Goal: Task Accomplishment & Management: Complete application form

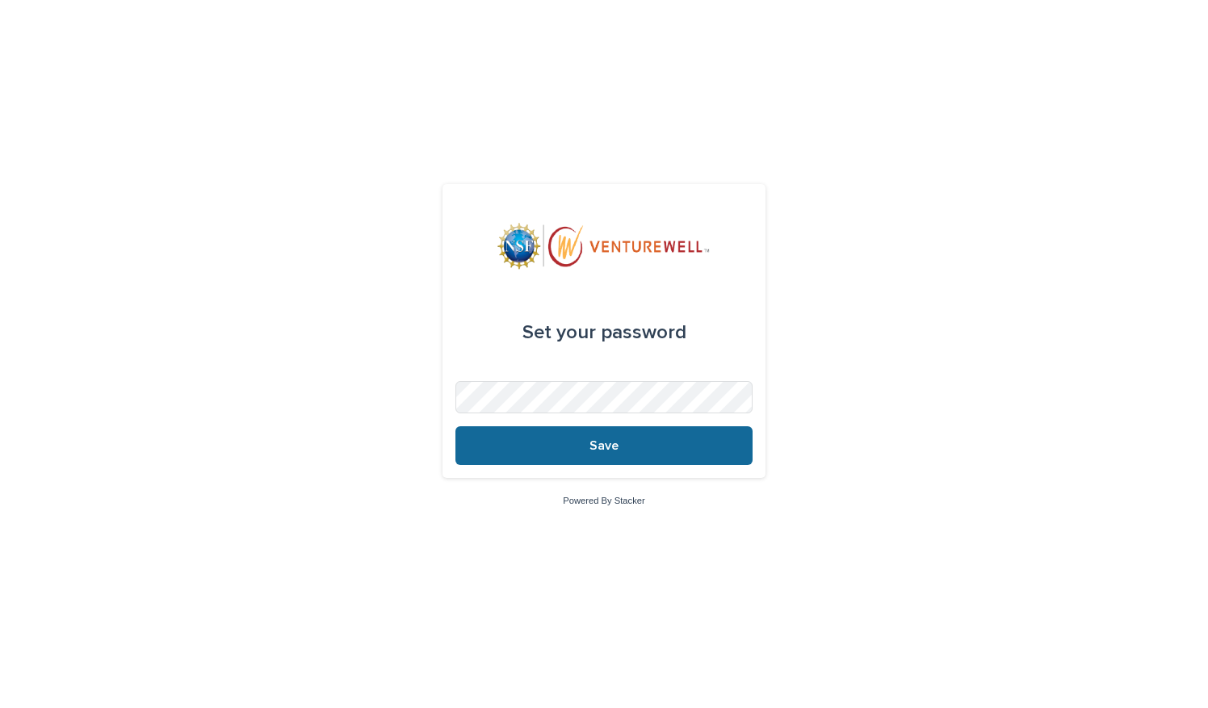
click at [480, 442] on button "Save" at bounding box center [603, 445] width 297 height 39
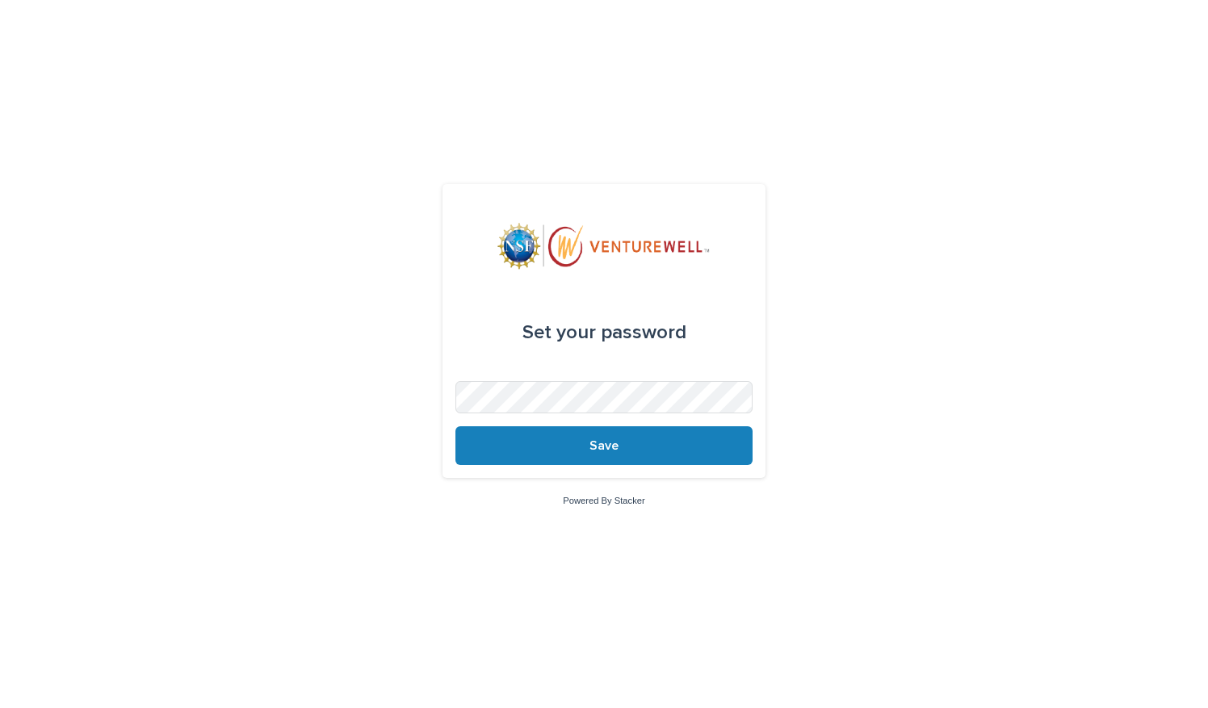
click at [953, 476] on div "Set your password Save Powered By Stacker" at bounding box center [604, 354] width 1208 height 708
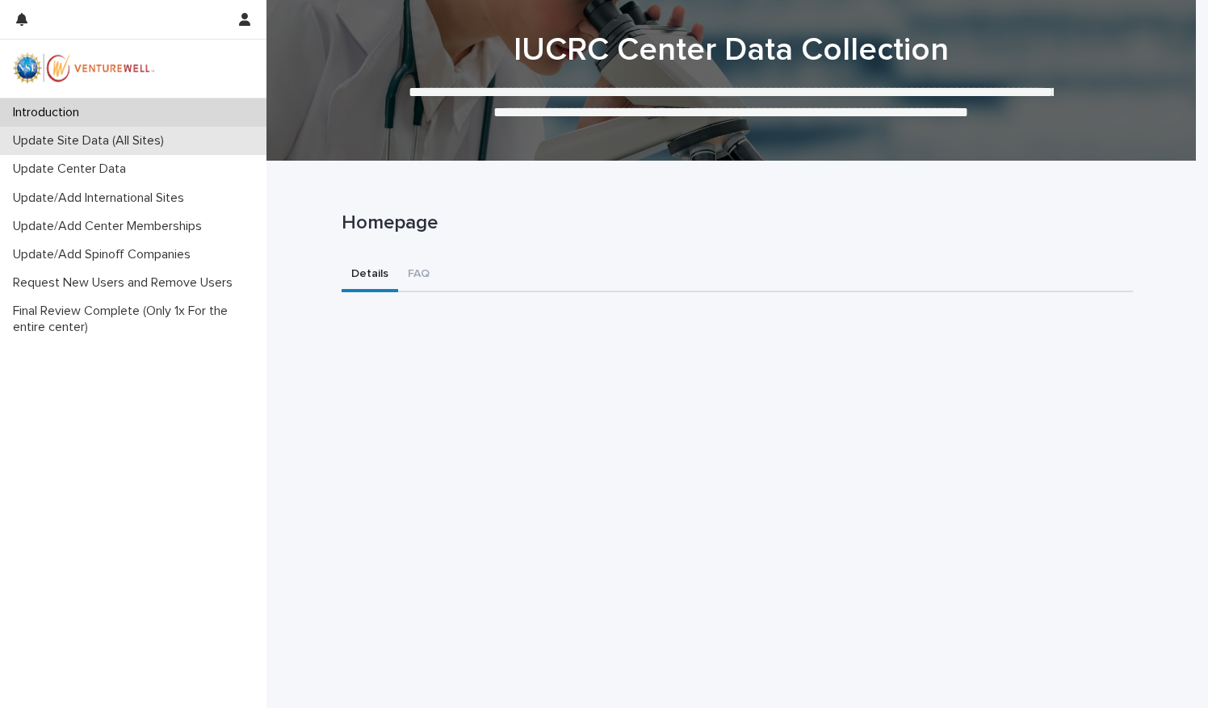
click at [136, 144] on p "Update Site Data (All Sites)" at bounding box center [91, 140] width 170 height 15
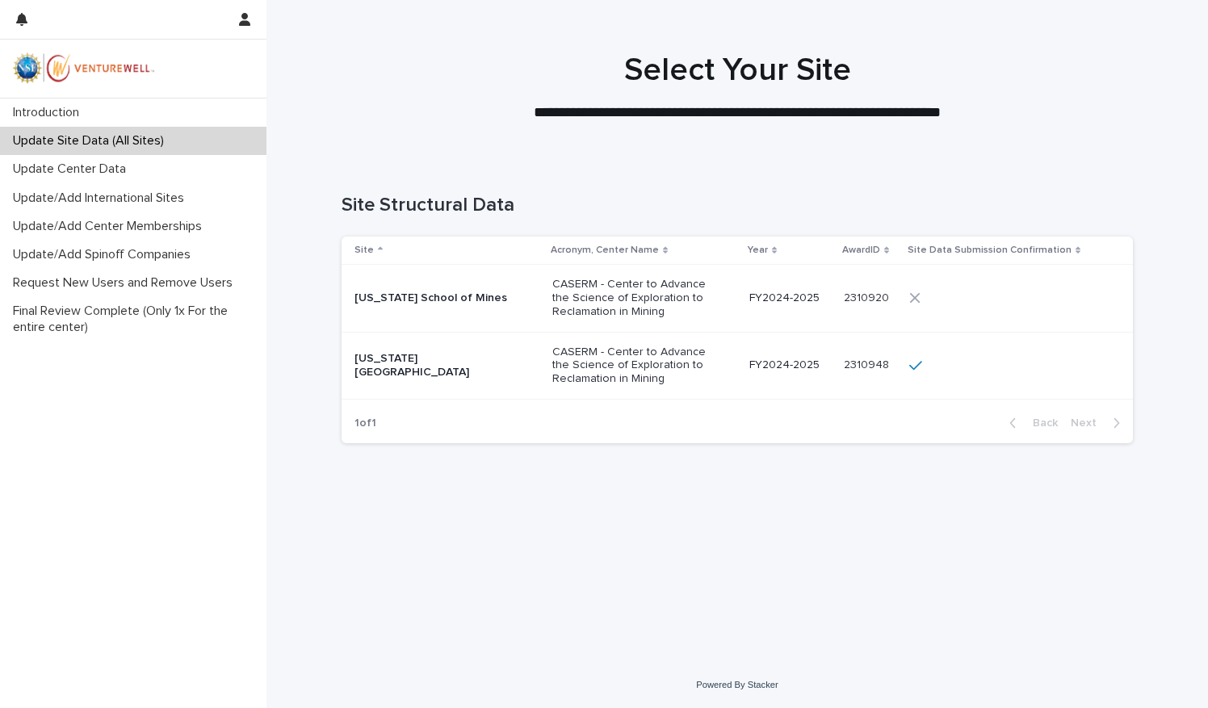
click at [445, 299] on p "[US_STATE] School of Mines" at bounding box center [434, 298] width 161 height 14
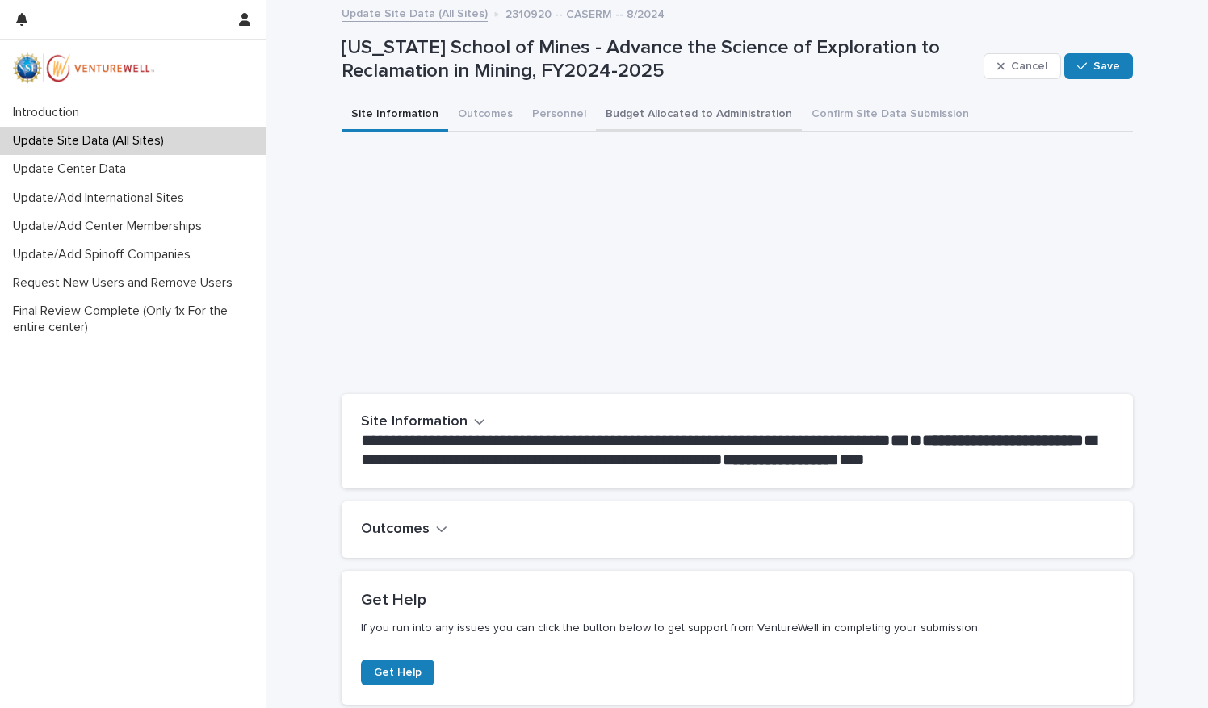
click at [707, 119] on button "Budget Allocated to Administration" at bounding box center [699, 115] width 206 height 34
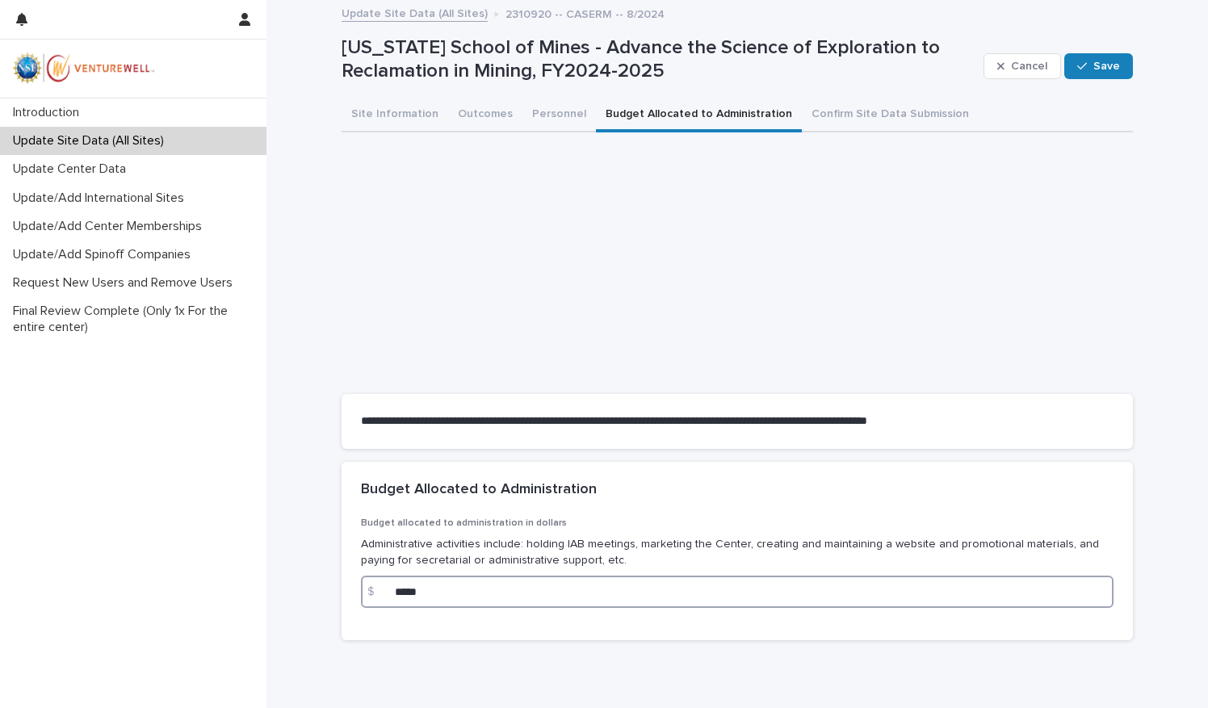
drag, startPoint x: 440, startPoint y: 587, endPoint x: 345, endPoint y: 587, distance: 95.3
click at [345, 587] on div "Budget allocated to administration in dollars Administrative activities include…" at bounding box center [736, 578] width 791 height 123
paste input "****"
click at [528, 595] on input "*********" at bounding box center [737, 592] width 752 height 32
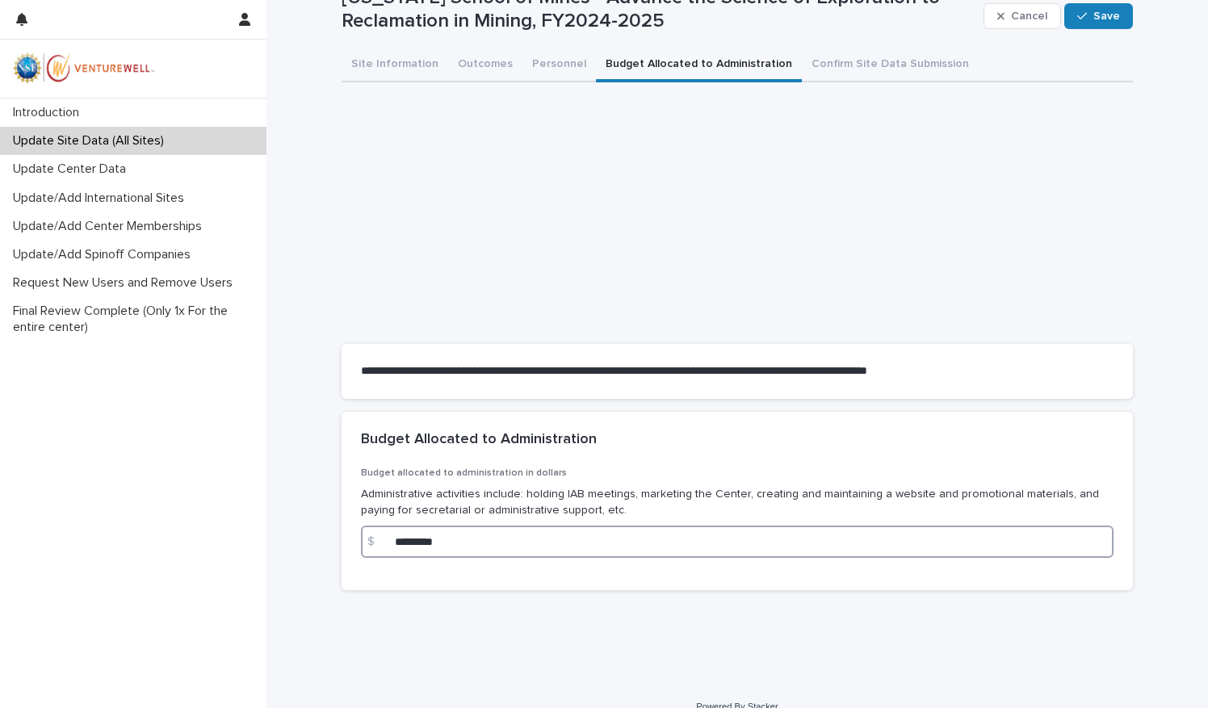
scroll to position [71, 0]
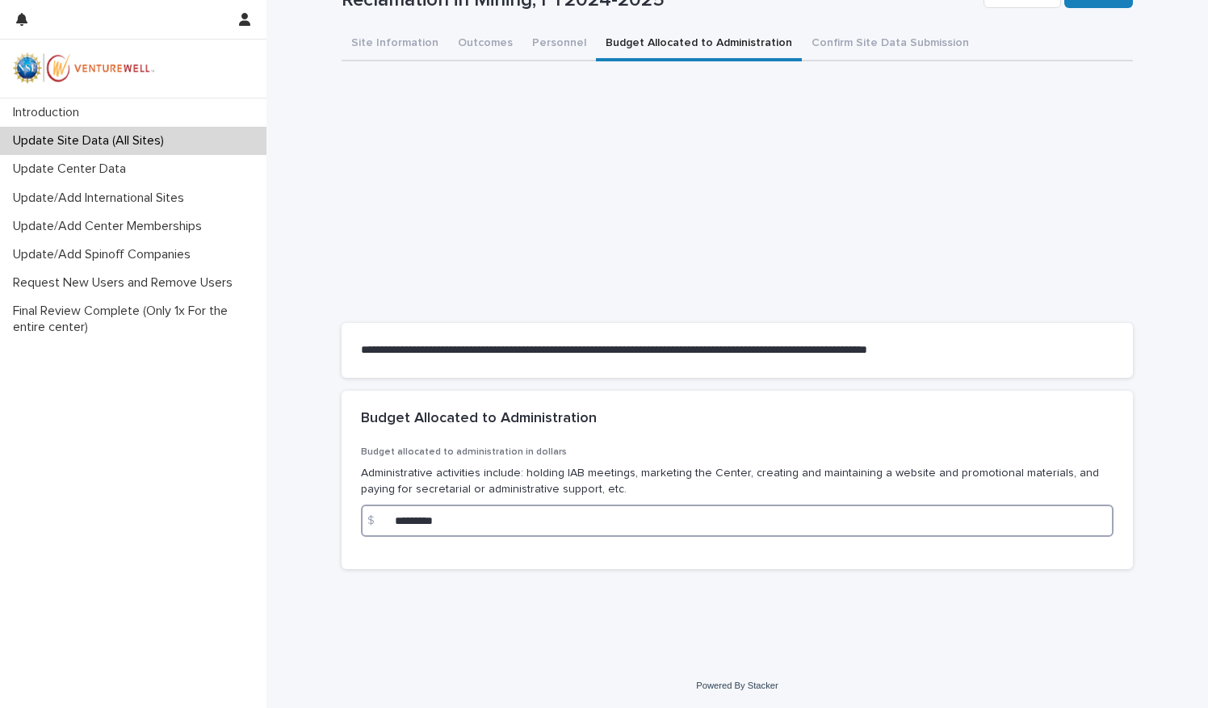
type input "*********"
click at [740, 617] on div "**********" at bounding box center [736, 277] width 807 height 692
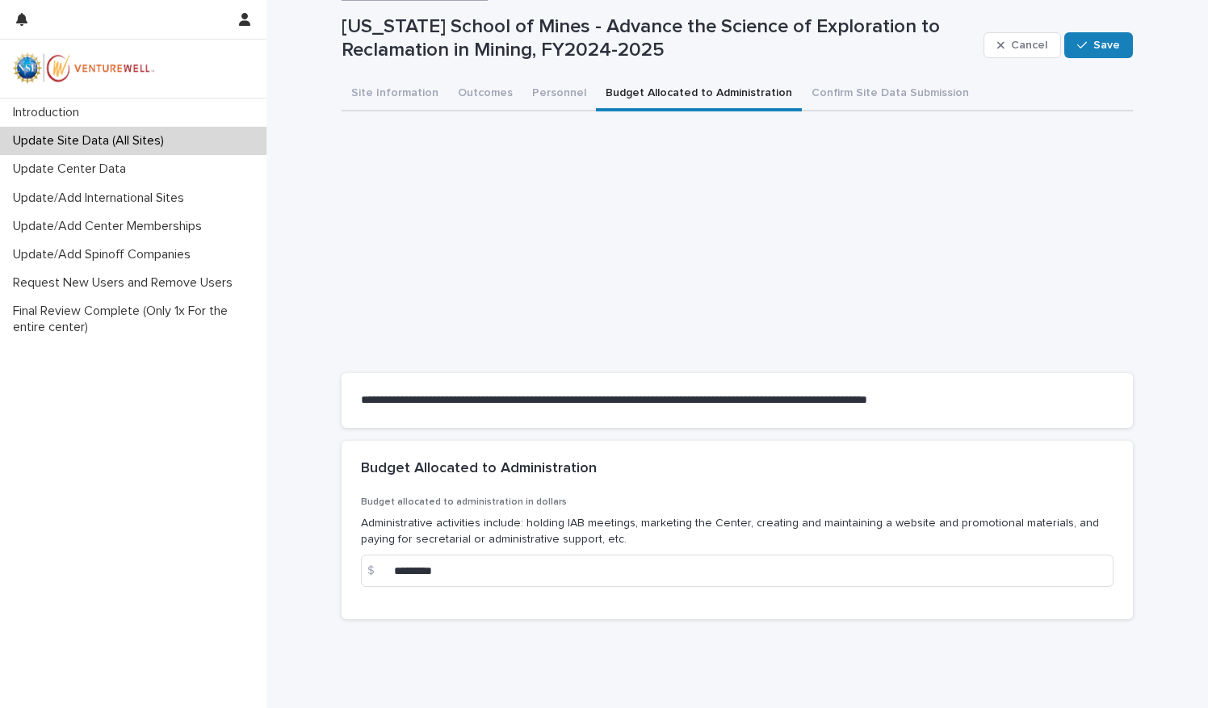
scroll to position [0, 0]
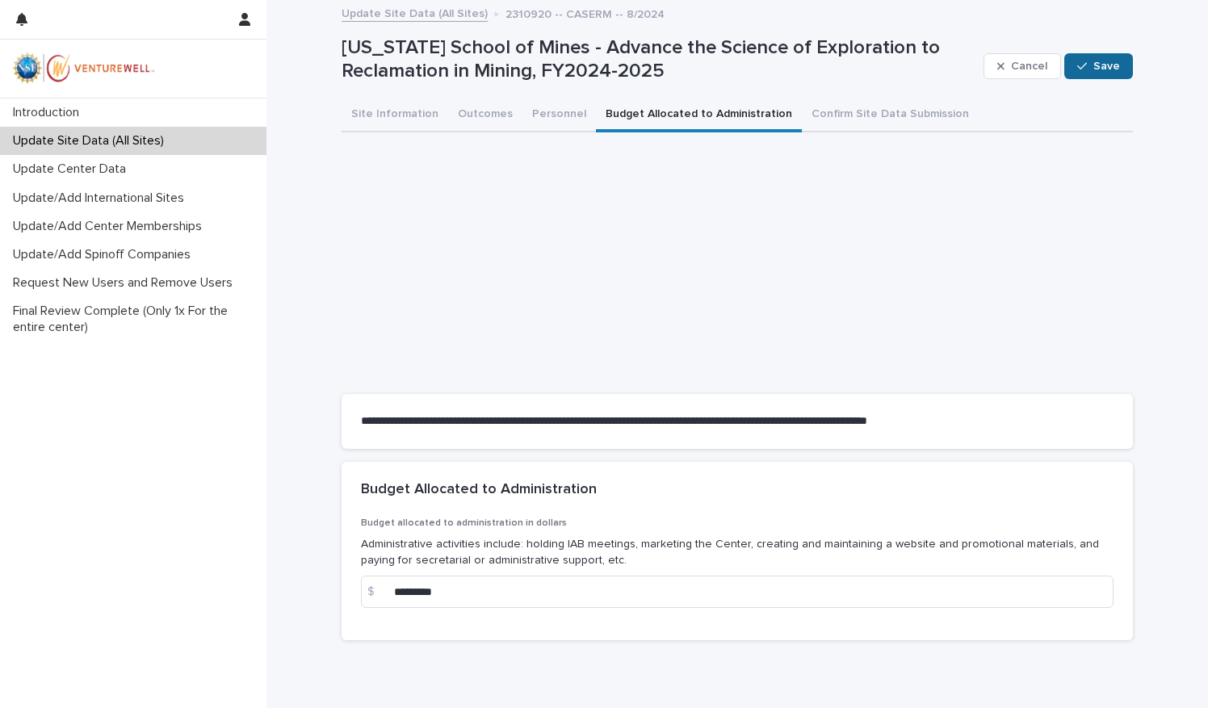
click at [1104, 63] on span "Save" at bounding box center [1106, 66] width 27 height 11
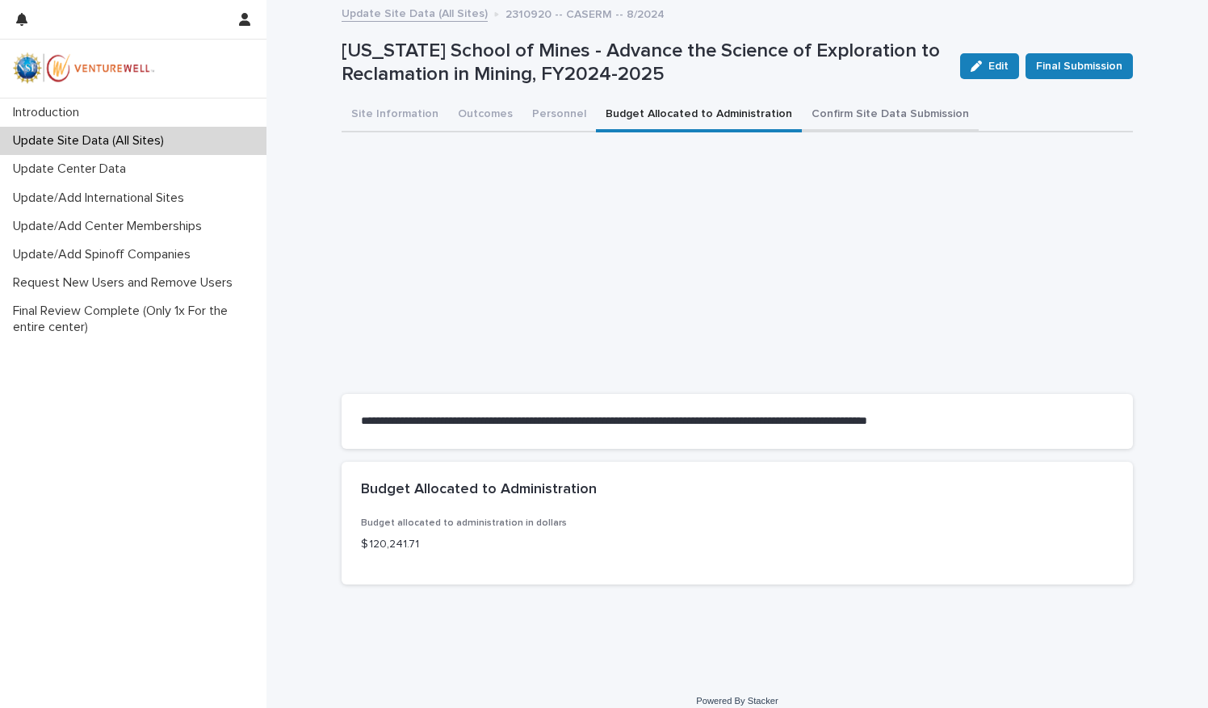
click at [850, 108] on button "Confirm Site Data Submission" at bounding box center [890, 115] width 177 height 34
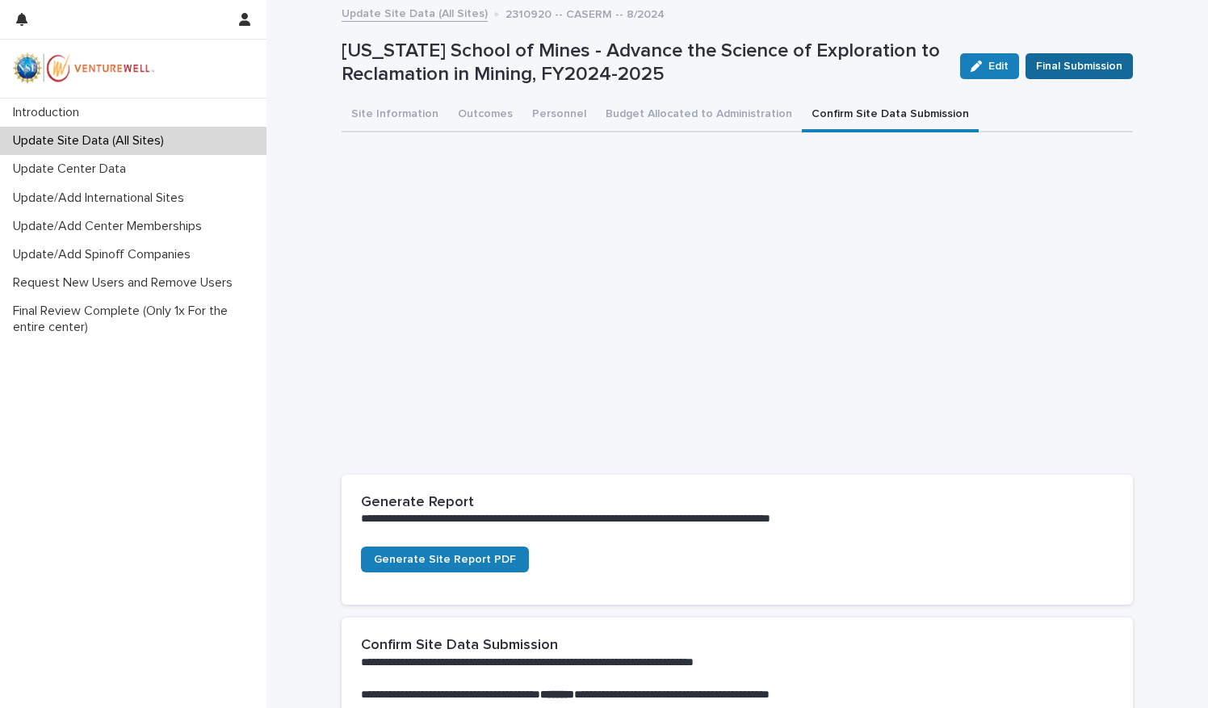
click at [1067, 73] on span "Final Submission" at bounding box center [1079, 66] width 86 height 16
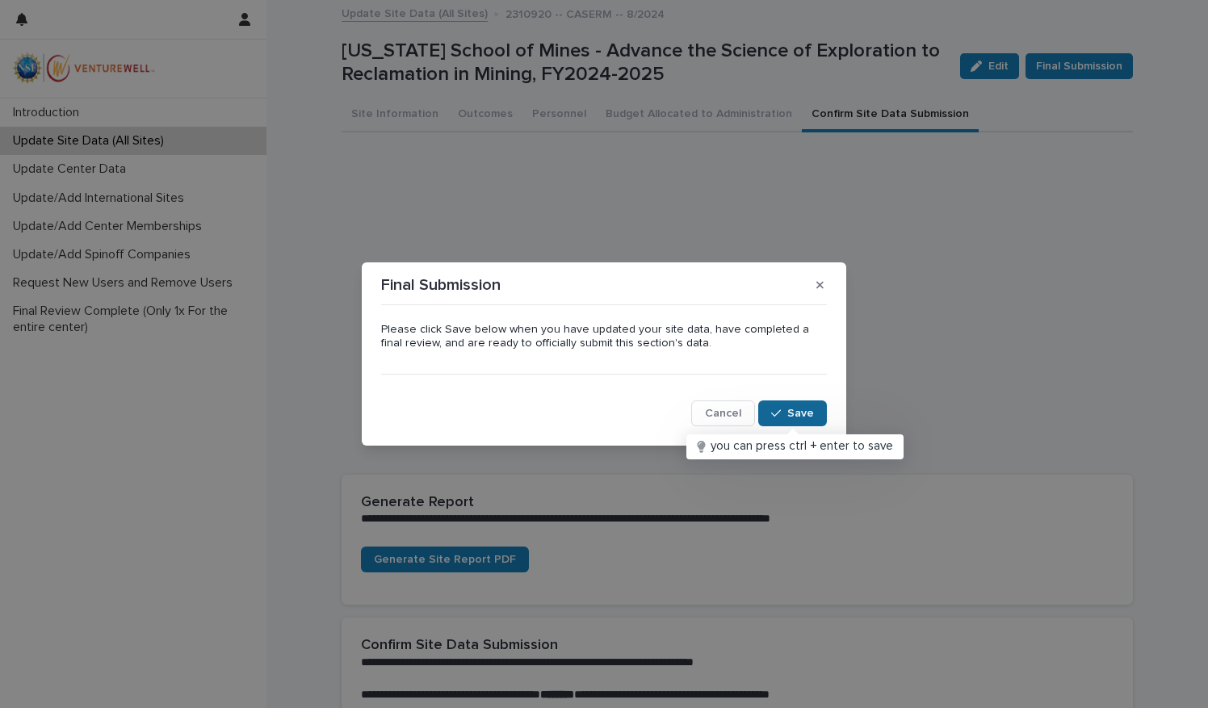
click at [800, 404] on button "Save" at bounding box center [792, 413] width 69 height 26
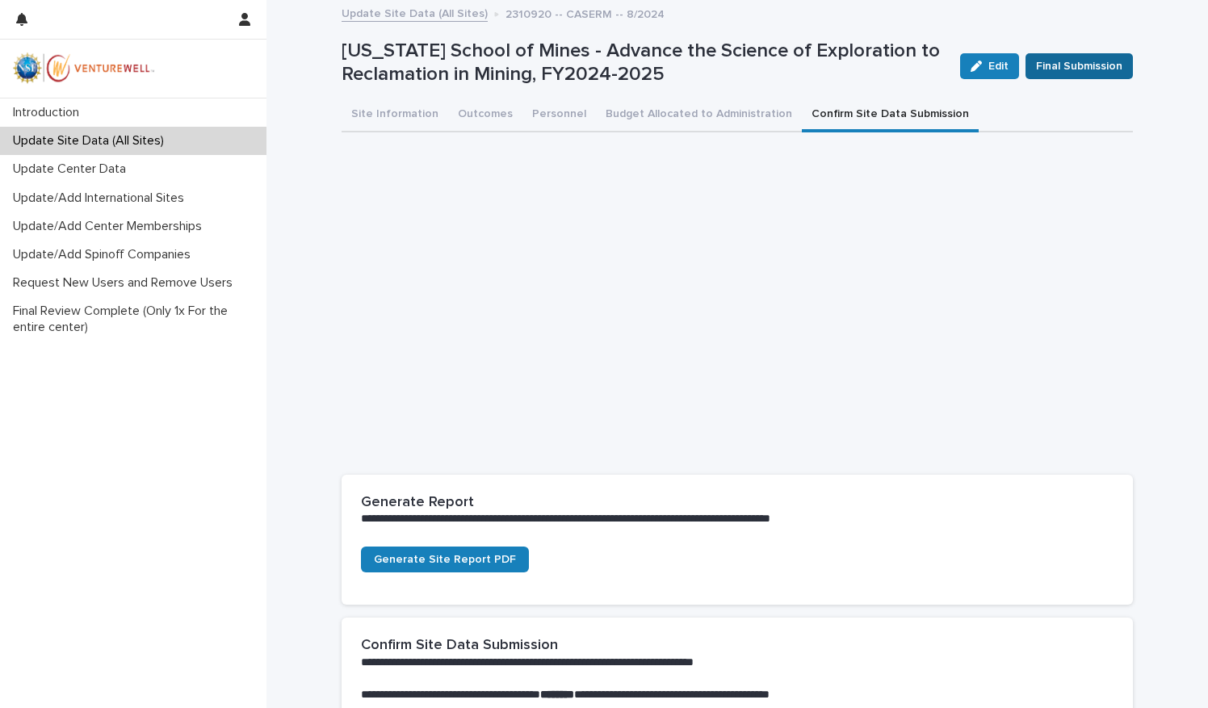
click at [1100, 68] on span "Final Submission" at bounding box center [1079, 66] width 86 height 16
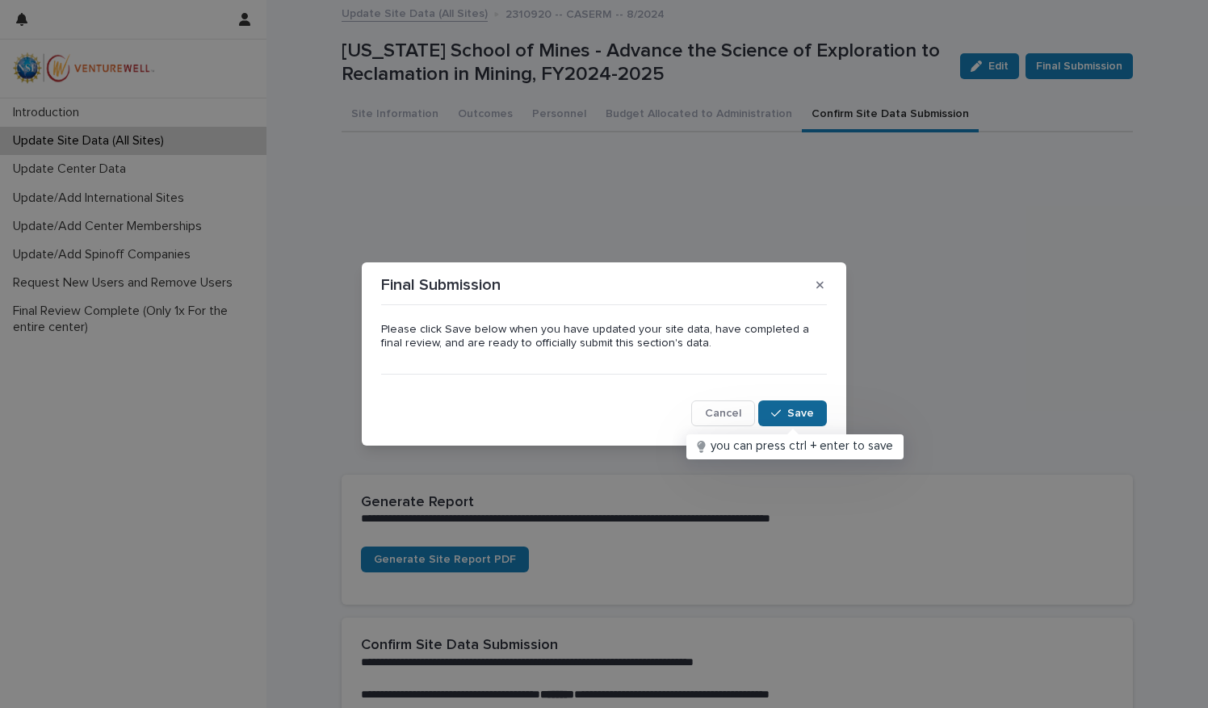
click at [791, 409] on span "Save" at bounding box center [800, 413] width 27 height 11
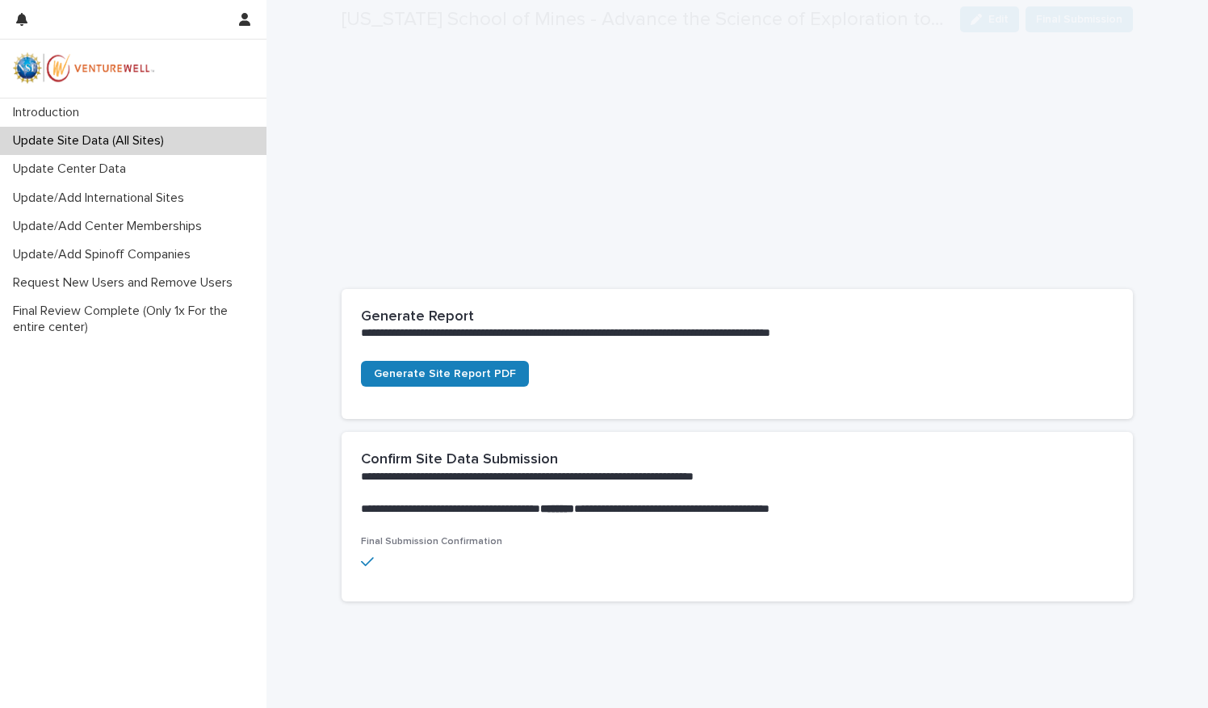
scroll to position [218, 0]
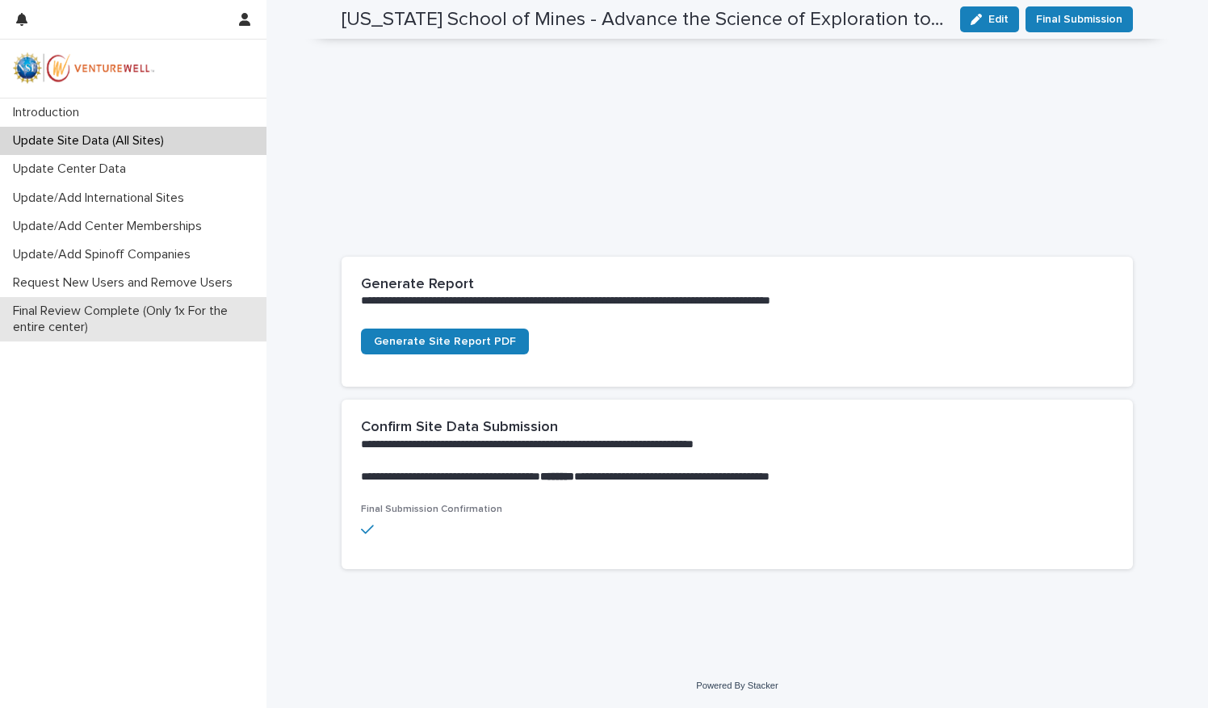
click at [137, 317] on p "Final Review Complete (Only 1x For the entire center)" at bounding box center [136, 319] width 260 height 31
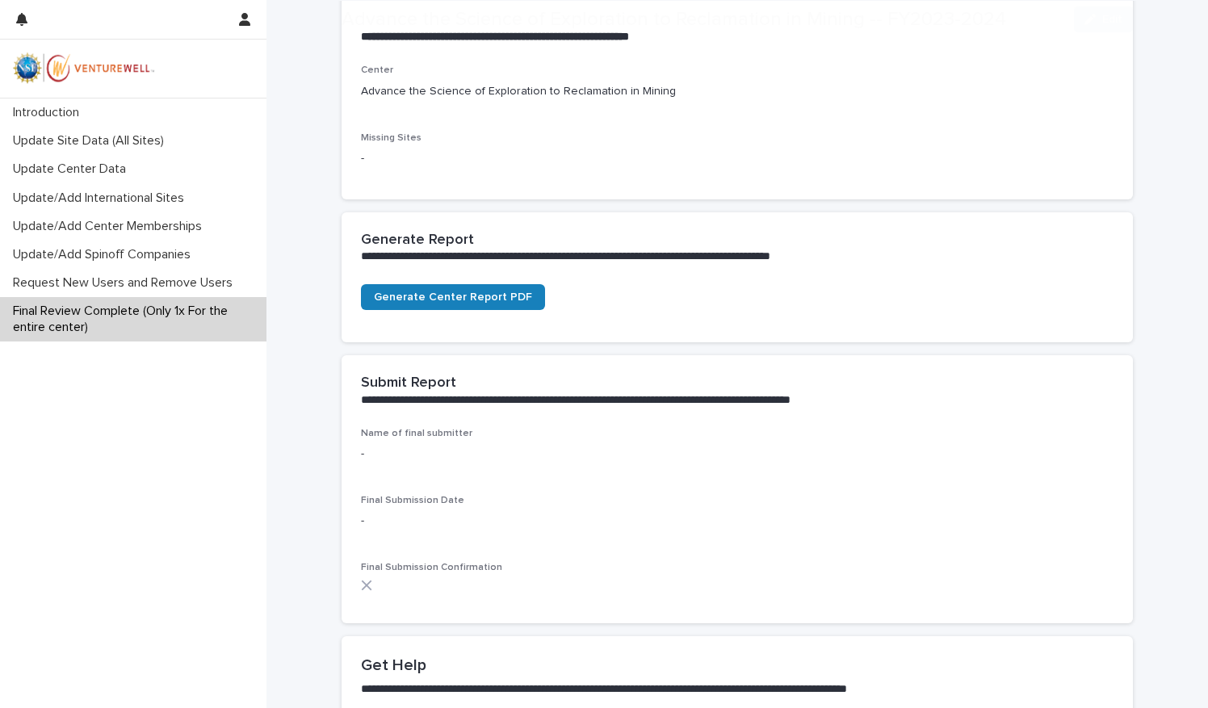
scroll to position [484, 0]
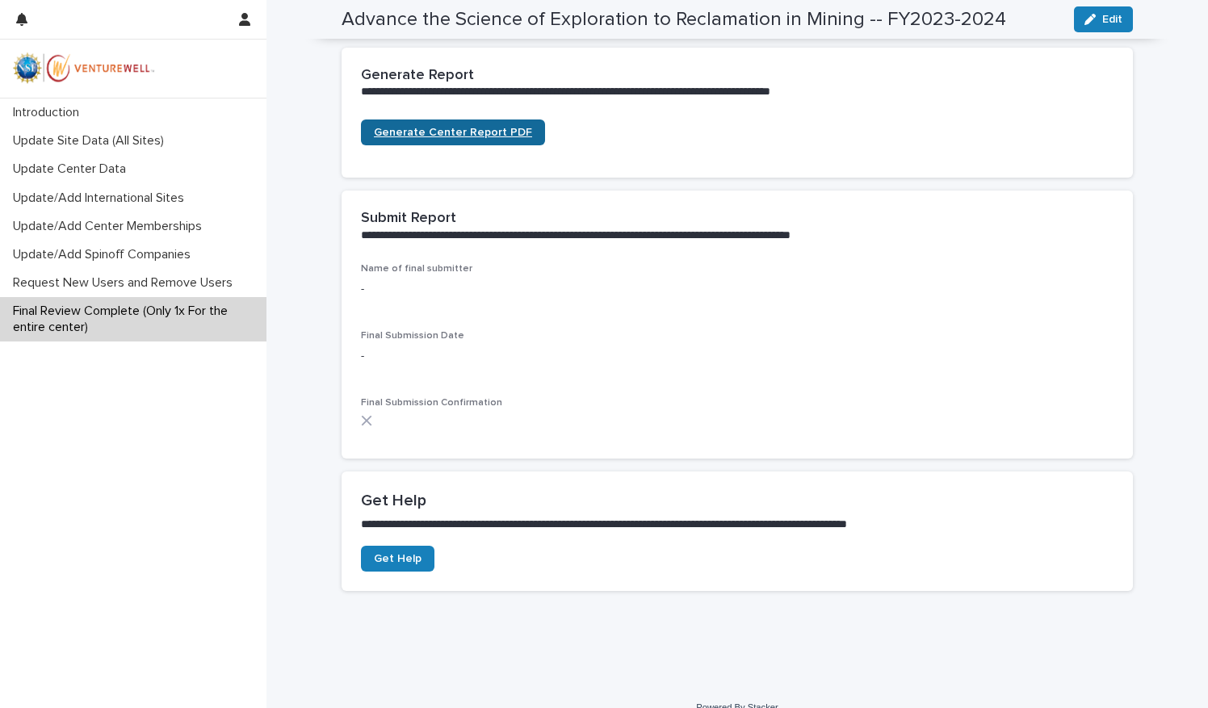
click at [500, 128] on span "Generate Center Report PDF" at bounding box center [453, 132] width 158 height 11
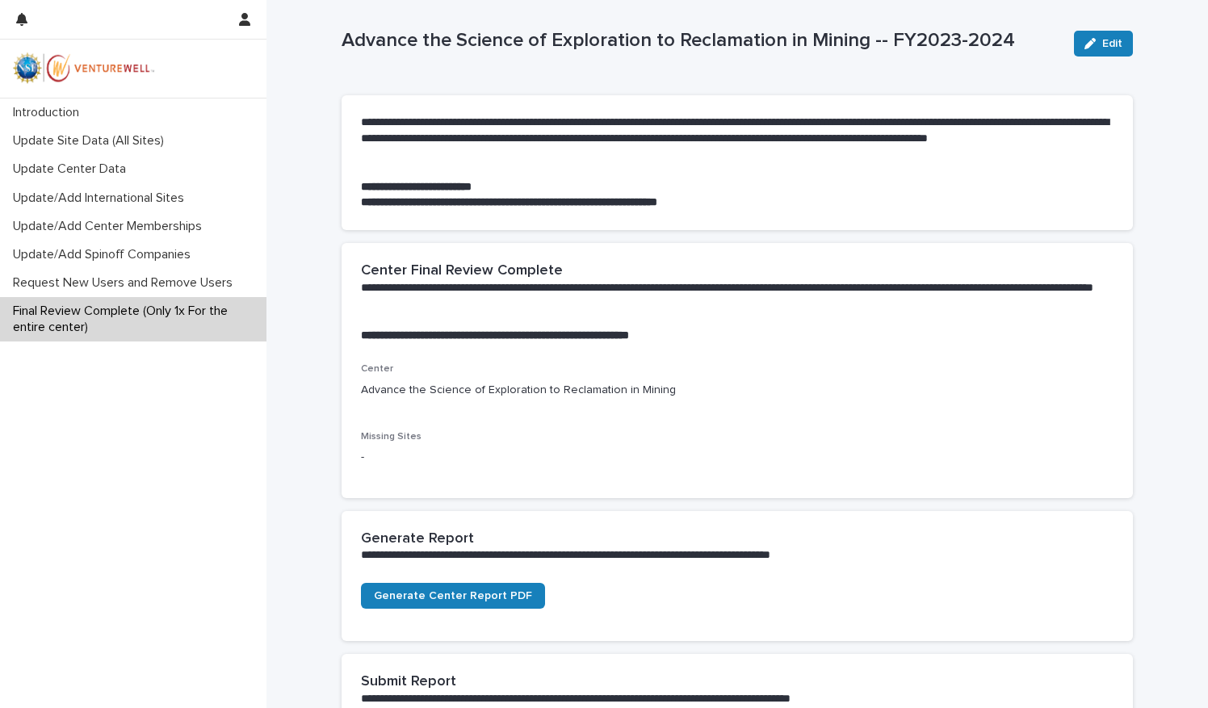
scroll to position [0, 0]
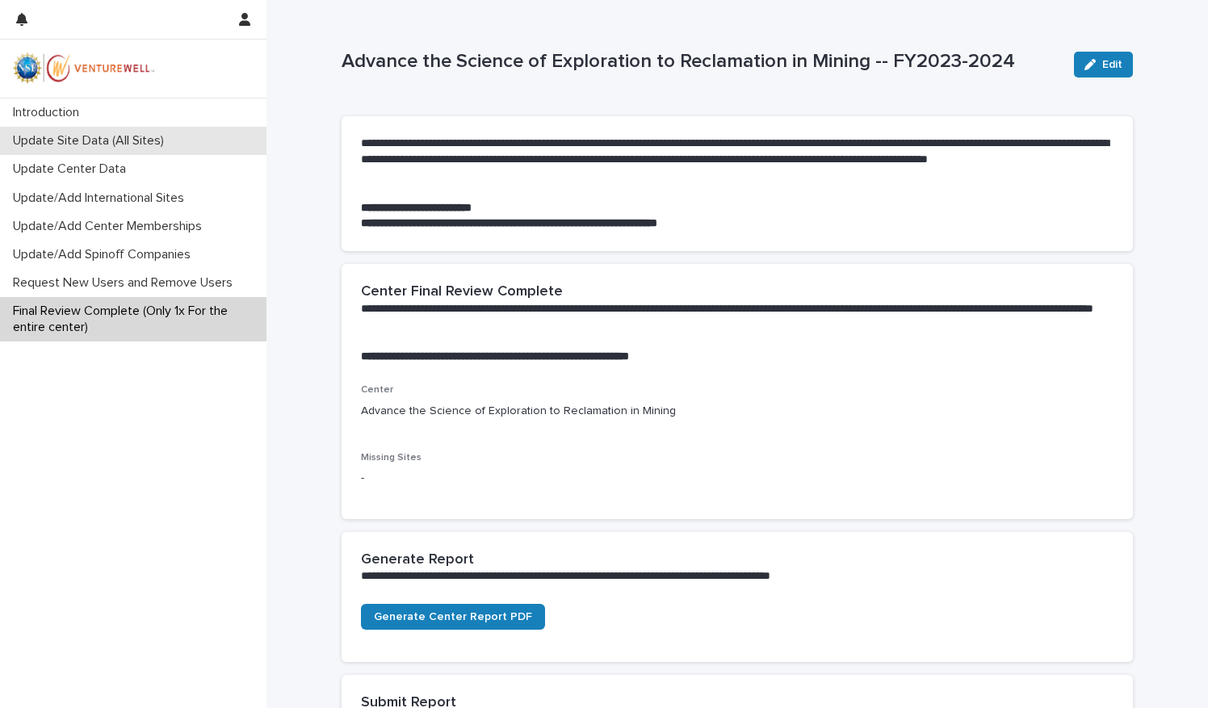
click at [114, 141] on p "Update Site Data (All Sites)" at bounding box center [91, 140] width 170 height 15
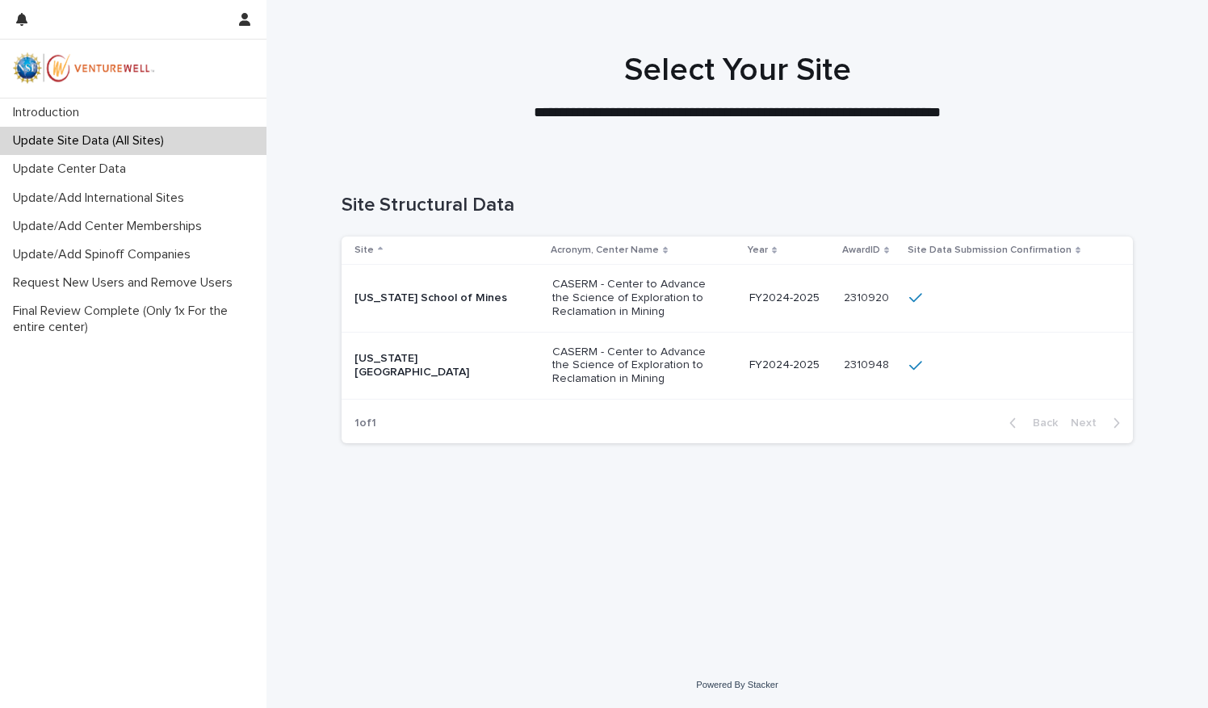
click at [588, 307] on p "CASERM - Center to Advance the Science of Exploration to Reclamation in Mining" at bounding box center [632, 298] width 161 height 40
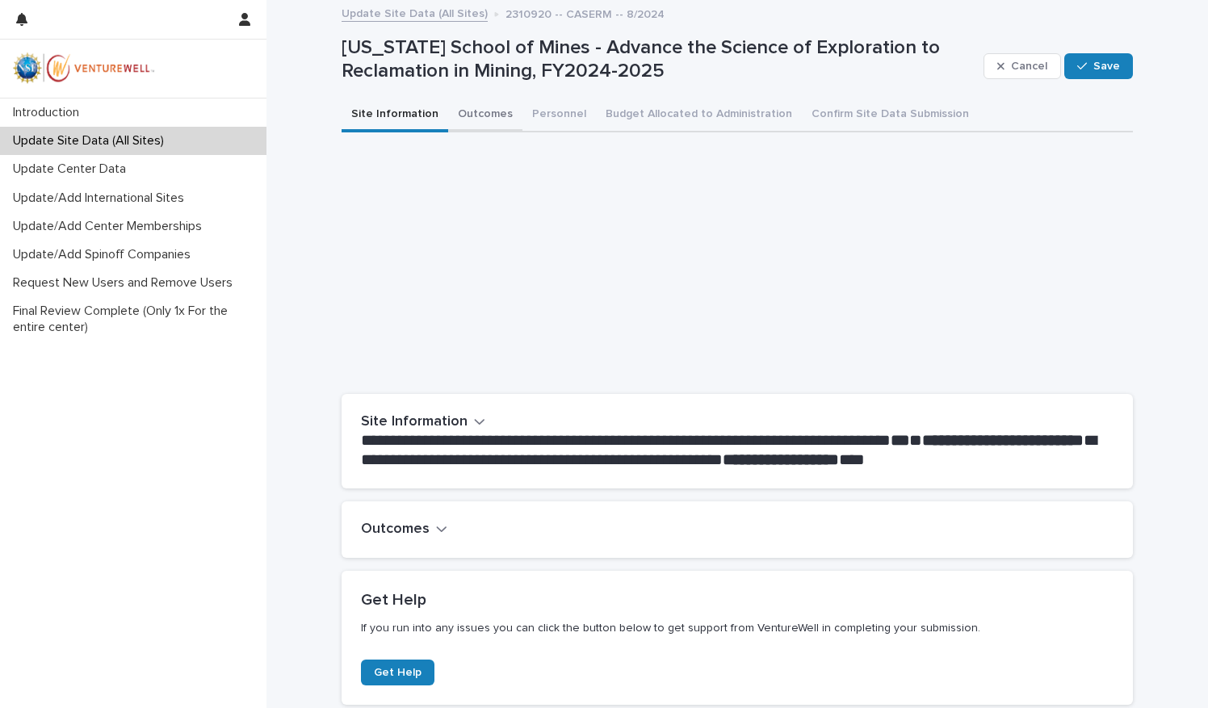
click at [465, 114] on button "Outcomes" at bounding box center [485, 115] width 74 height 34
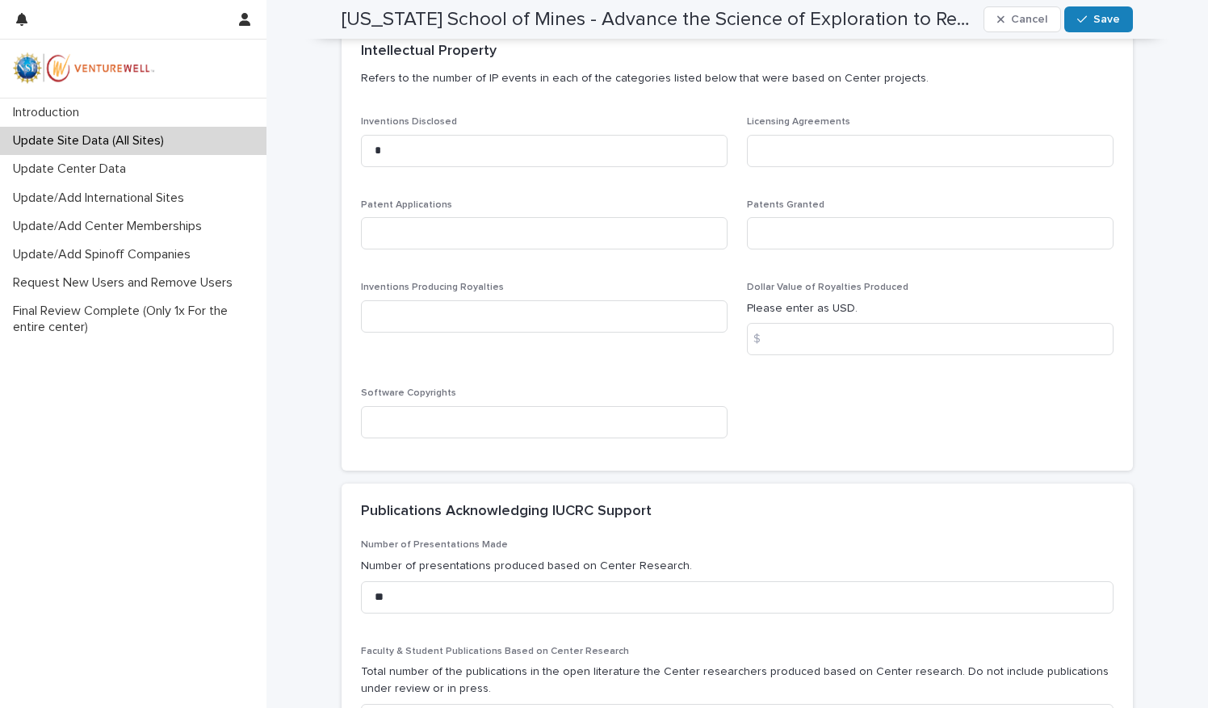
scroll to position [646, 0]
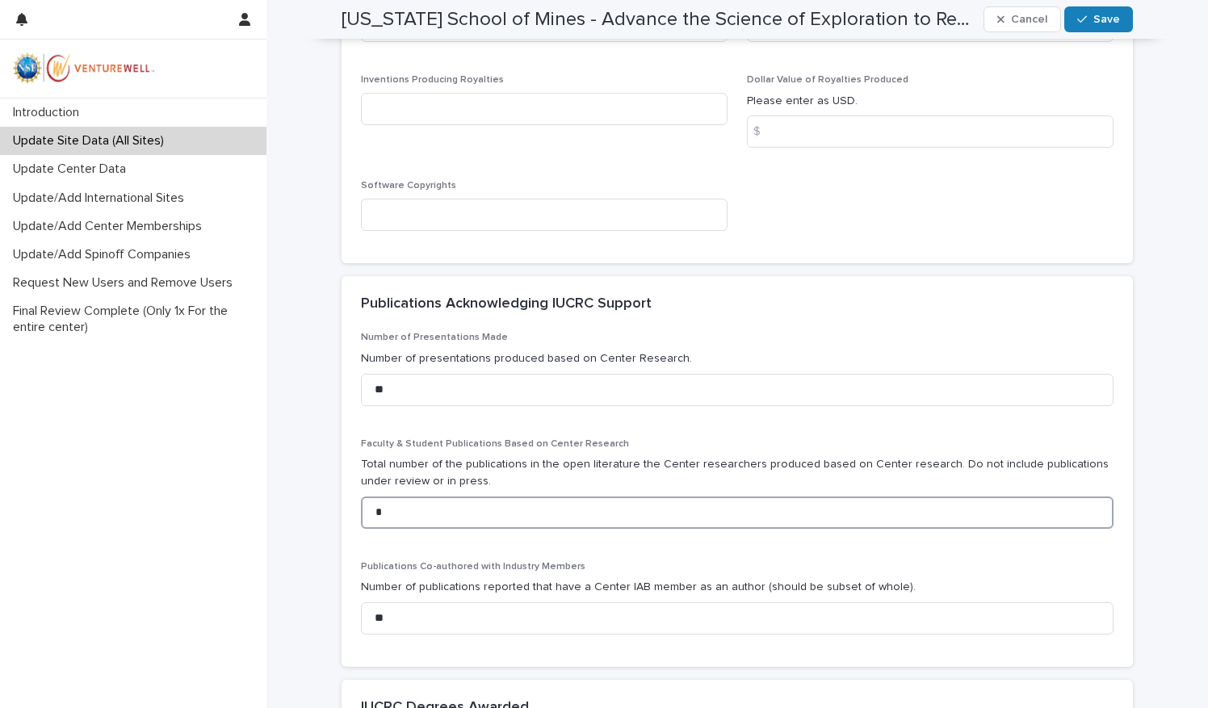
drag, startPoint x: 391, startPoint y: 513, endPoint x: 357, endPoint y: 509, distance: 34.1
click at [361, 509] on input "*" at bounding box center [737, 512] width 752 height 32
type input "**"
click at [977, 566] on p "Publications Co-authored with Industry Members" at bounding box center [737, 566] width 752 height 11
click at [1098, 24] on span "Save" at bounding box center [1106, 19] width 27 height 11
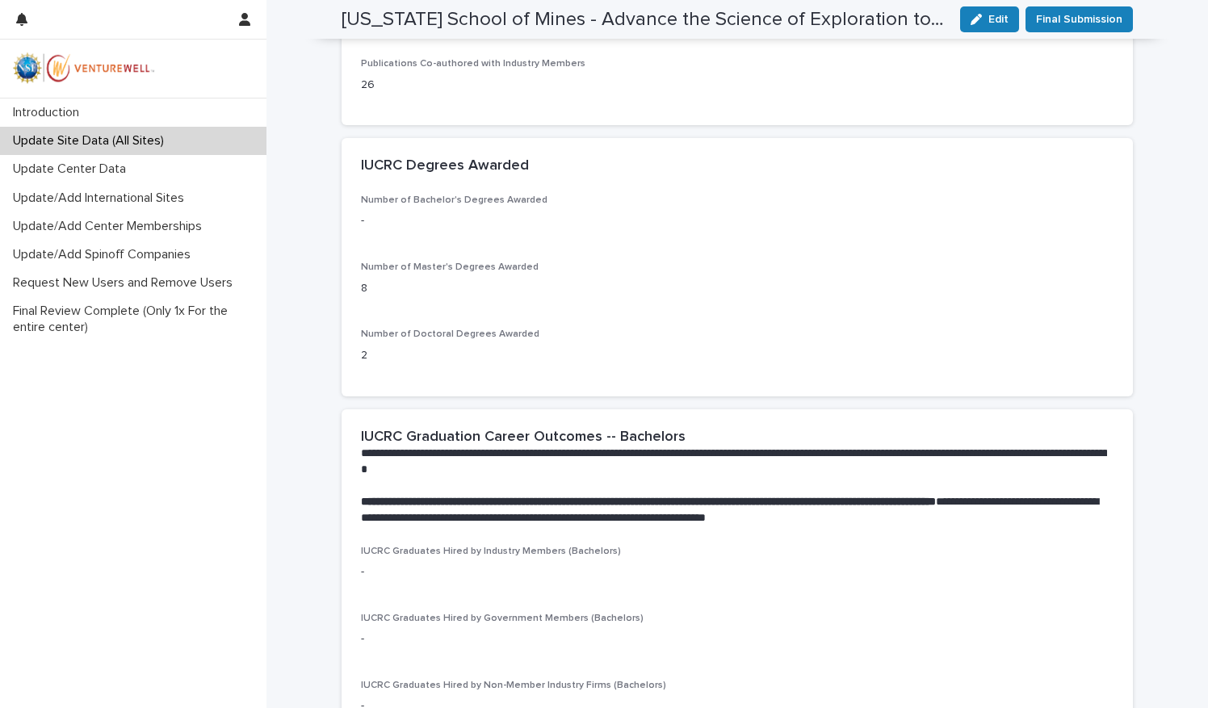
scroll to position [1292, 0]
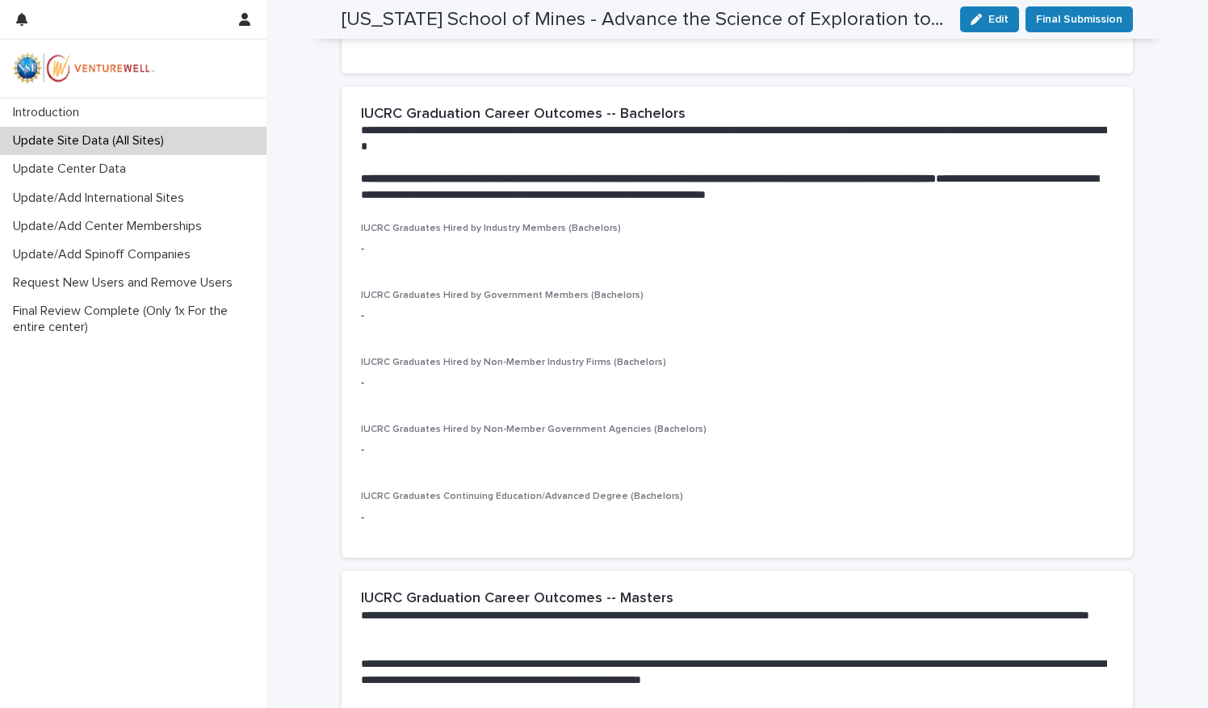
click at [475, 251] on p "-" at bounding box center [737, 249] width 752 height 17
click at [988, 21] on span "Edit" at bounding box center [998, 19] width 20 height 11
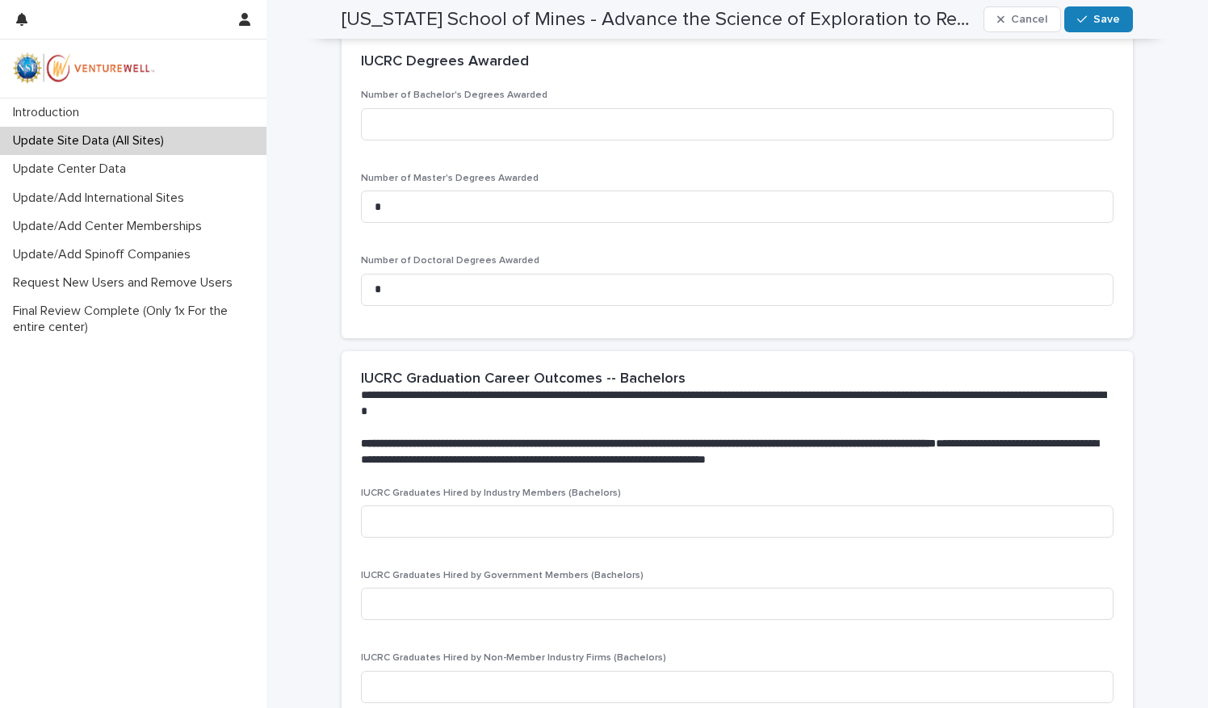
scroll to position [1556, 0]
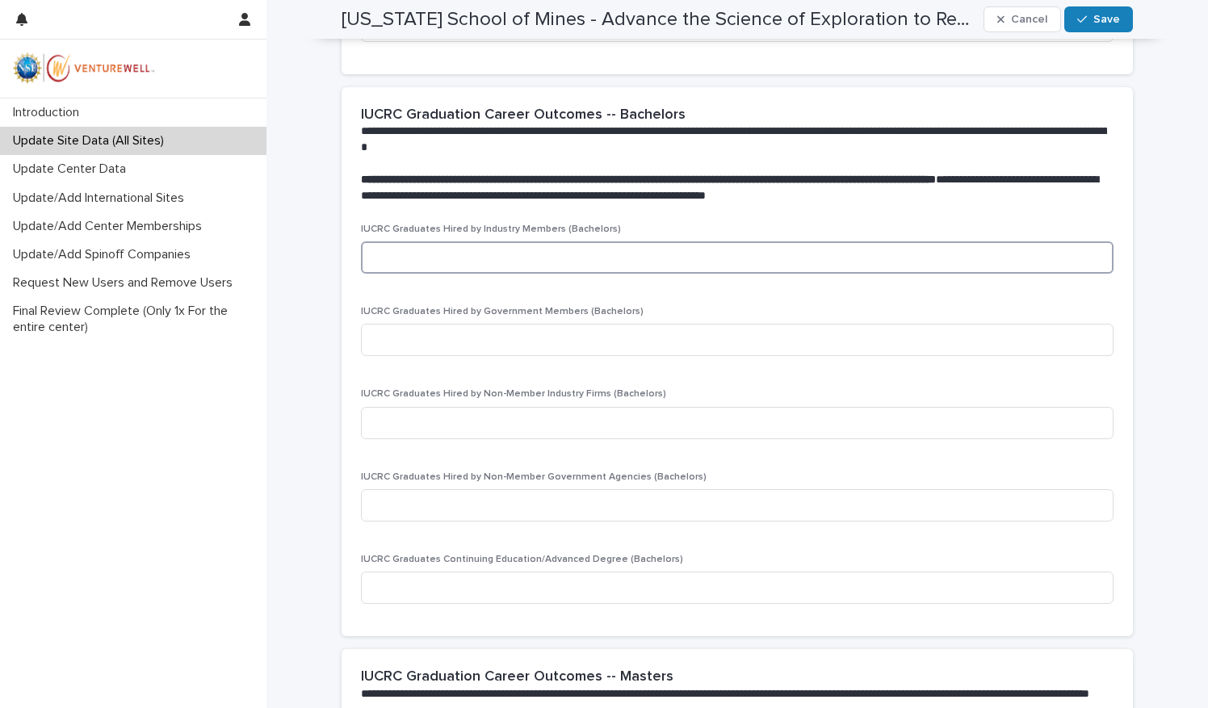
click at [705, 254] on input at bounding box center [737, 257] width 752 height 32
type input "*"
click at [1100, 27] on button "Save" at bounding box center [1098, 19] width 69 height 26
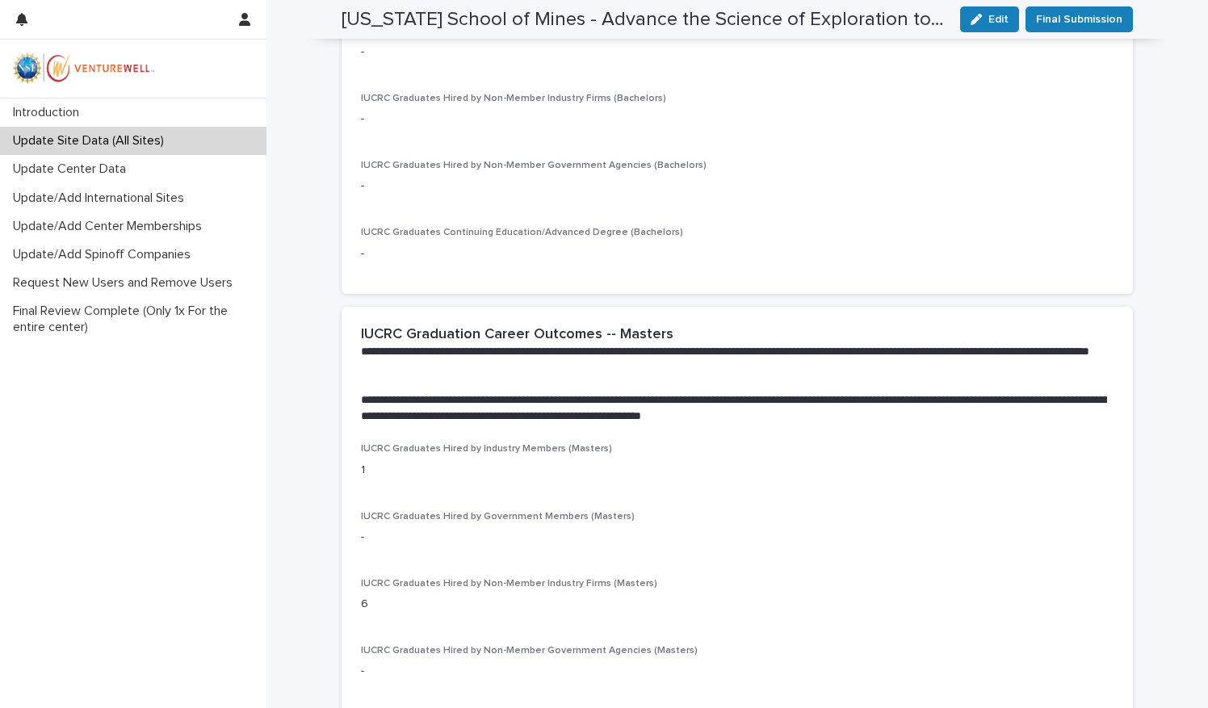
scroll to position [1292, 0]
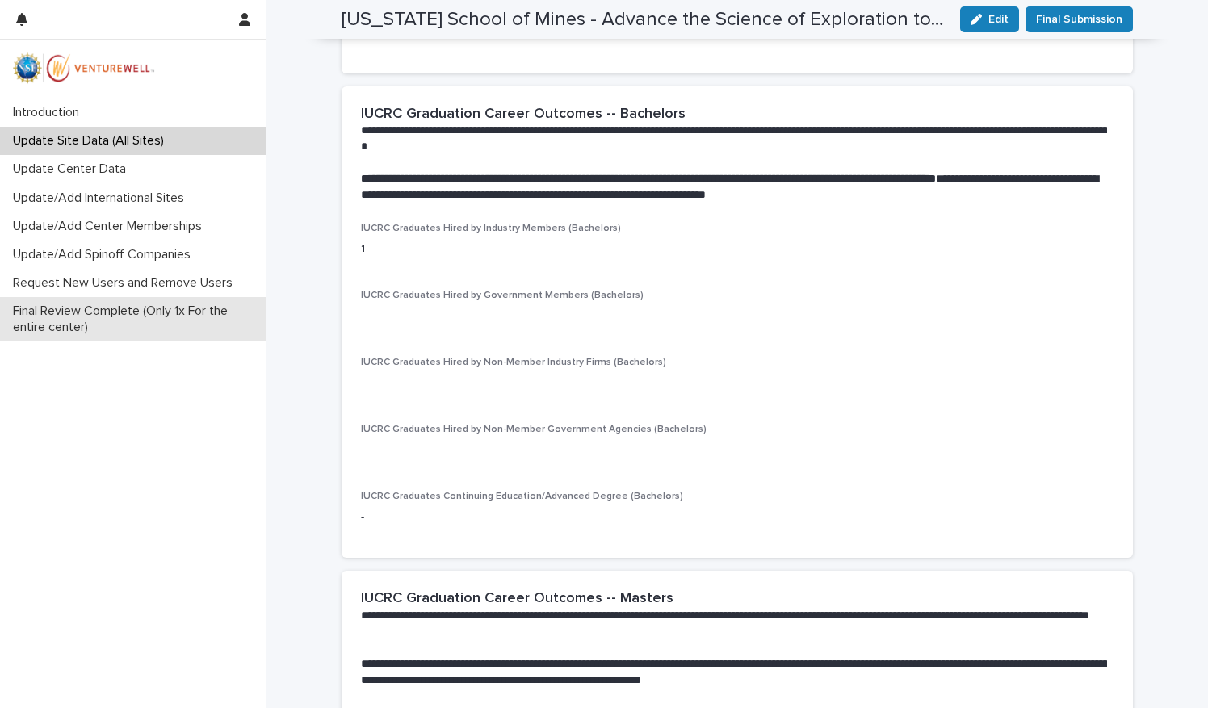
click at [142, 314] on p "Final Review Complete (Only 1x For the entire center)" at bounding box center [136, 319] width 260 height 31
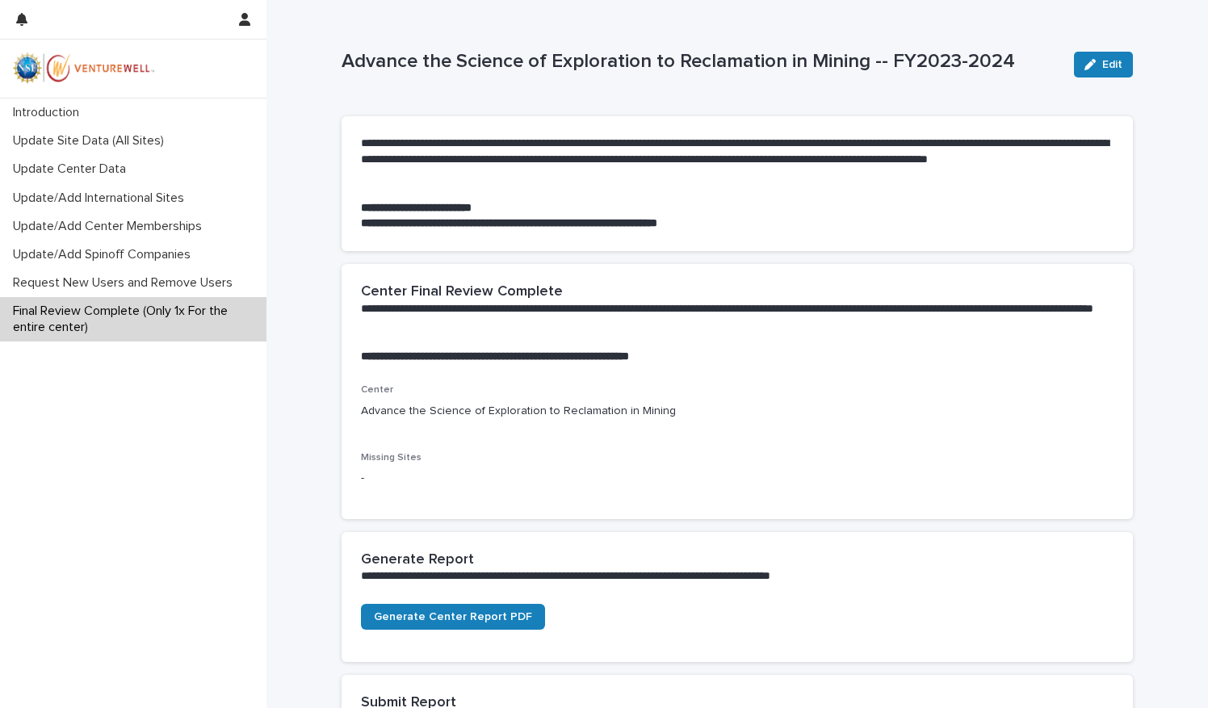
scroll to position [161, 0]
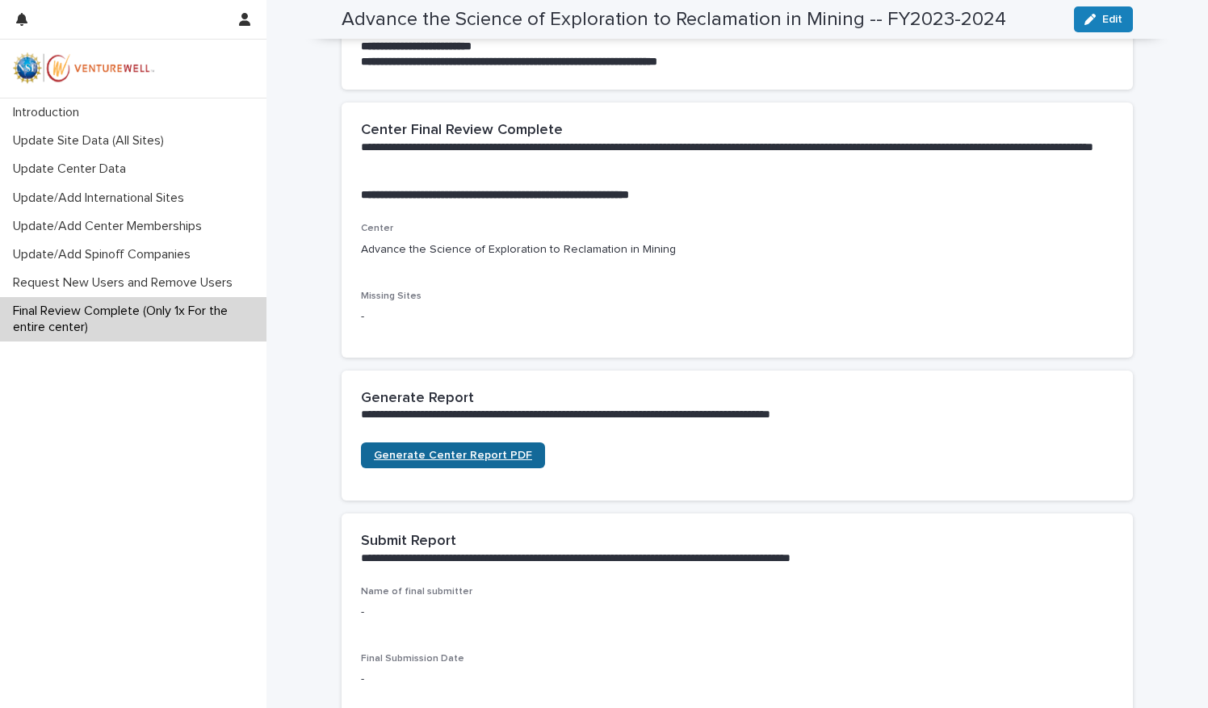
click at [475, 449] on link "Generate Center Report PDF" at bounding box center [453, 455] width 184 height 26
click at [152, 228] on p "Update/Add Center Memberships" at bounding box center [110, 226] width 208 height 15
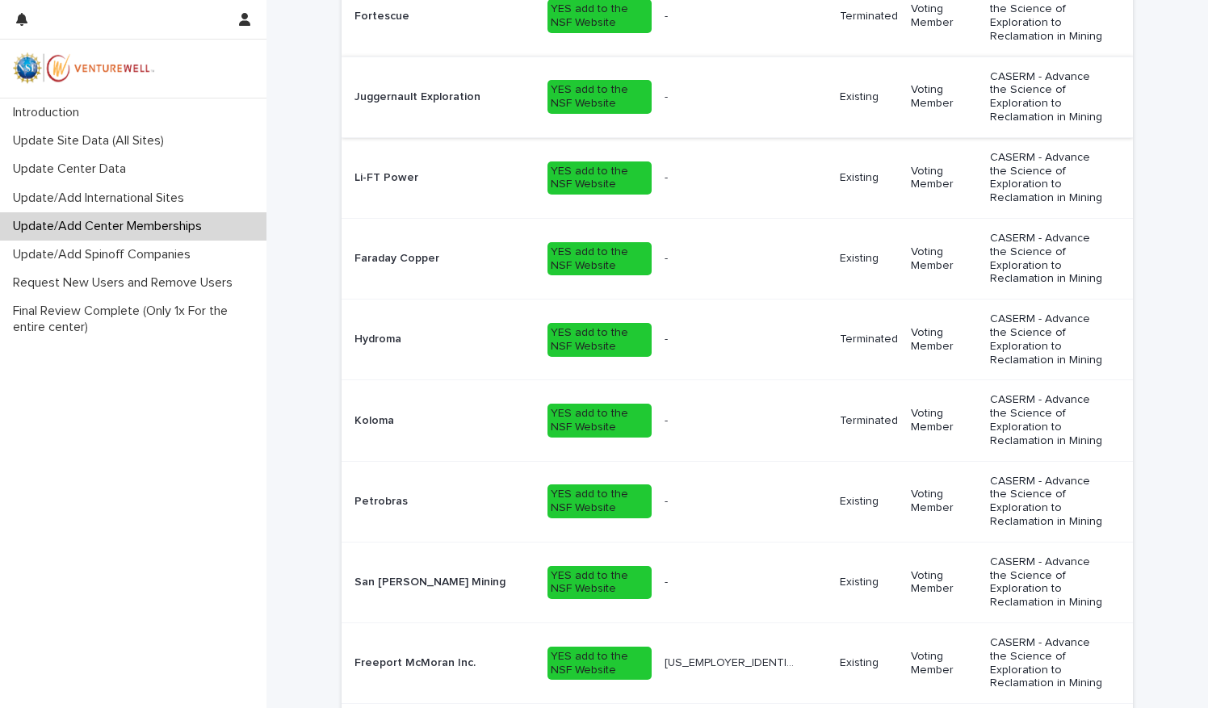
scroll to position [1372, 0]
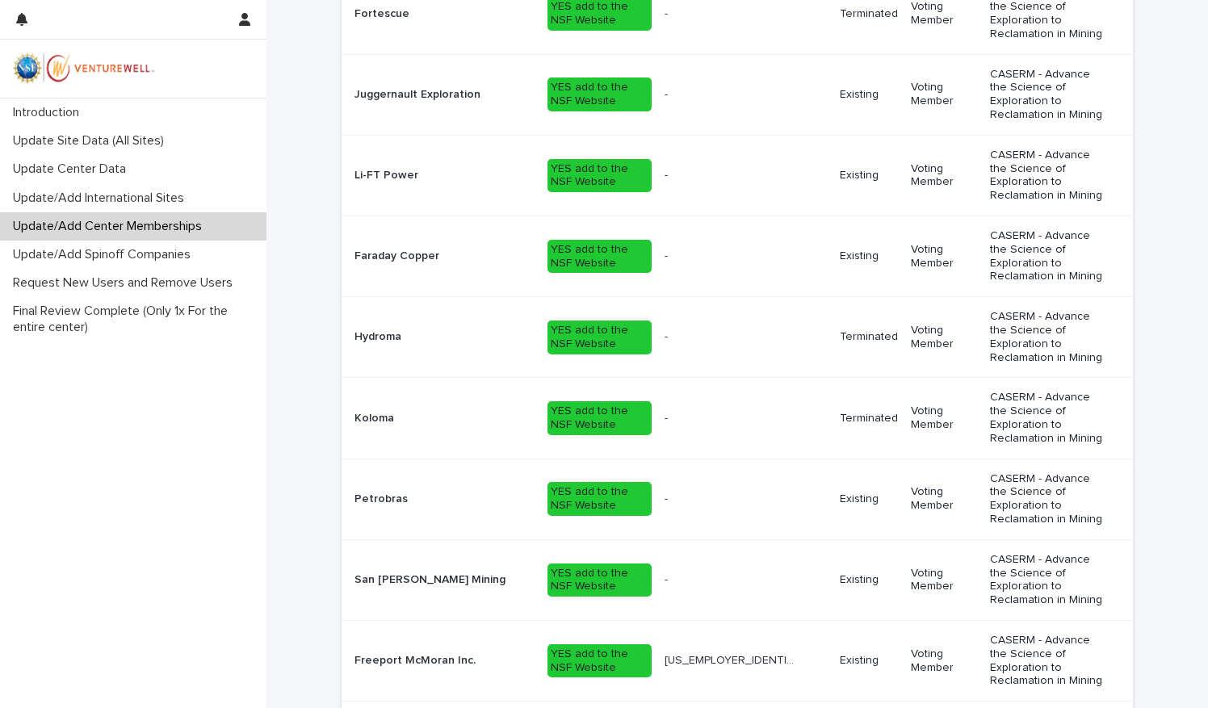
click at [405, 651] on p "Freeport McMoran Inc." at bounding box center [416, 659] width 124 height 17
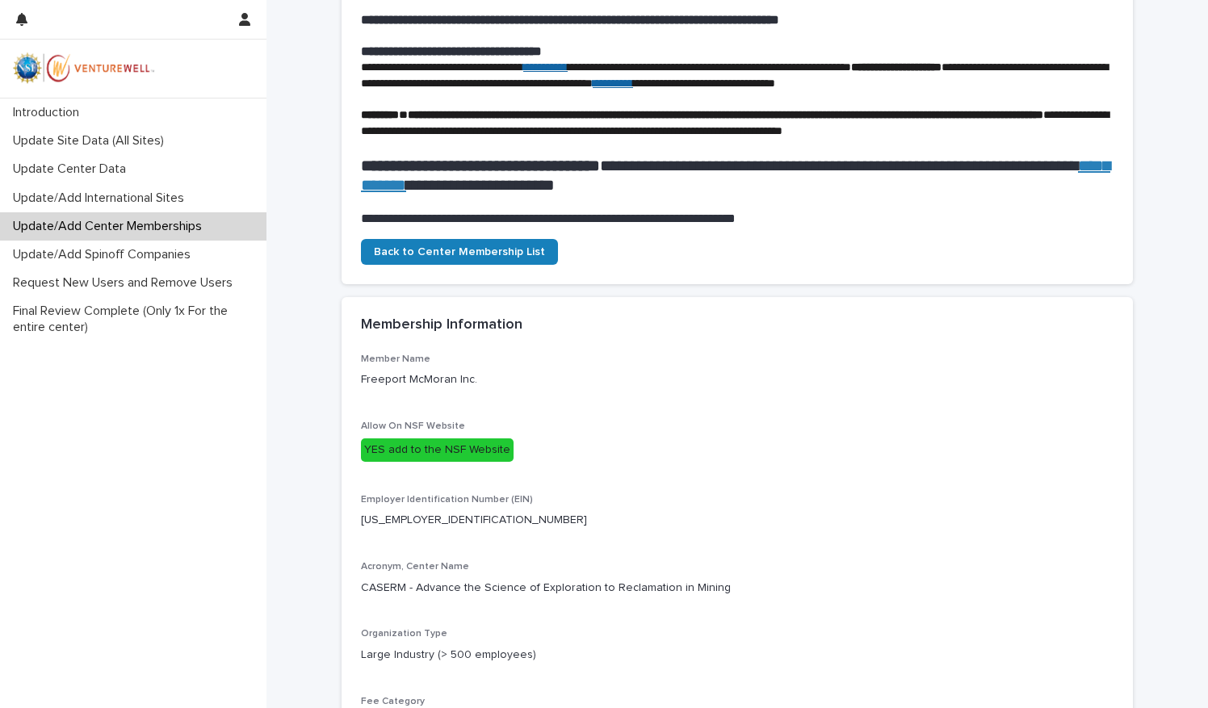
scroll to position [484, 0]
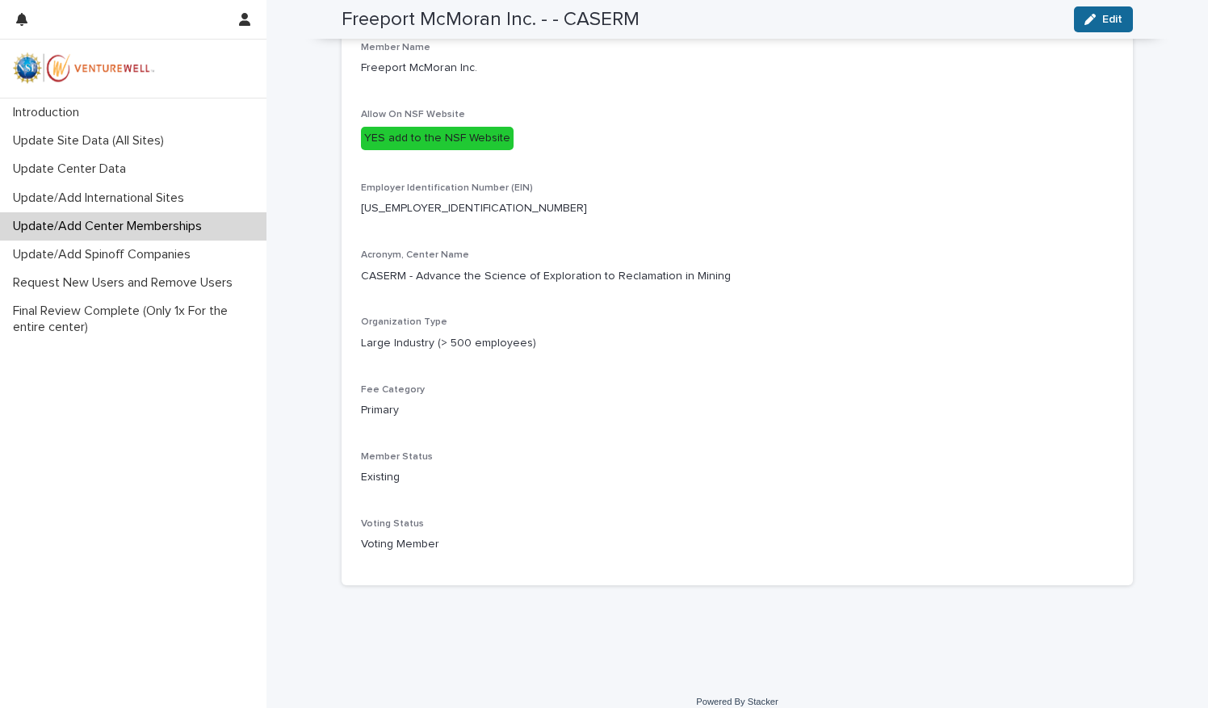
click at [1084, 23] on icon "button" at bounding box center [1089, 19] width 11 height 11
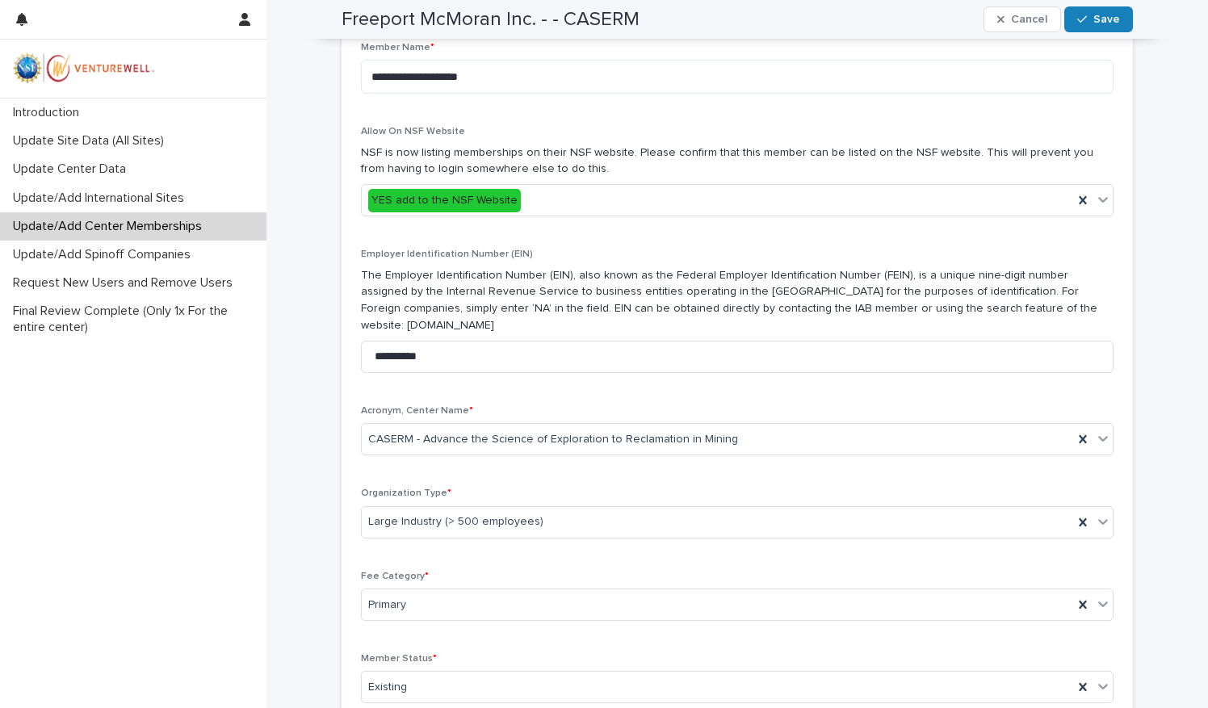
scroll to position [636, 0]
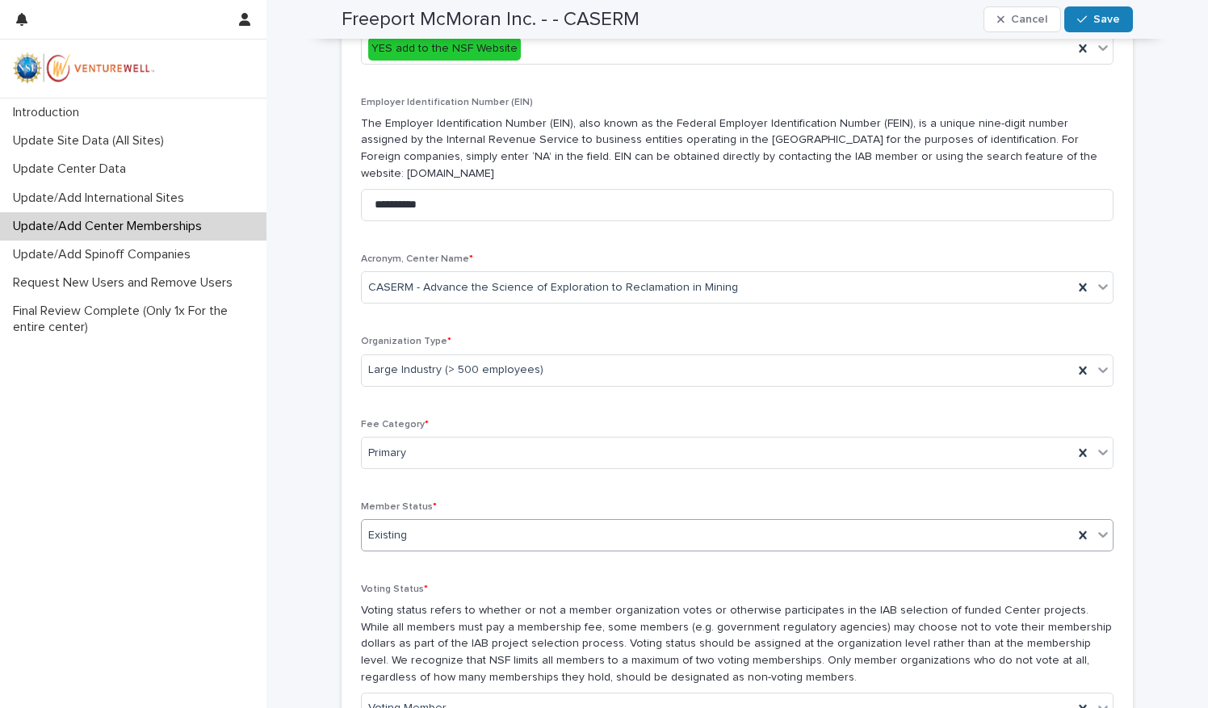
click at [892, 522] on div "Existing" at bounding box center [717, 535] width 711 height 27
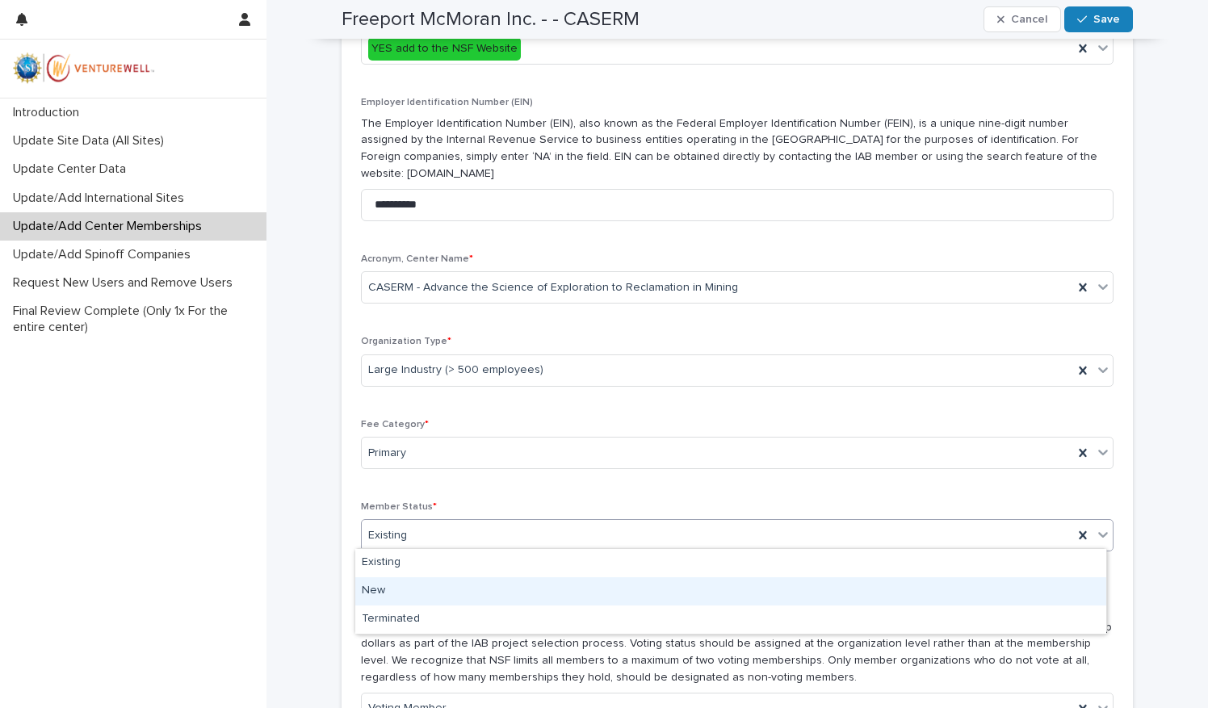
click at [454, 593] on div "New" at bounding box center [730, 591] width 751 height 28
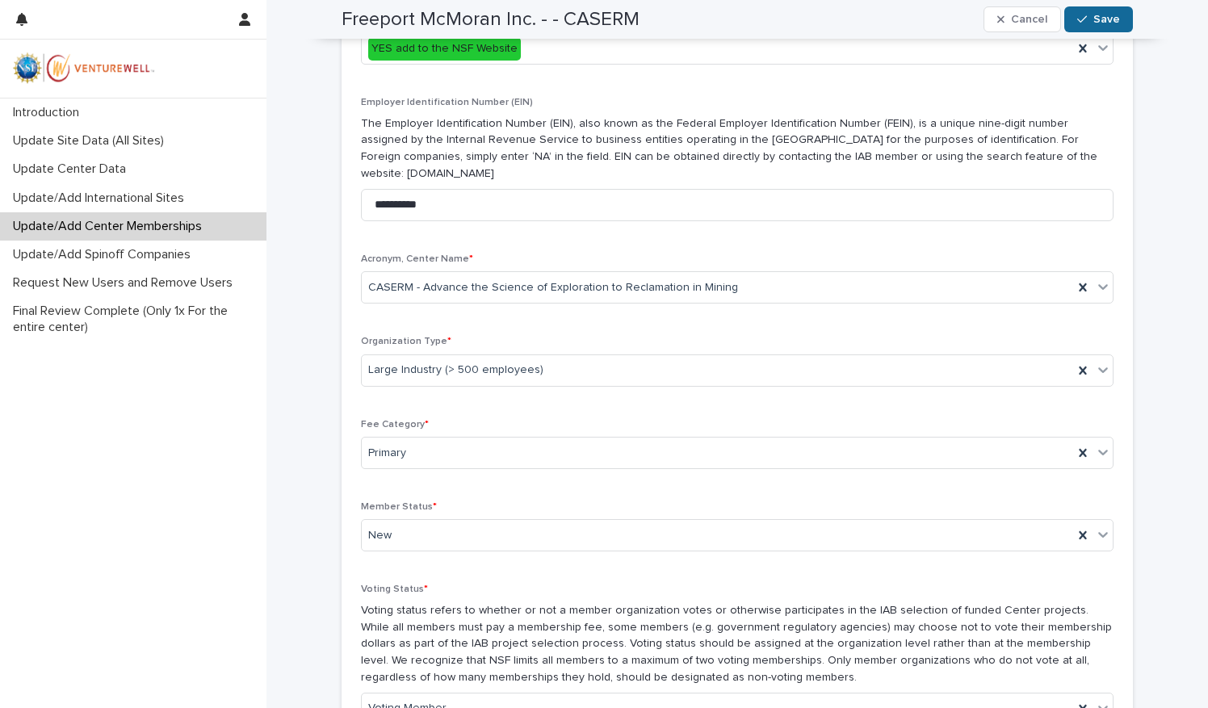
click at [1093, 24] on span "Save" at bounding box center [1106, 19] width 27 height 11
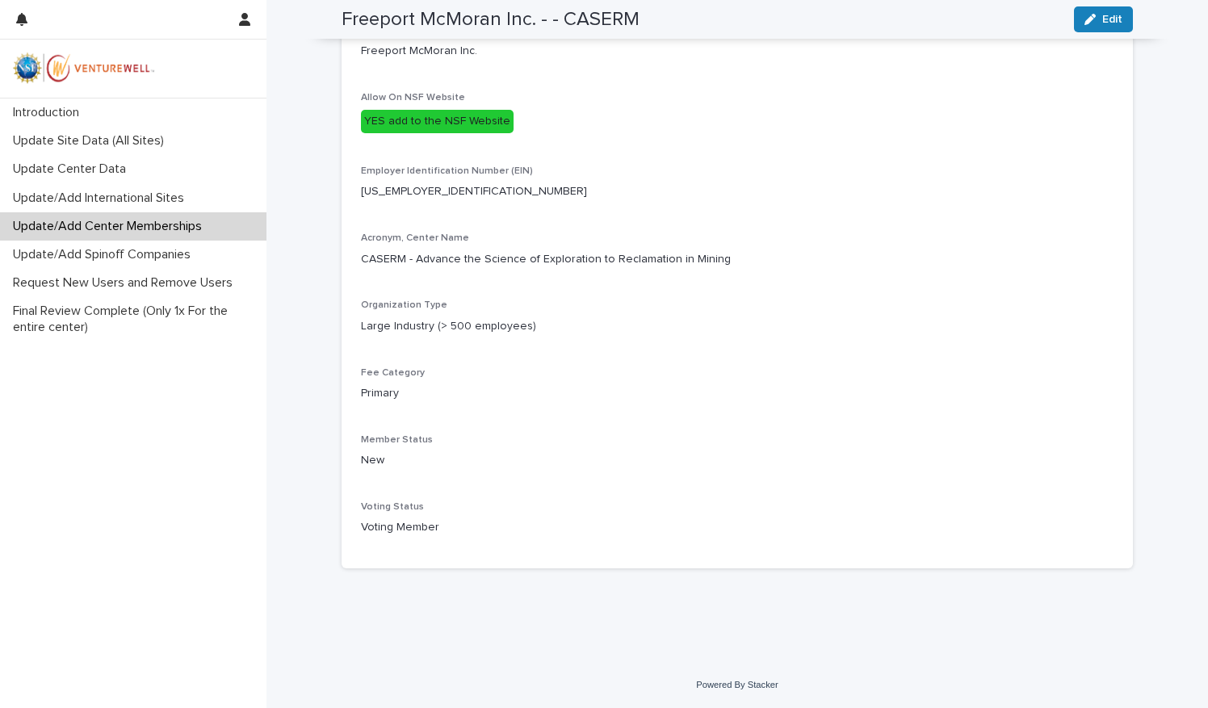
scroll to position [484, 0]
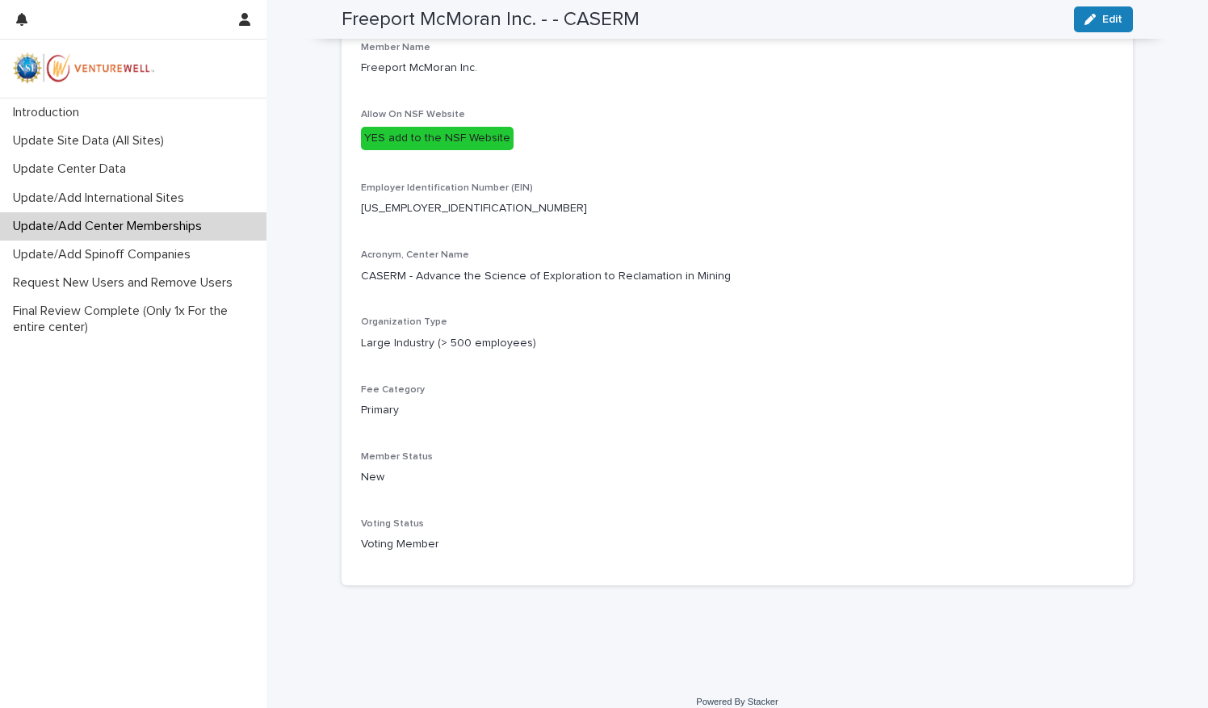
click at [135, 224] on p "Update/Add Center Memberships" at bounding box center [110, 226] width 208 height 15
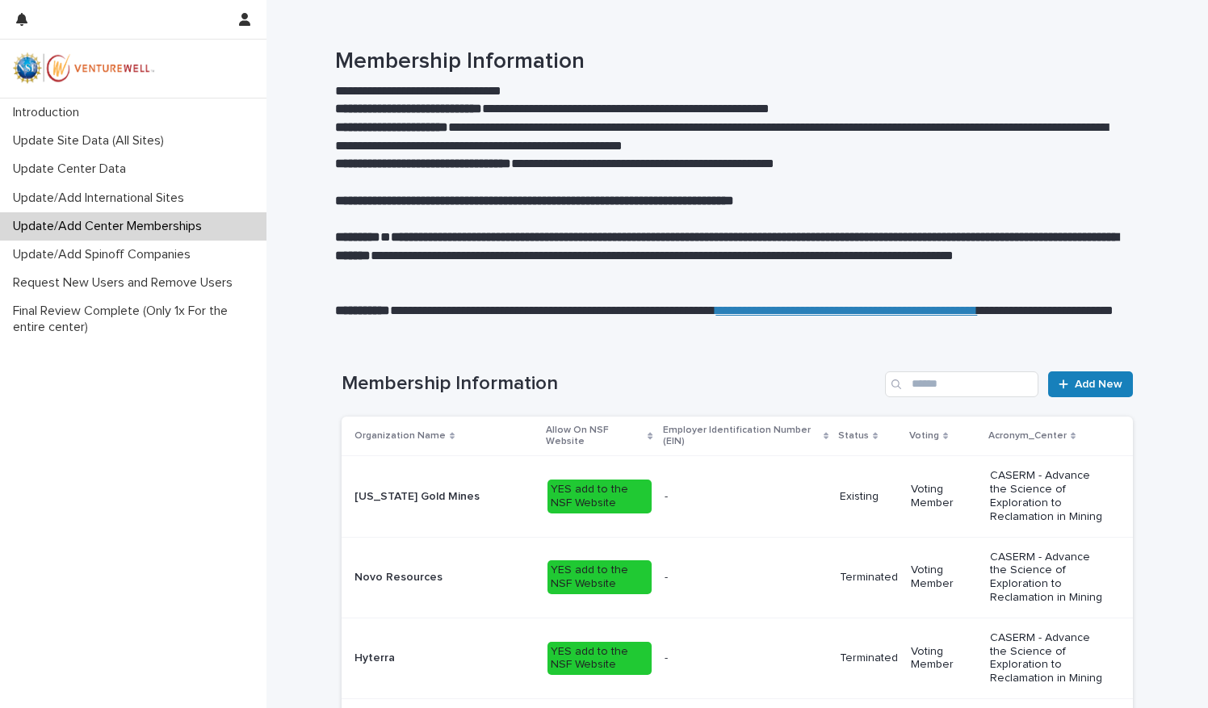
click at [397, 434] on p "Organization Name" at bounding box center [399, 436] width 91 height 18
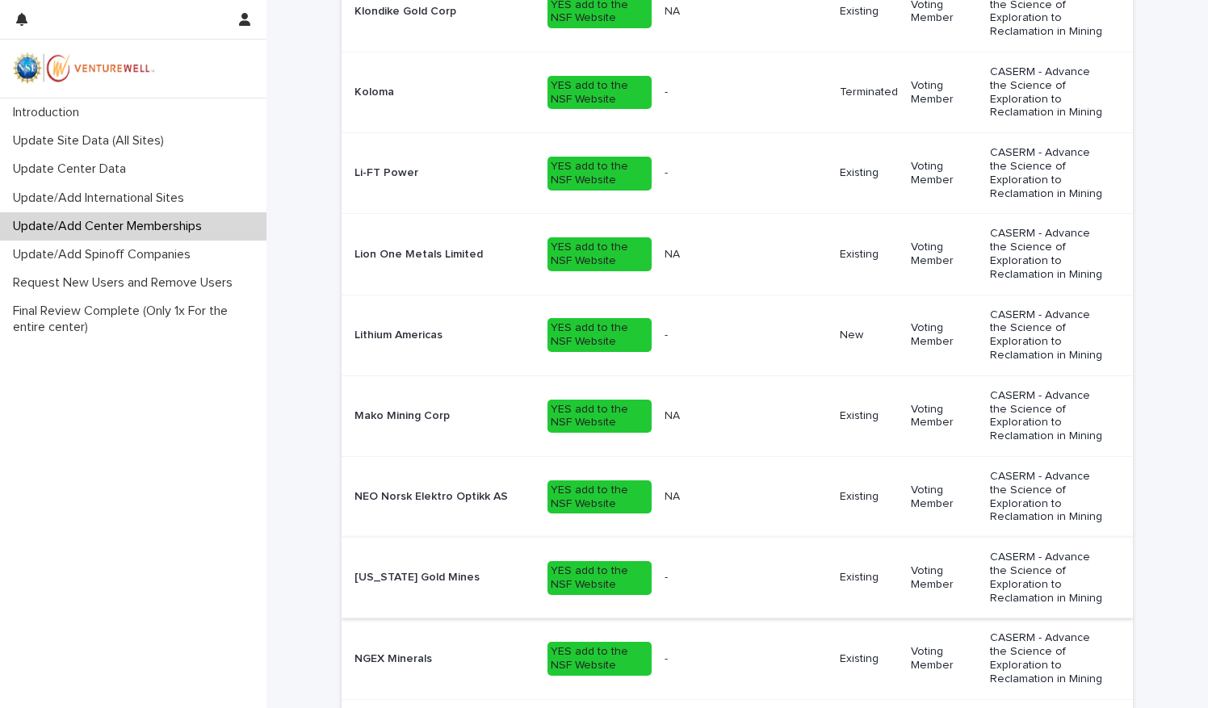
scroll to position [1942, 0]
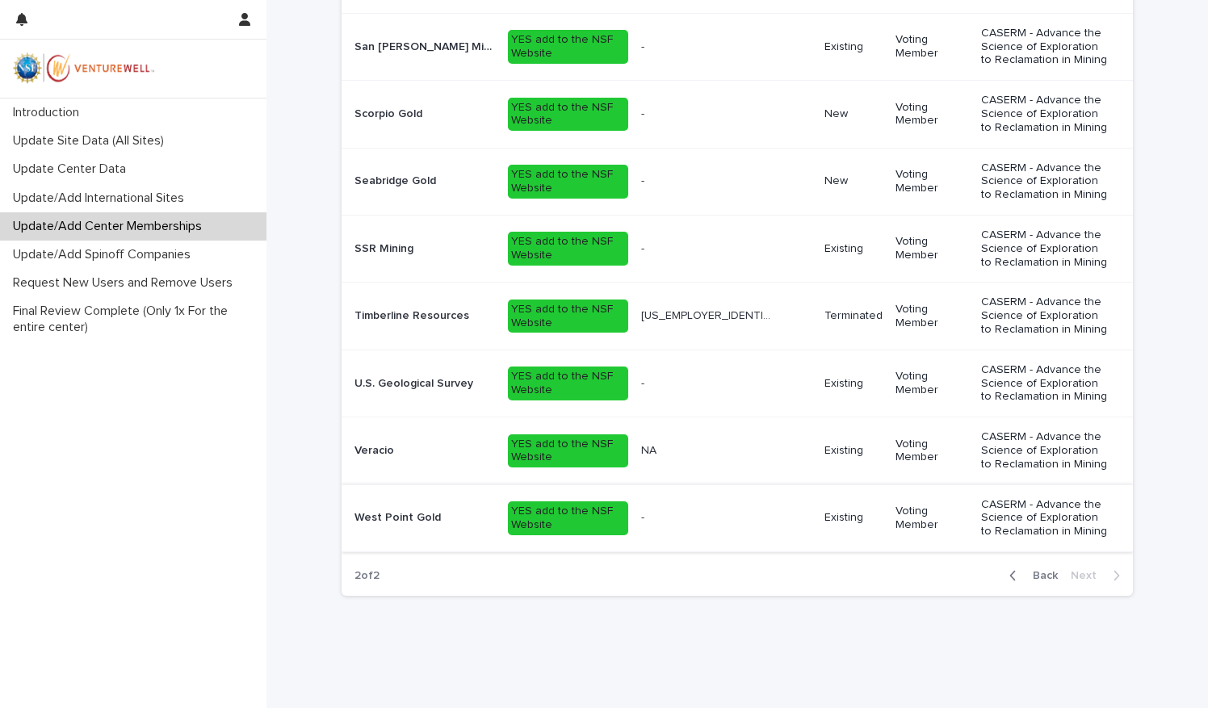
scroll to position [522, 0]
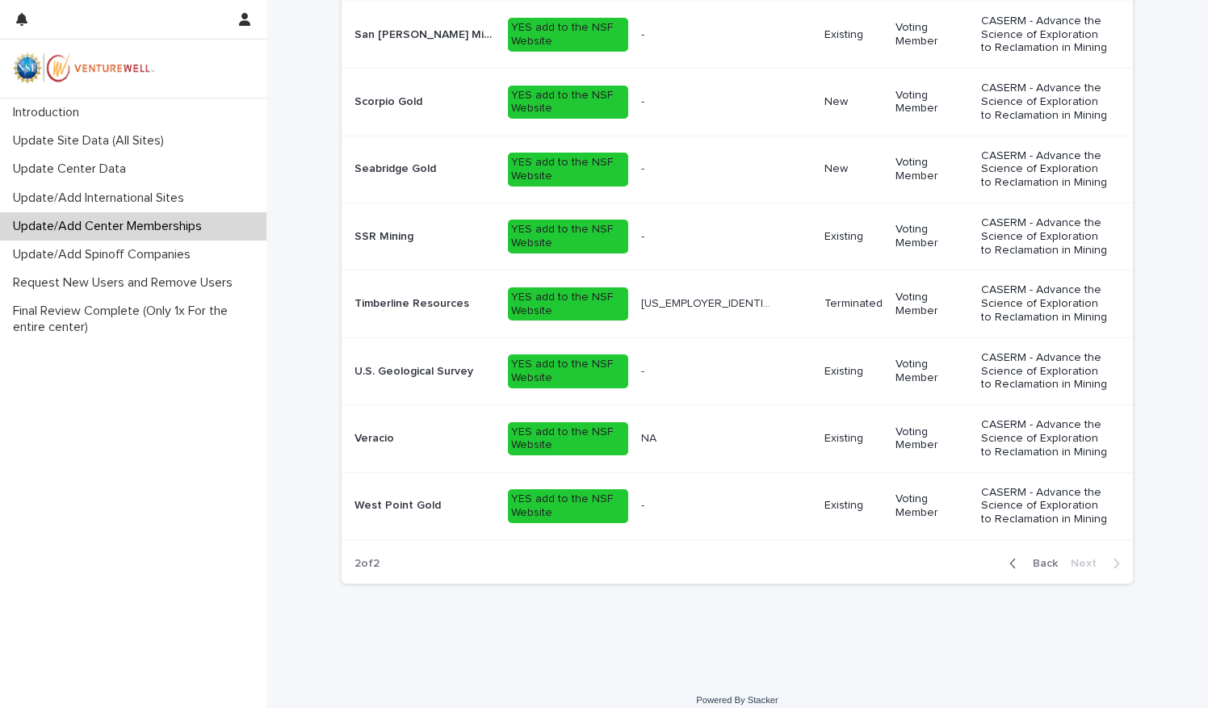
click at [423, 492] on div "[GEOGRAPHIC_DATA] [GEOGRAPHIC_DATA]" at bounding box center [424, 505] width 140 height 27
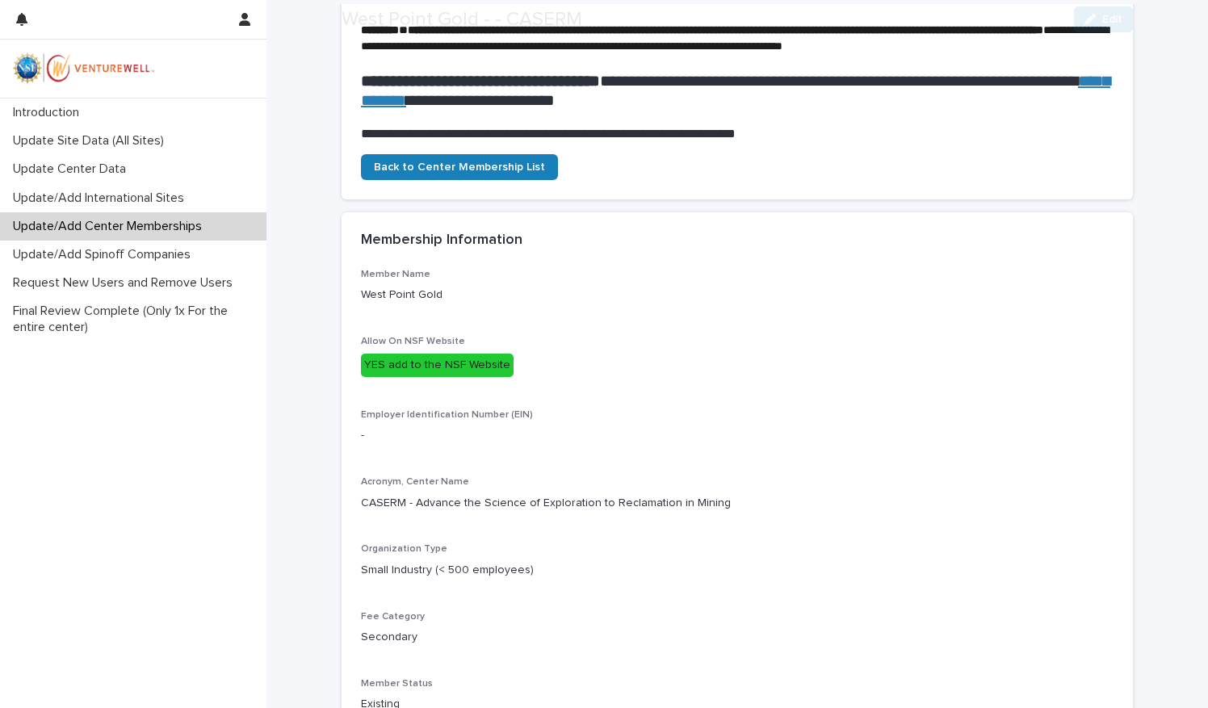
scroll to position [404, 0]
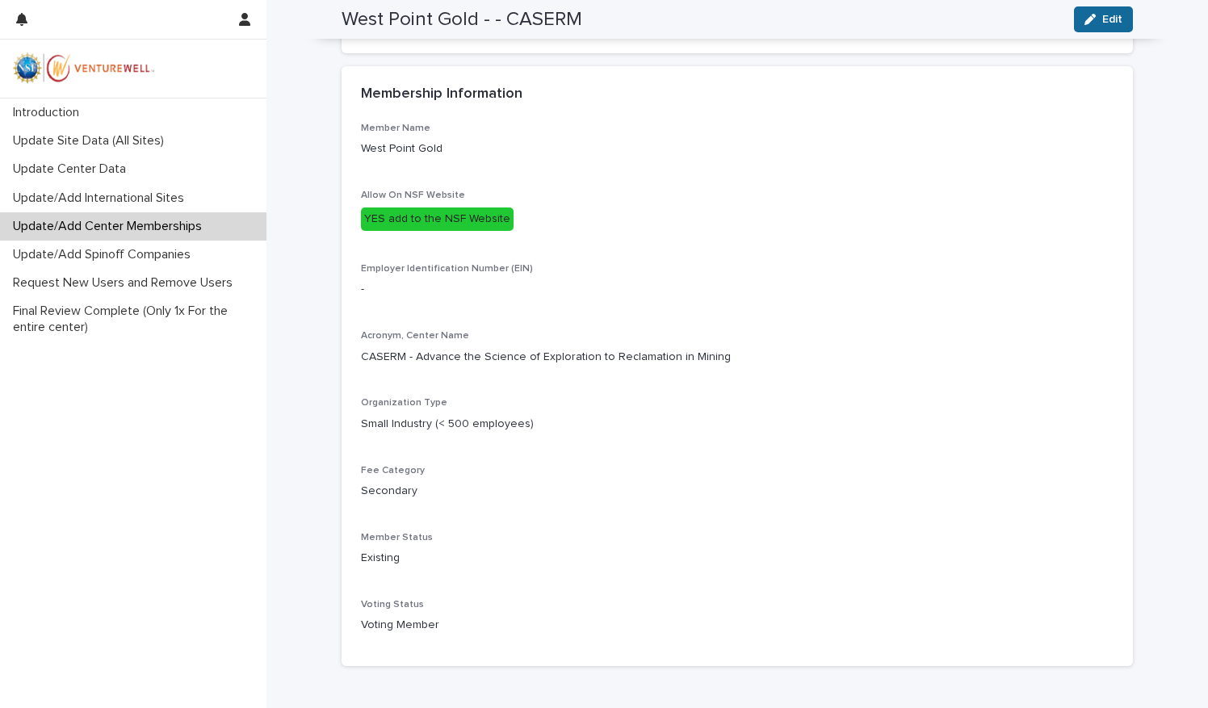
click at [1091, 19] on div "button" at bounding box center [1093, 19] width 18 height 11
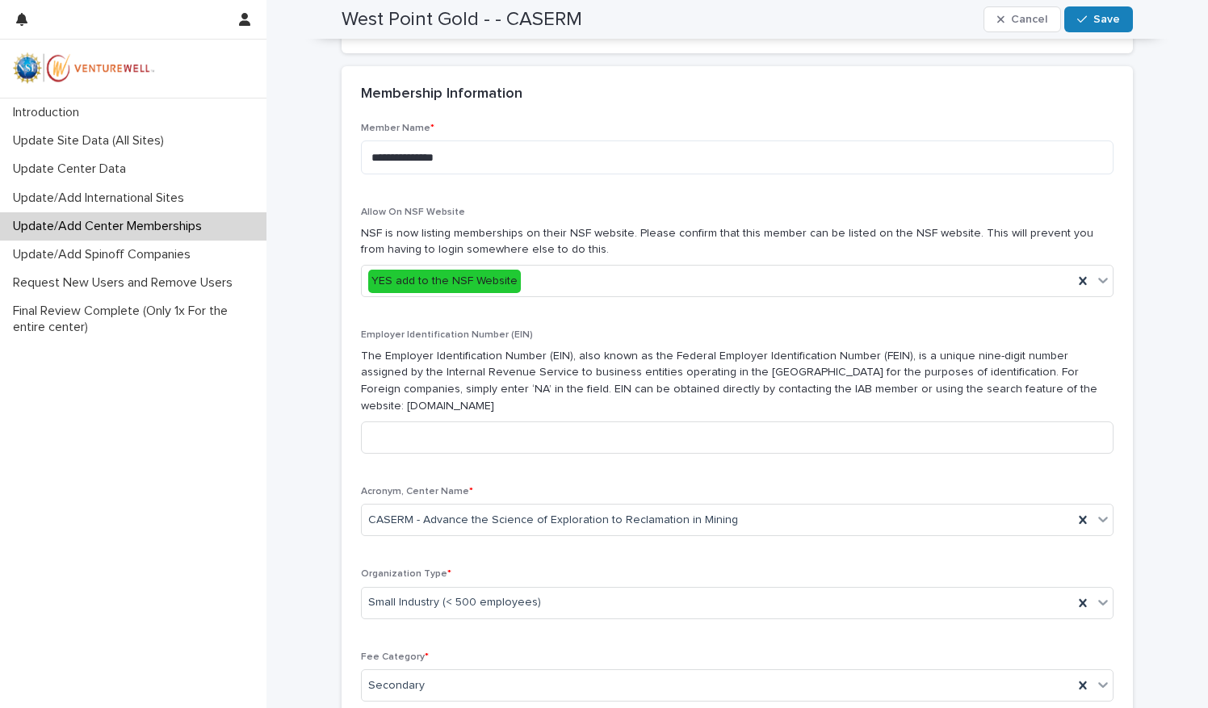
scroll to position [555, 0]
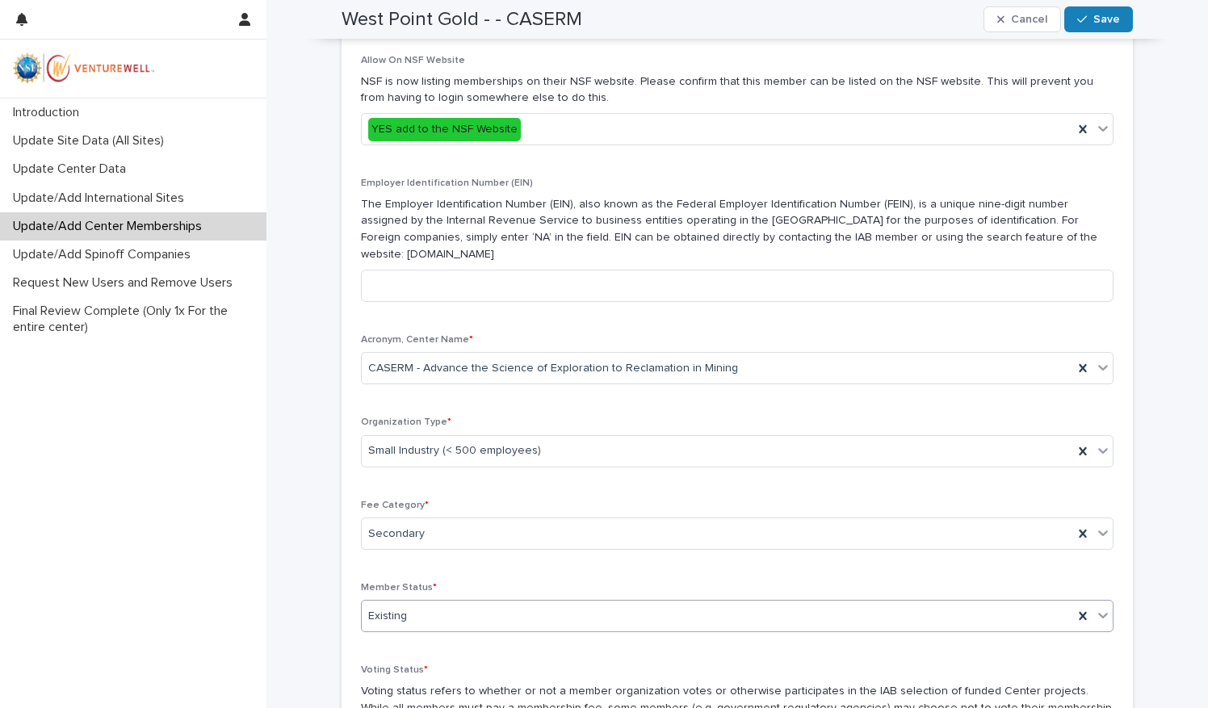
click at [488, 619] on div "Existing" at bounding box center [717, 616] width 711 height 27
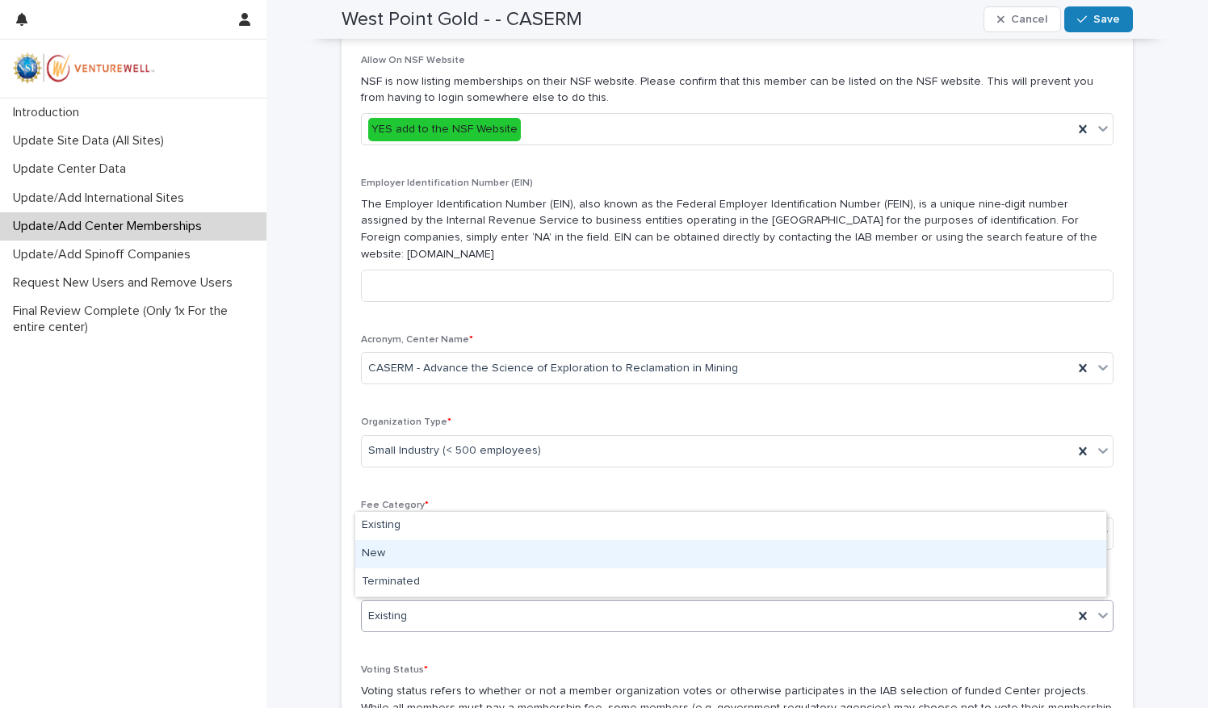
click at [404, 555] on div "New" at bounding box center [730, 554] width 751 height 28
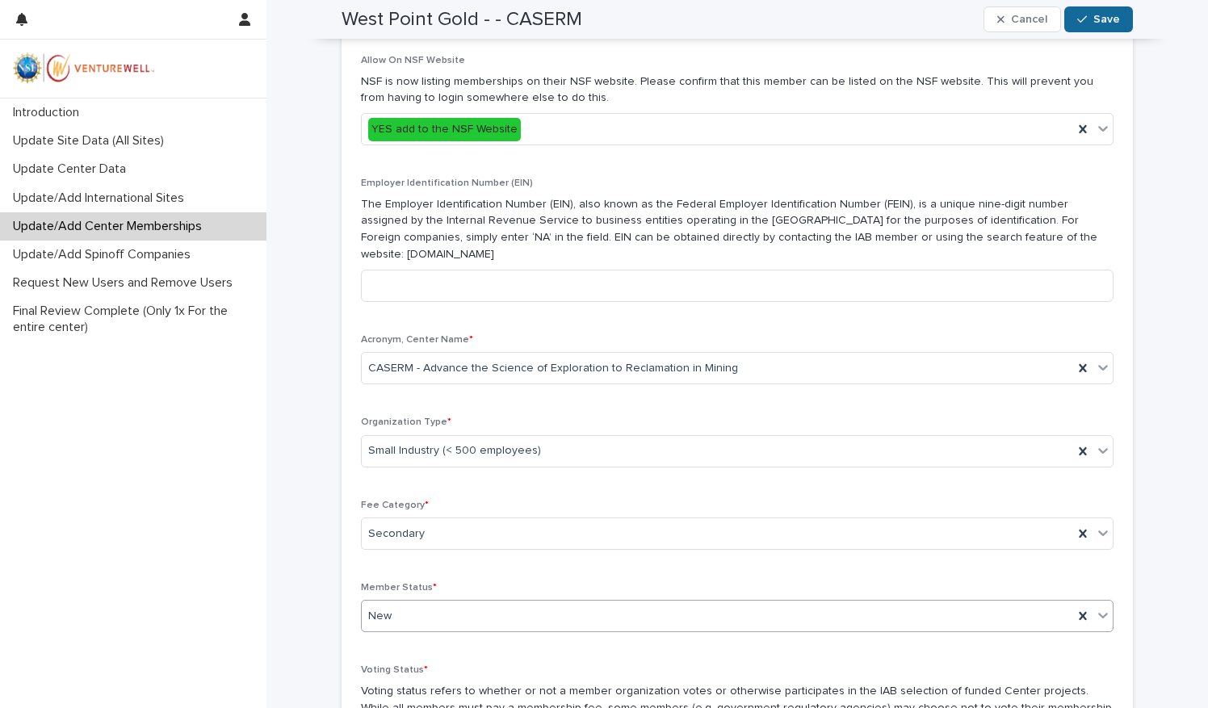
click at [1096, 24] on span "Save" at bounding box center [1106, 19] width 27 height 11
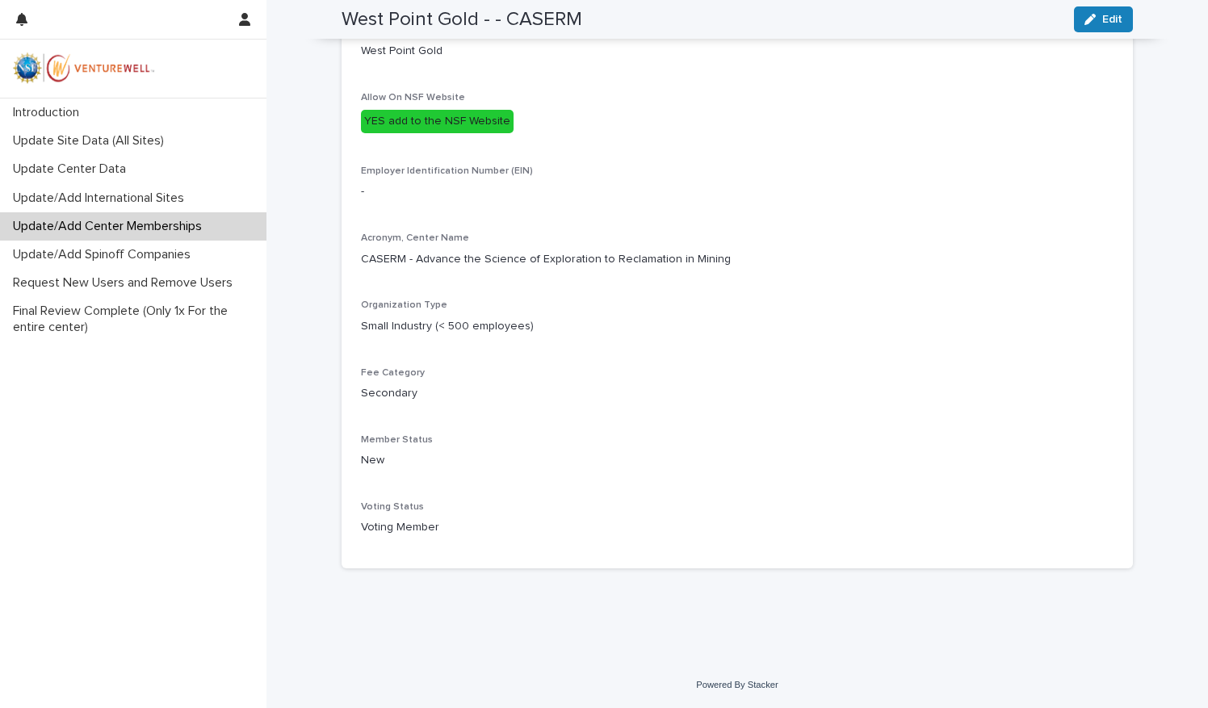
scroll to position [404, 0]
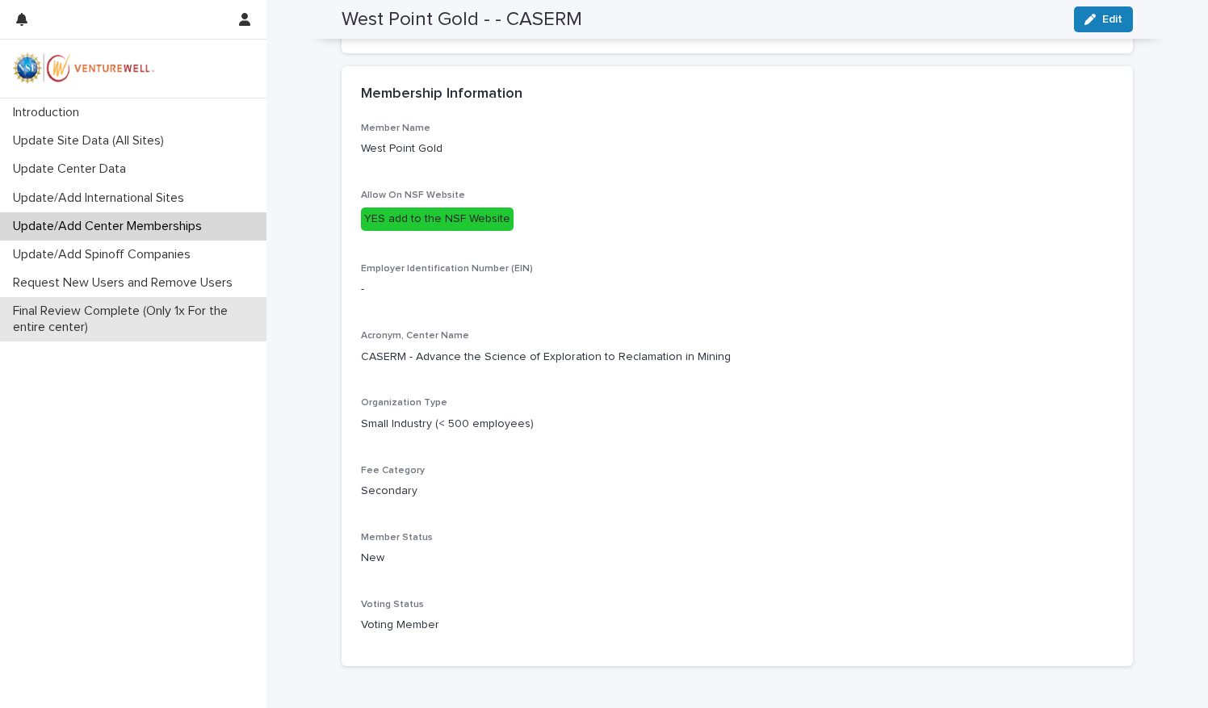
click at [142, 308] on p "Final Review Complete (Only 1x For the entire center)" at bounding box center [136, 319] width 260 height 31
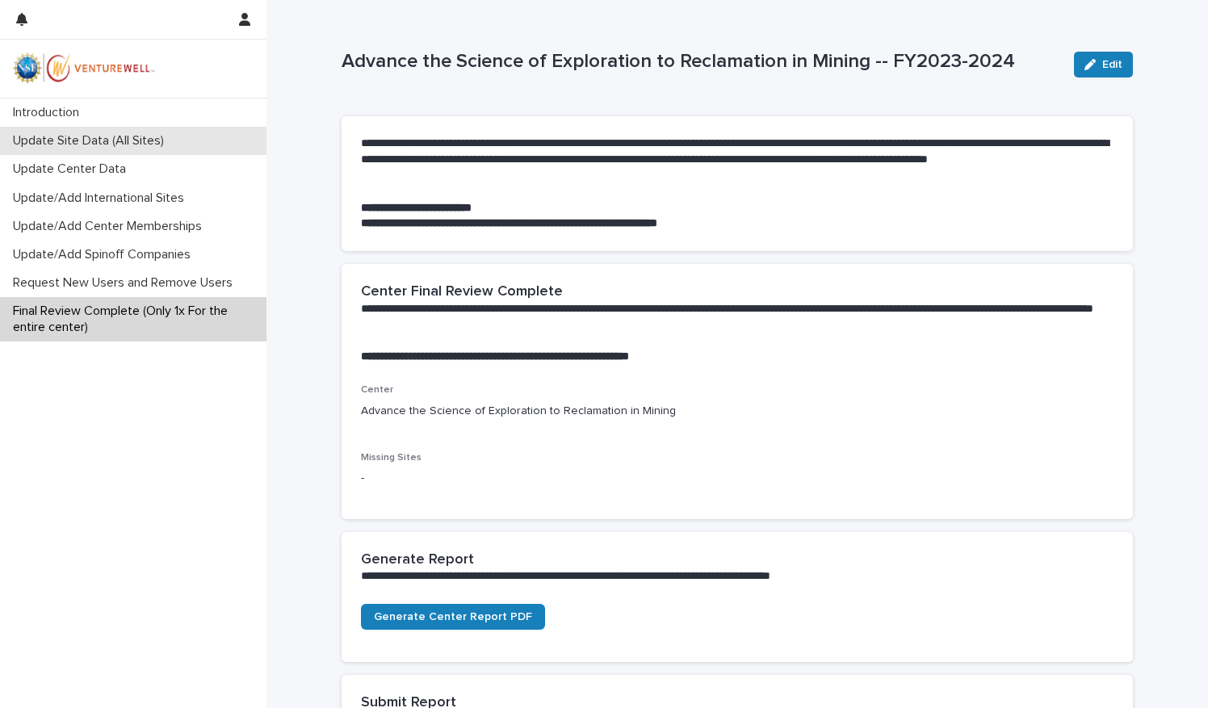
click at [164, 132] on div "Update Site Data (All Sites)" at bounding box center [133, 141] width 266 height 28
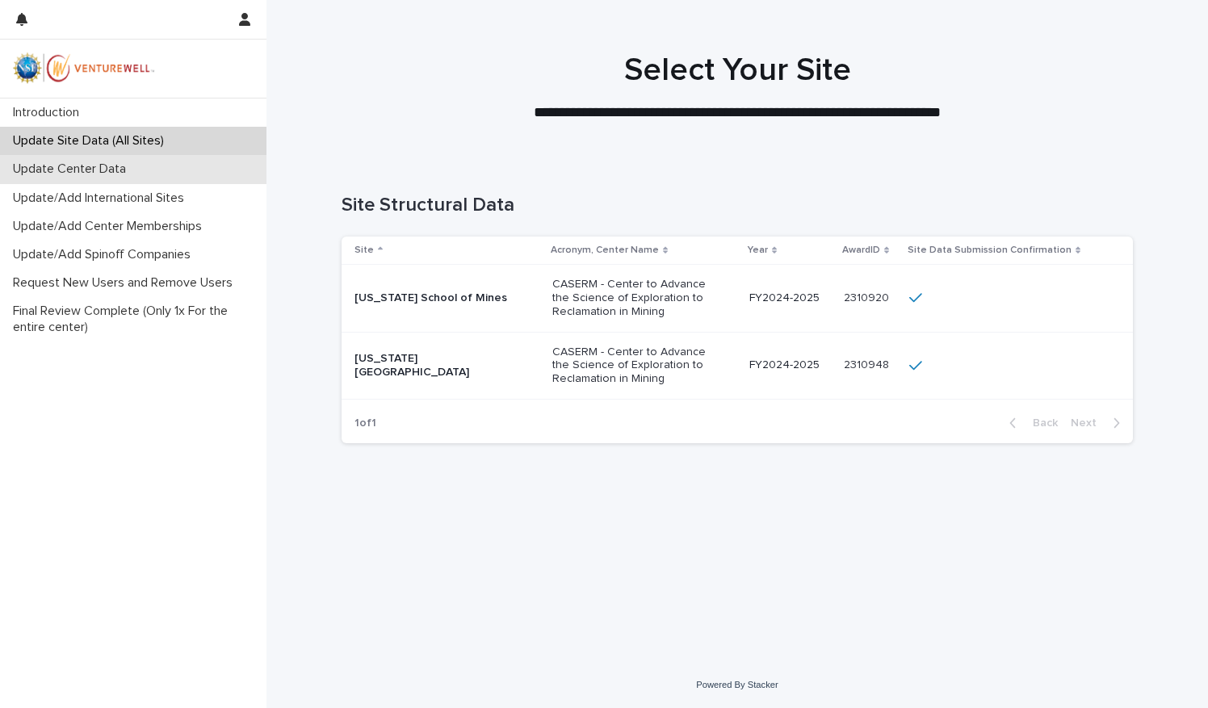
click at [121, 168] on p "Update Center Data" at bounding box center [72, 168] width 132 height 15
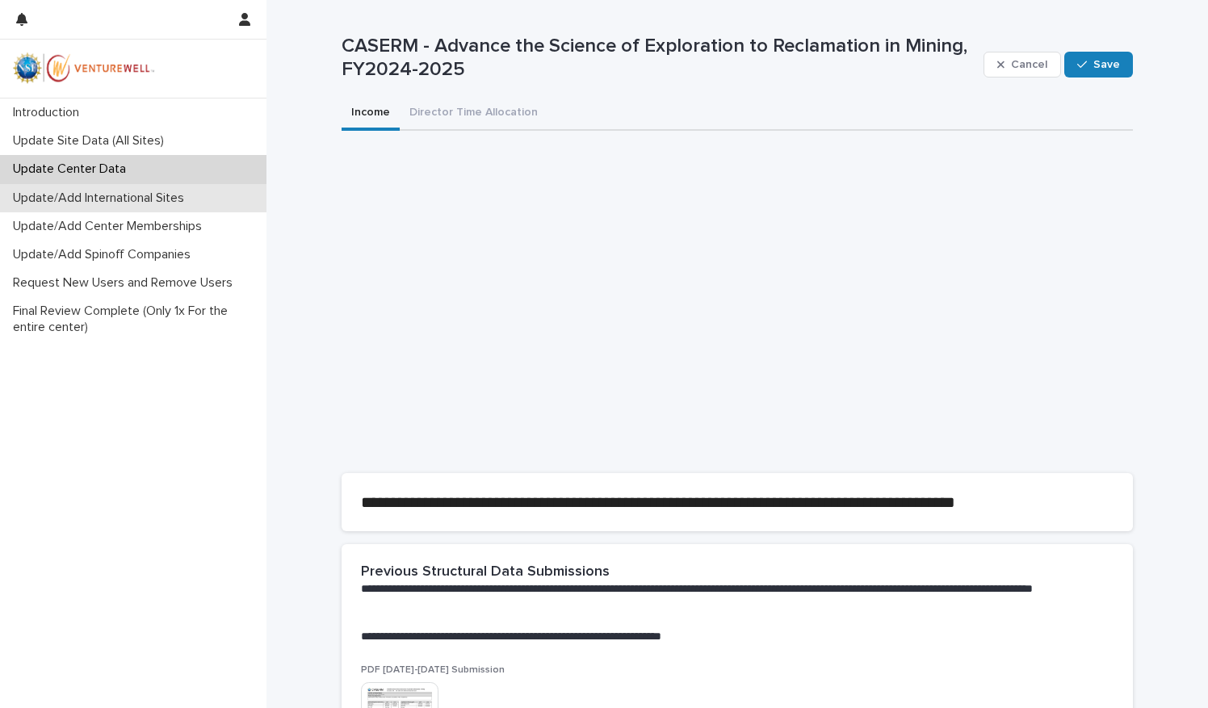
click at [140, 207] on div "Update/Add International Sites" at bounding box center [133, 198] width 266 height 28
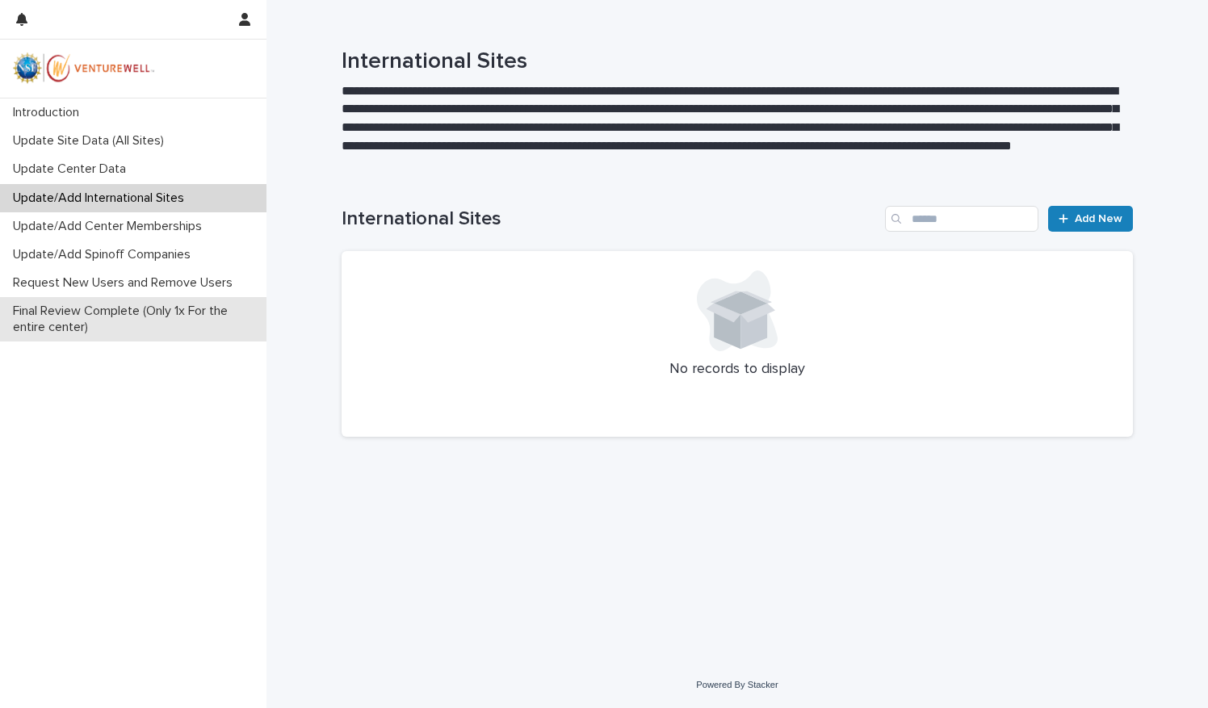
click at [140, 316] on p "Final Review Complete (Only 1x For the entire center)" at bounding box center [136, 319] width 260 height 31
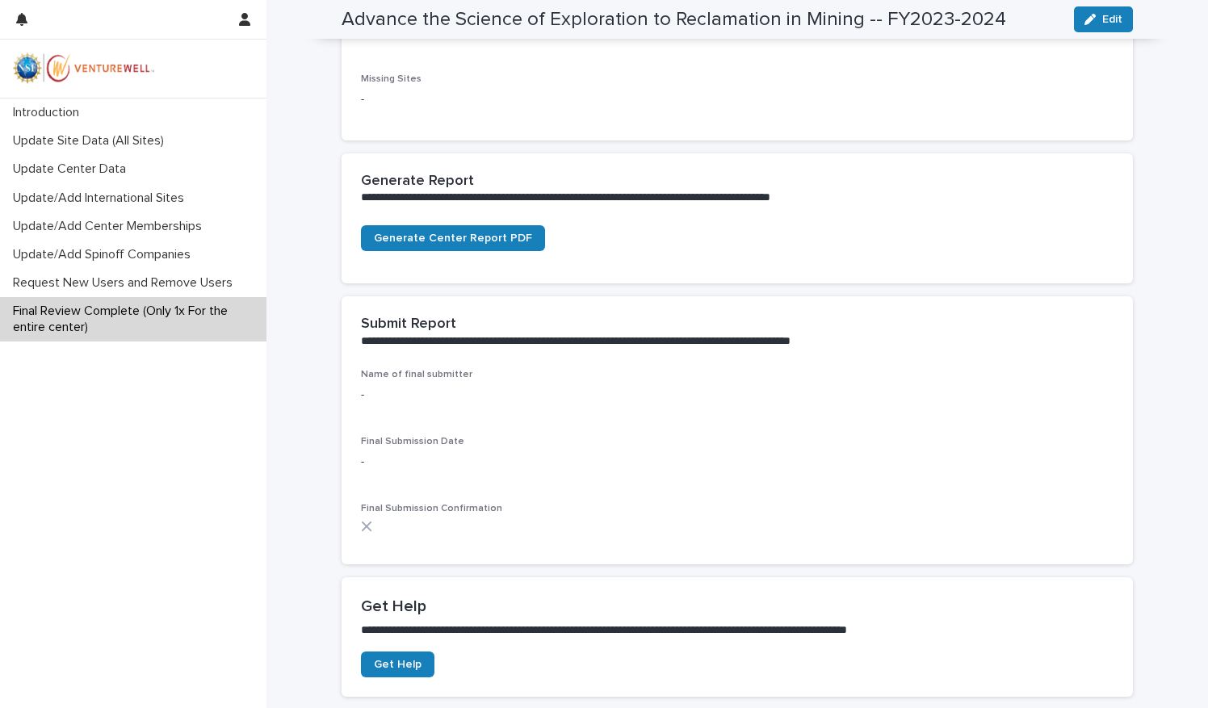
scroll to position [404, 0]
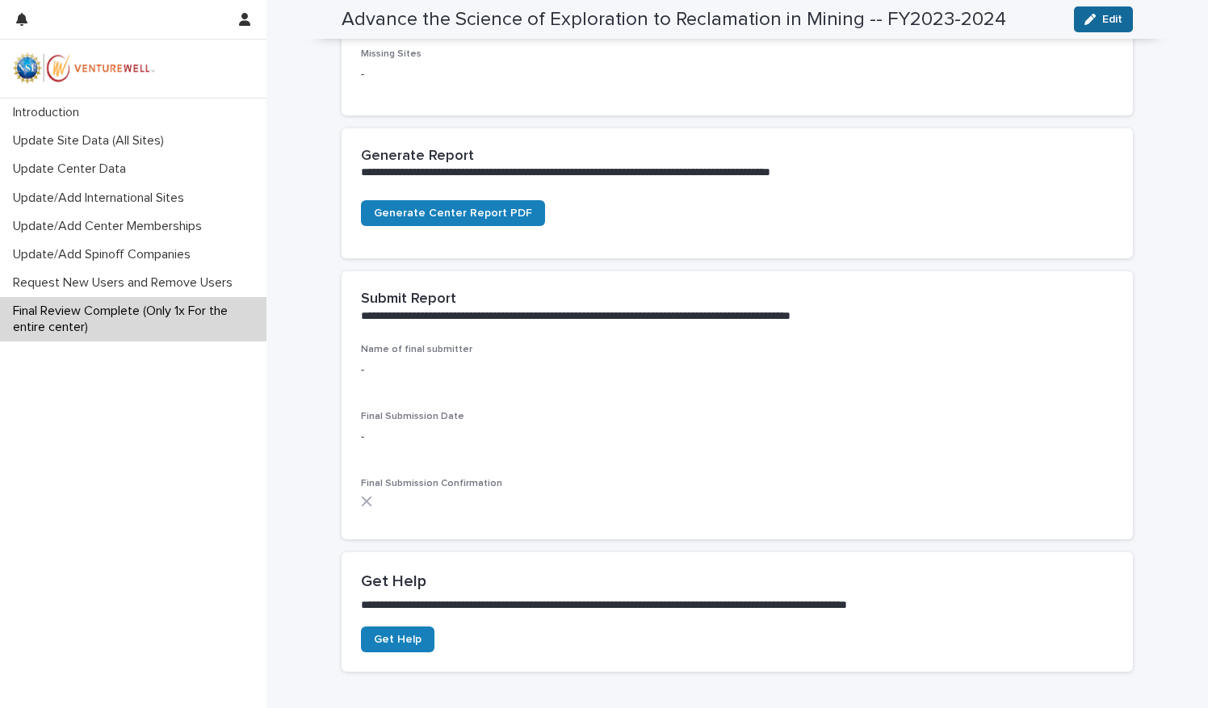
click at [1102, 21] on span "Edit" at bounding box center [1112, 19] width 20 height 11
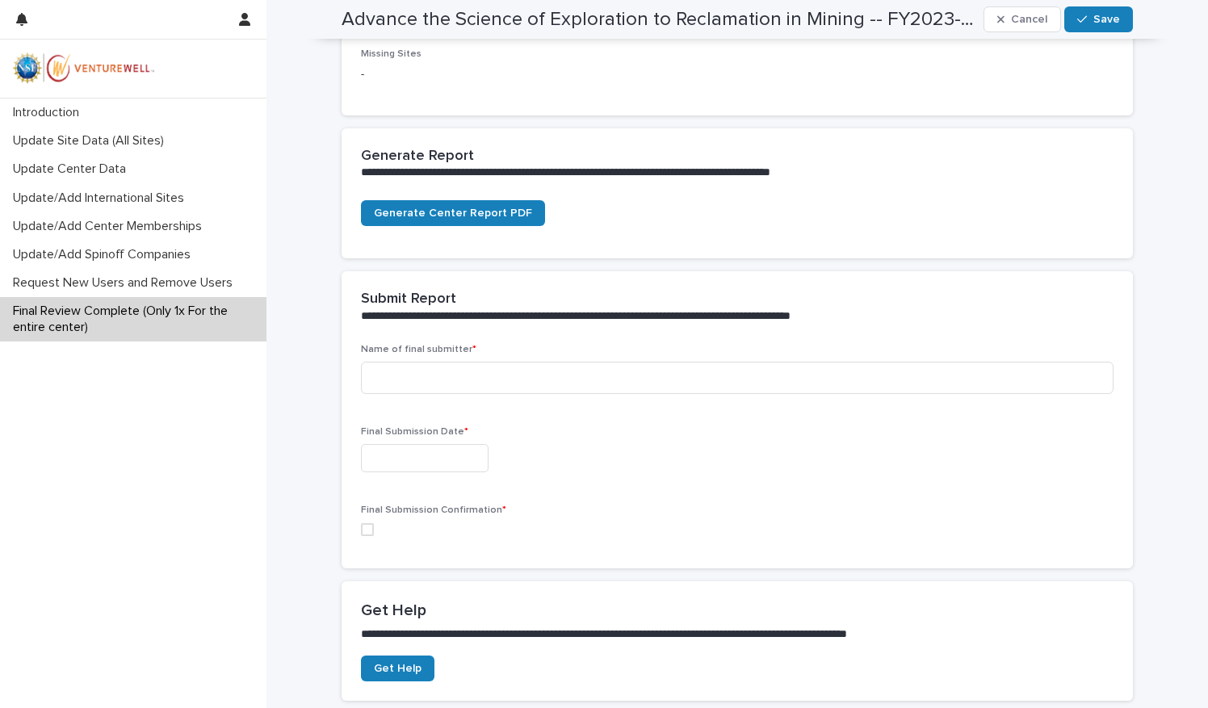
scroll to position [417, 0]
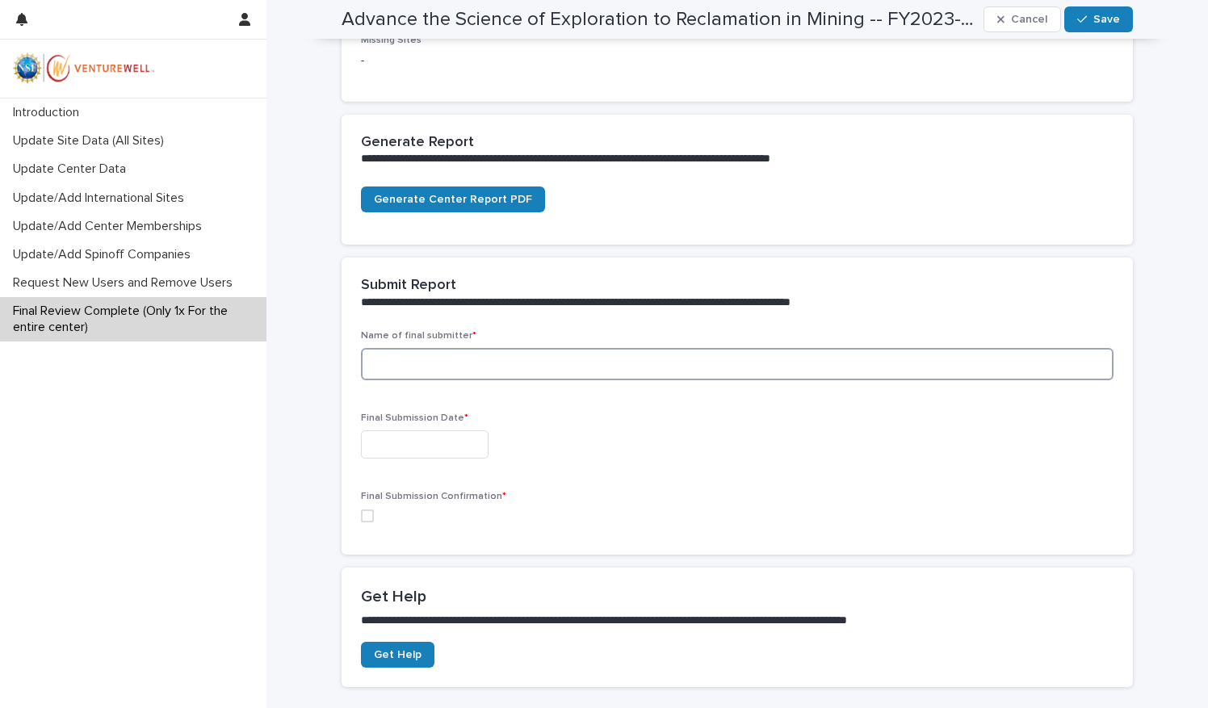
drag, startPoint x: 471, startPoint y: 375, endPoint x: 462, endPoint y: 357, distance: 19.9
click at [469, 371] on input at bounding box center [737, 364] width 752 height 32
type input "**********"
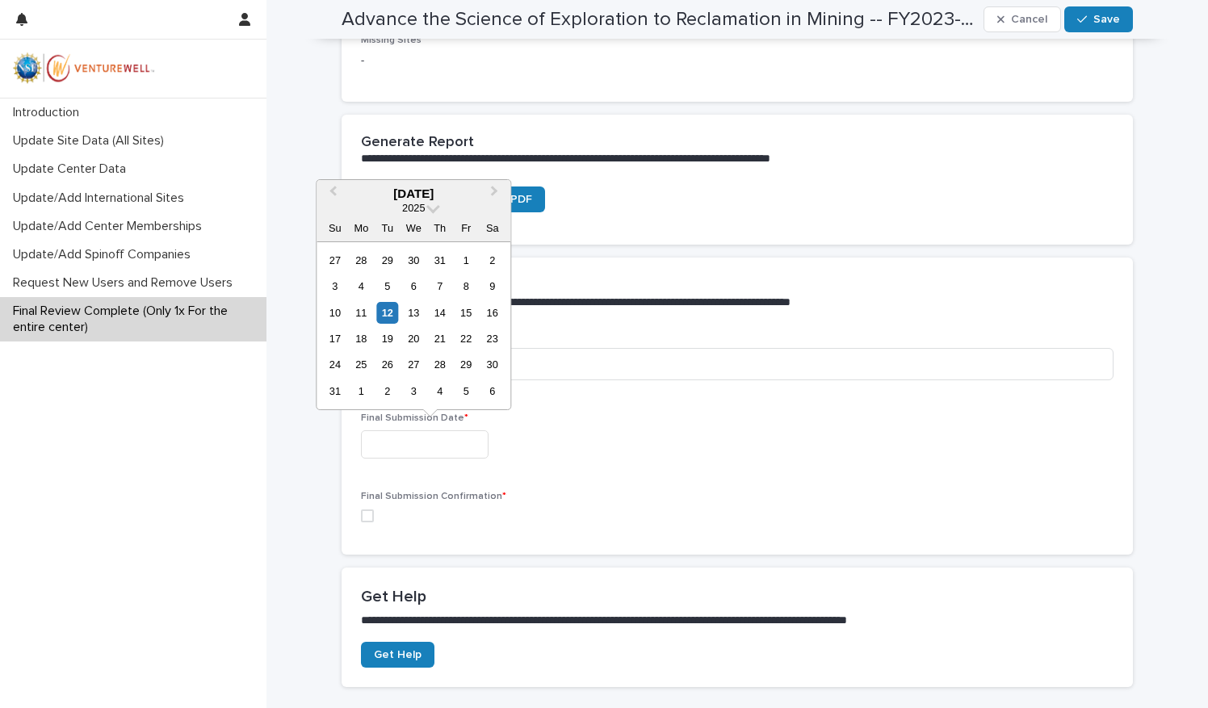
click at [449, 444] on input "text" at bounding box center [425, 444] width 128 height 28
click at [385, 311] on div "12" at bounding box center [387, 313] width 22 height 22
type input "**********"
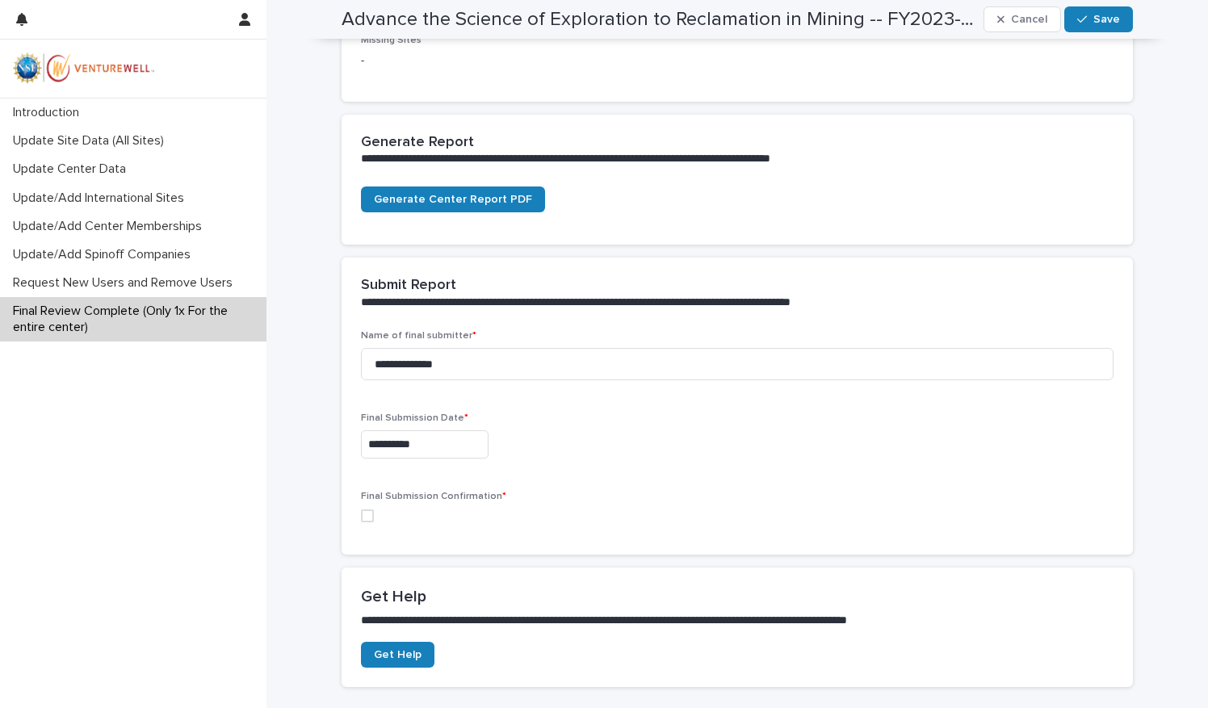
click at [363, 513] on span at bounding box center [367, 515] width 13 height 13
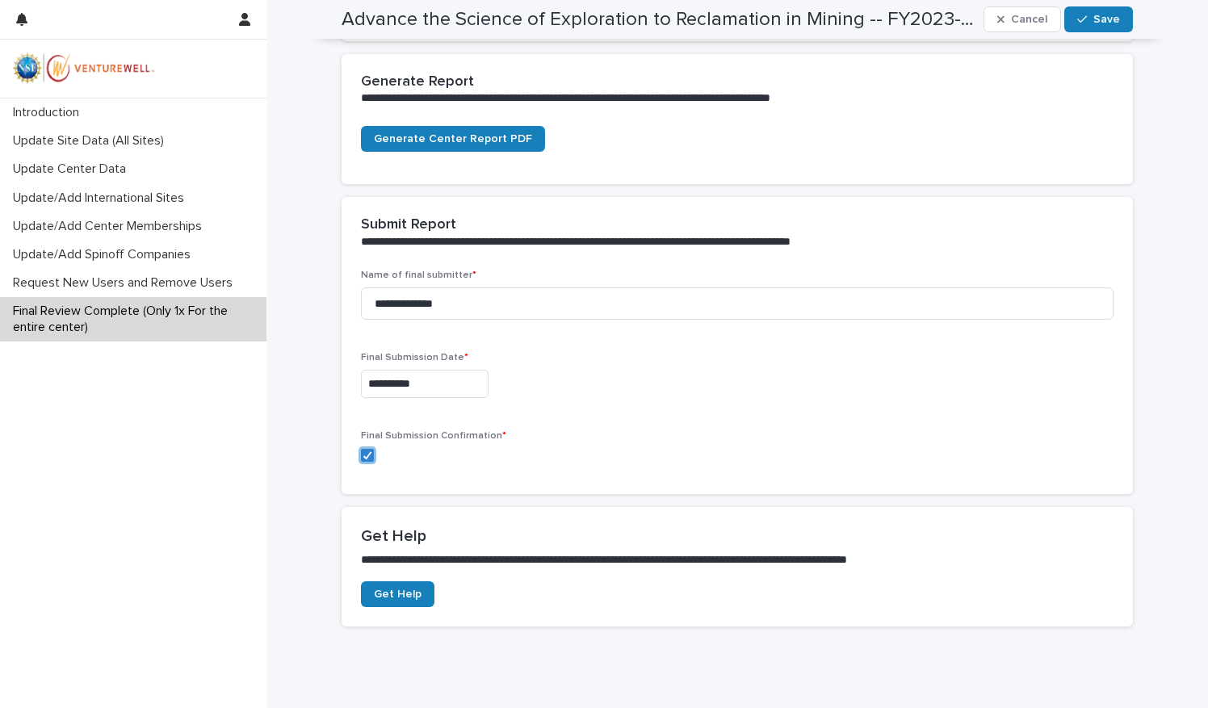
scroll to position [534, 0]
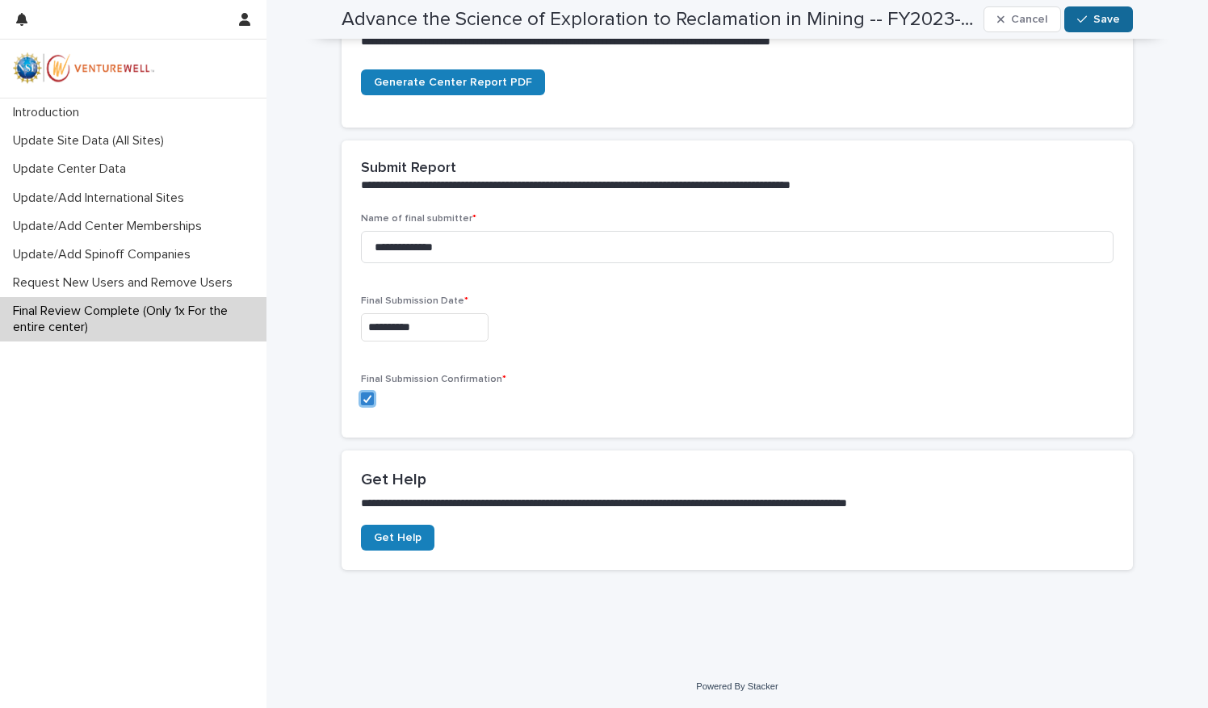
click at [1084, 8] on button "Save" at bounding box center [1098, 19] width 69 height 26
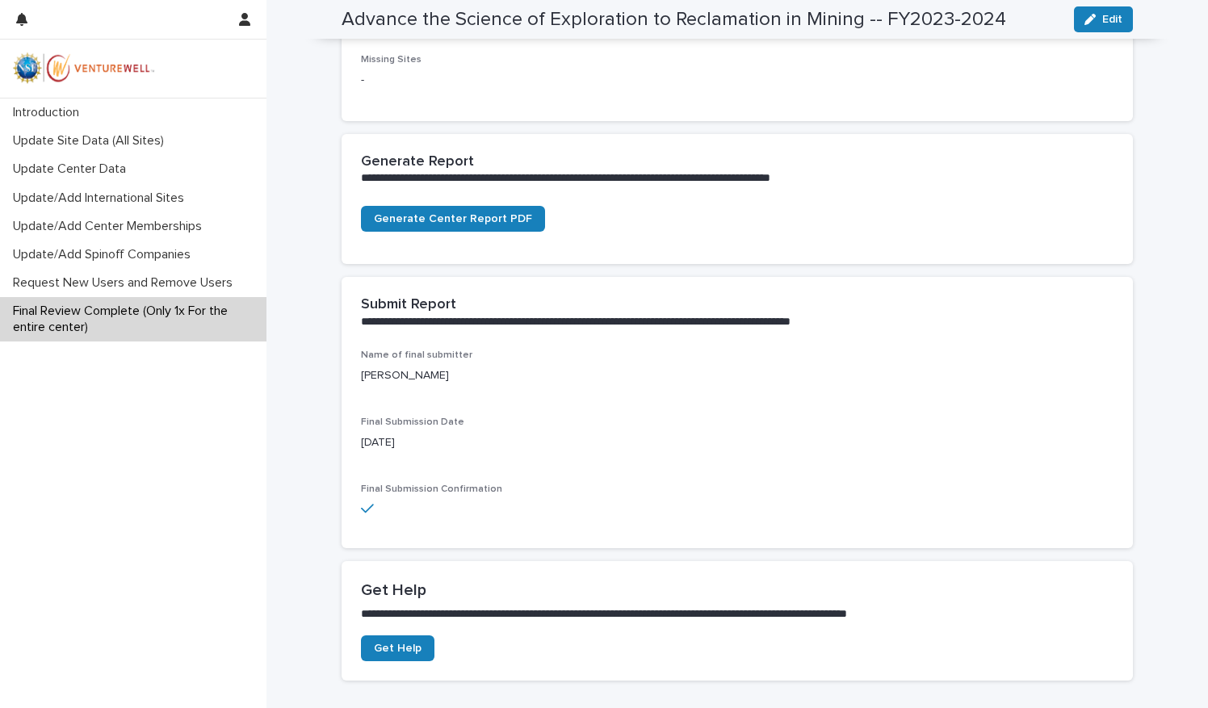
scroll to position [484, 0]
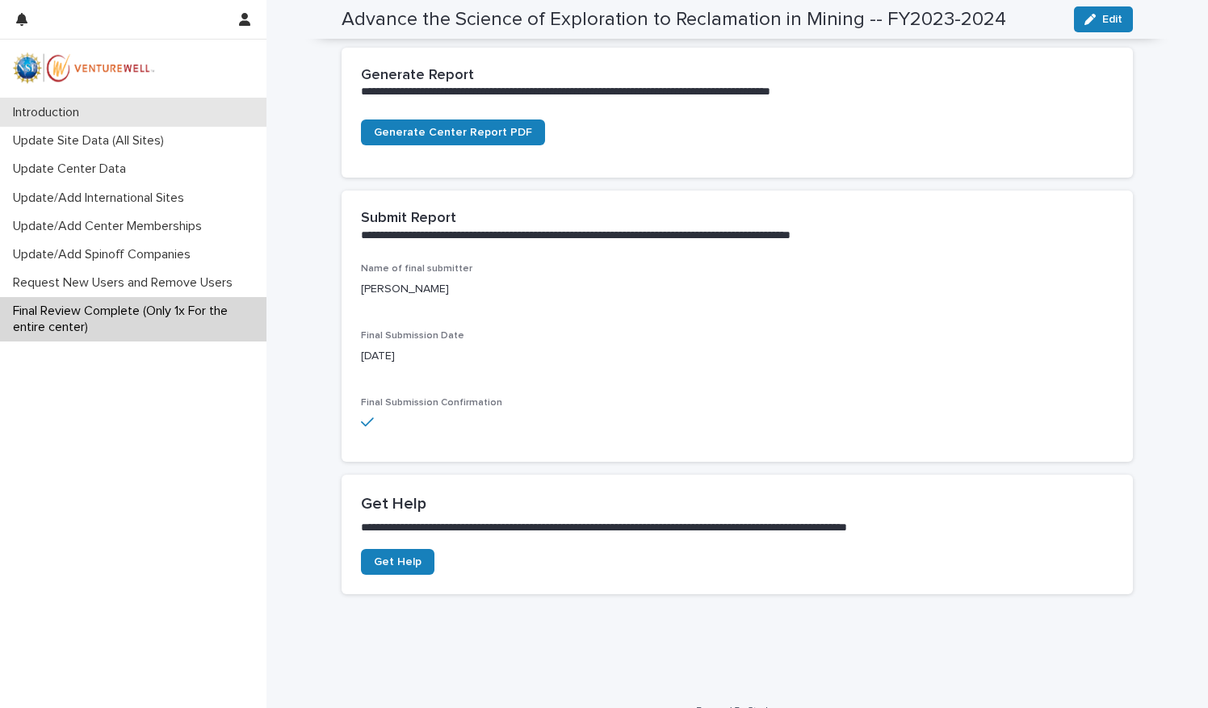
click at [82, 109] on p "Introduction" at bounding box center [49, 112] width 86 height 15
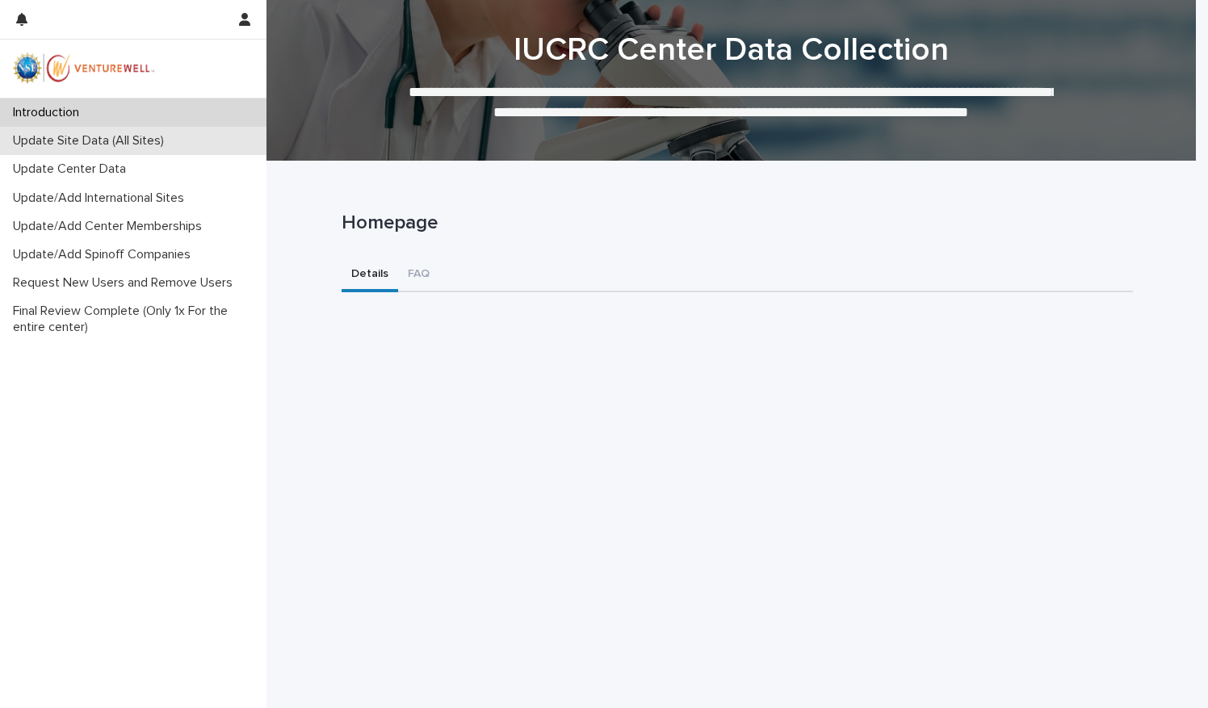
click at [90, 136] on p "Update Site Data (All Sites)" at bounding box center [91, 140] width 170 height 15
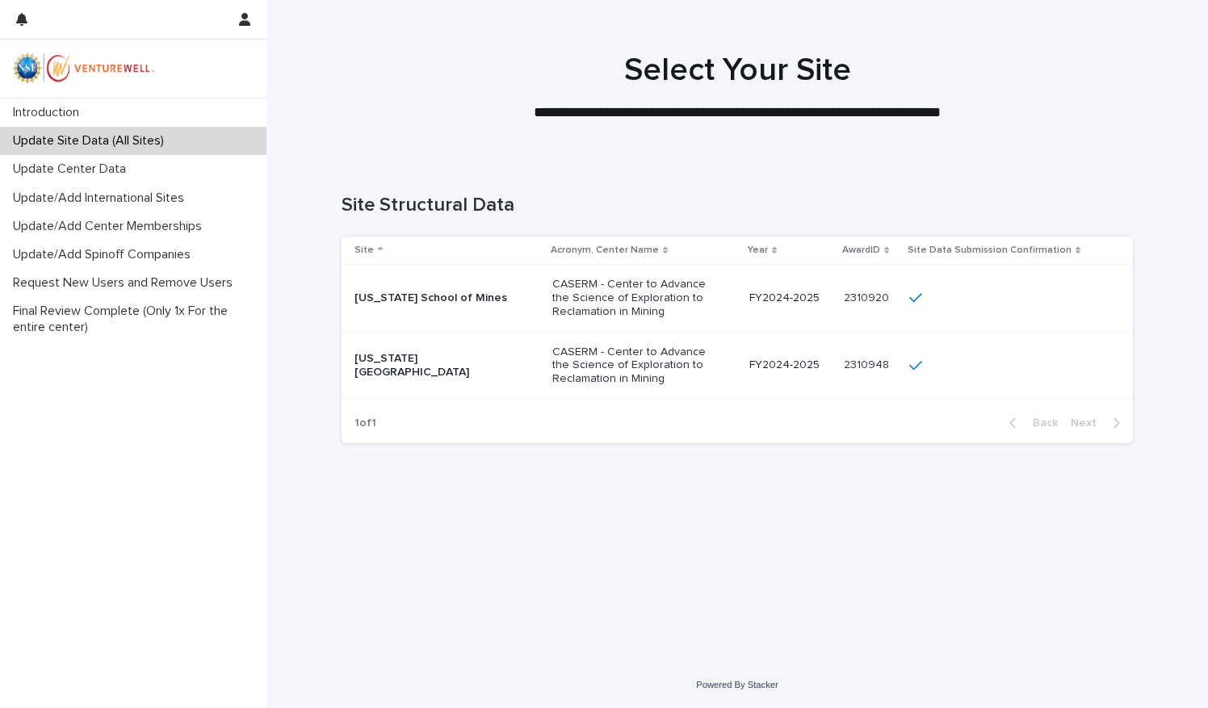
click at [413, 285] on div "[US_STATE] School of Mines" at bounding box center [446, 298] width 185 height 27
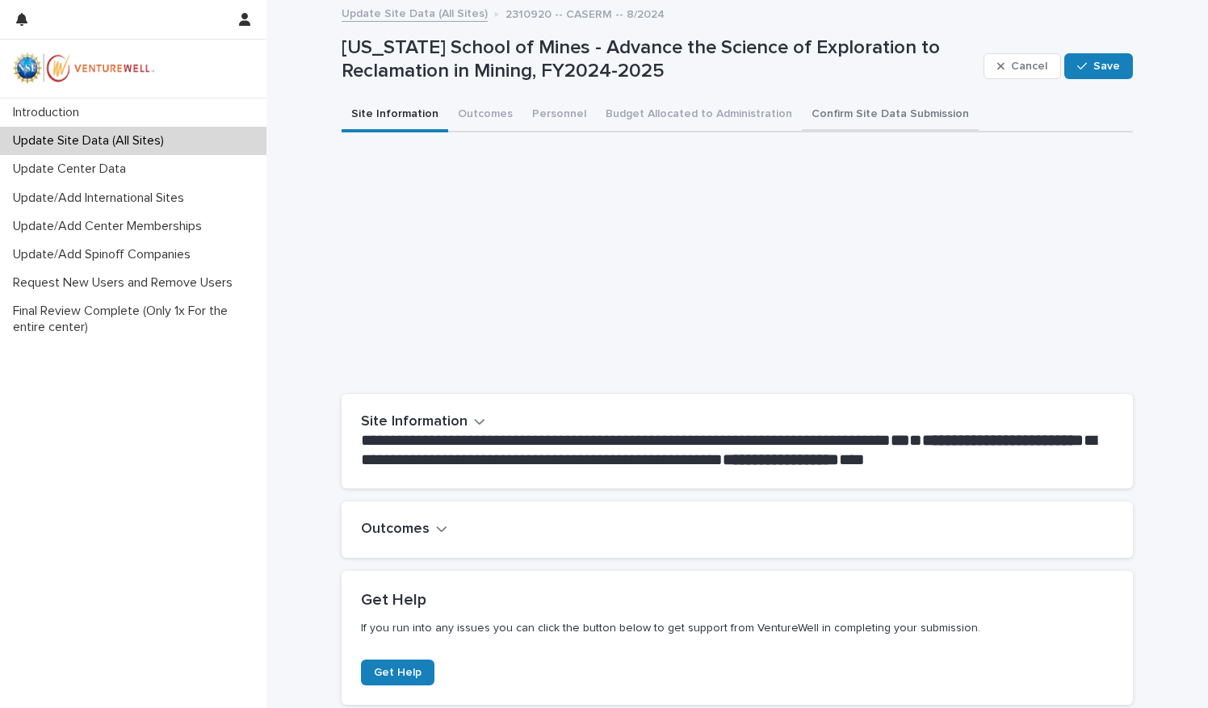
click at [877, 106] on button "Confirm Site Data Submission" at bounding box center [890, 115] width 177 height 34
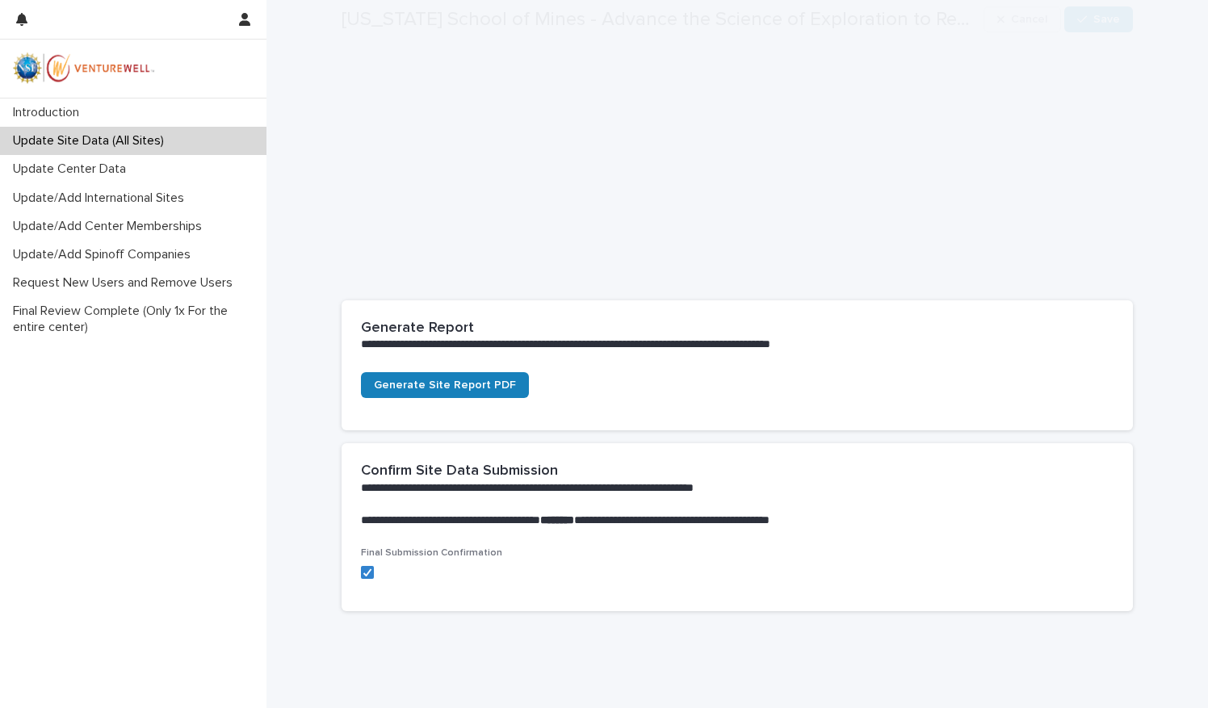
scroll to position [216, 0]
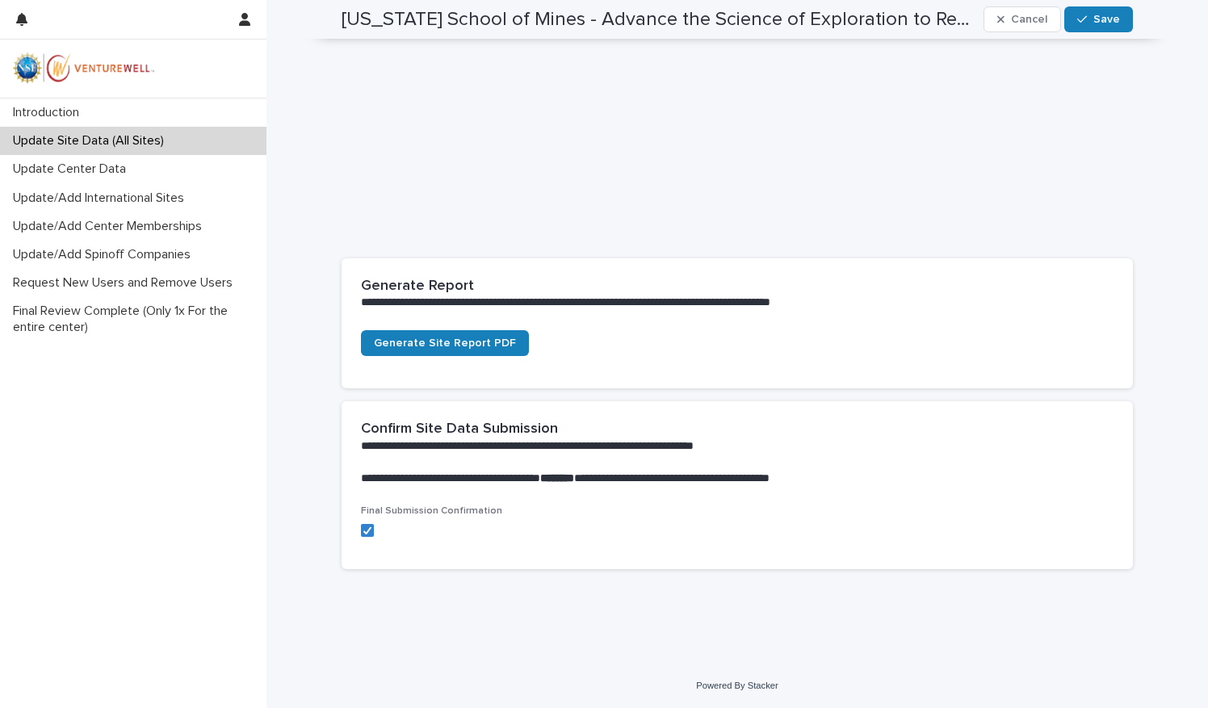
click at [145, 147] on p "Update Site Data (All Sites)" at bounding box center [91, 140] width 170 height 15
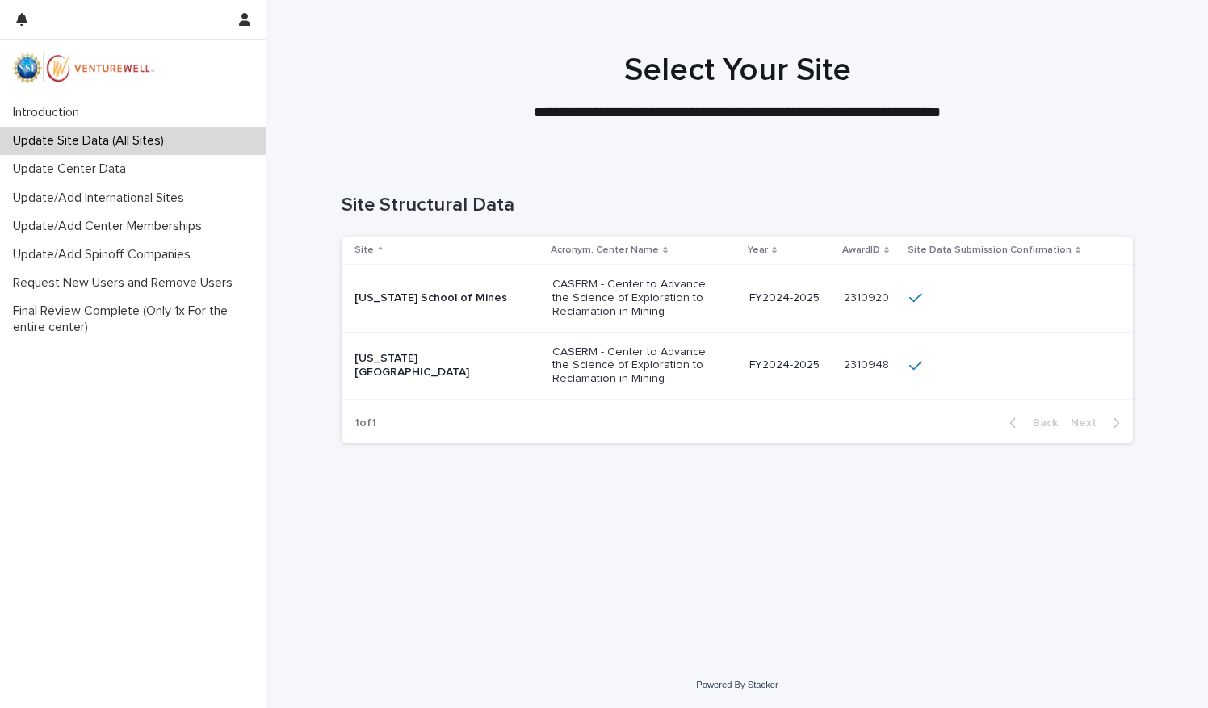
click at [462, 354] on p "[US_STATE][GEOGRAPHIC_DATA]" at bounding box center [434, 365] width 161 height 27
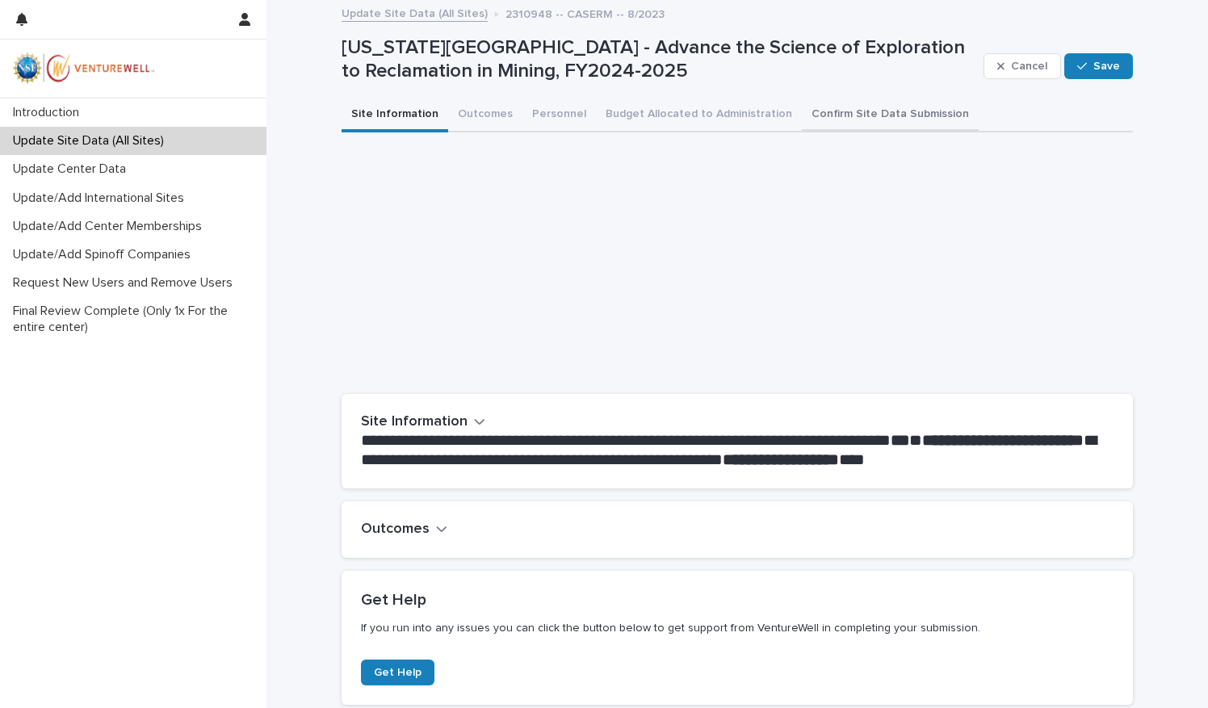
click at [888, 107] on button "Confirm Site Data Submission" at bounding box center [890, 115] width 177 height 34
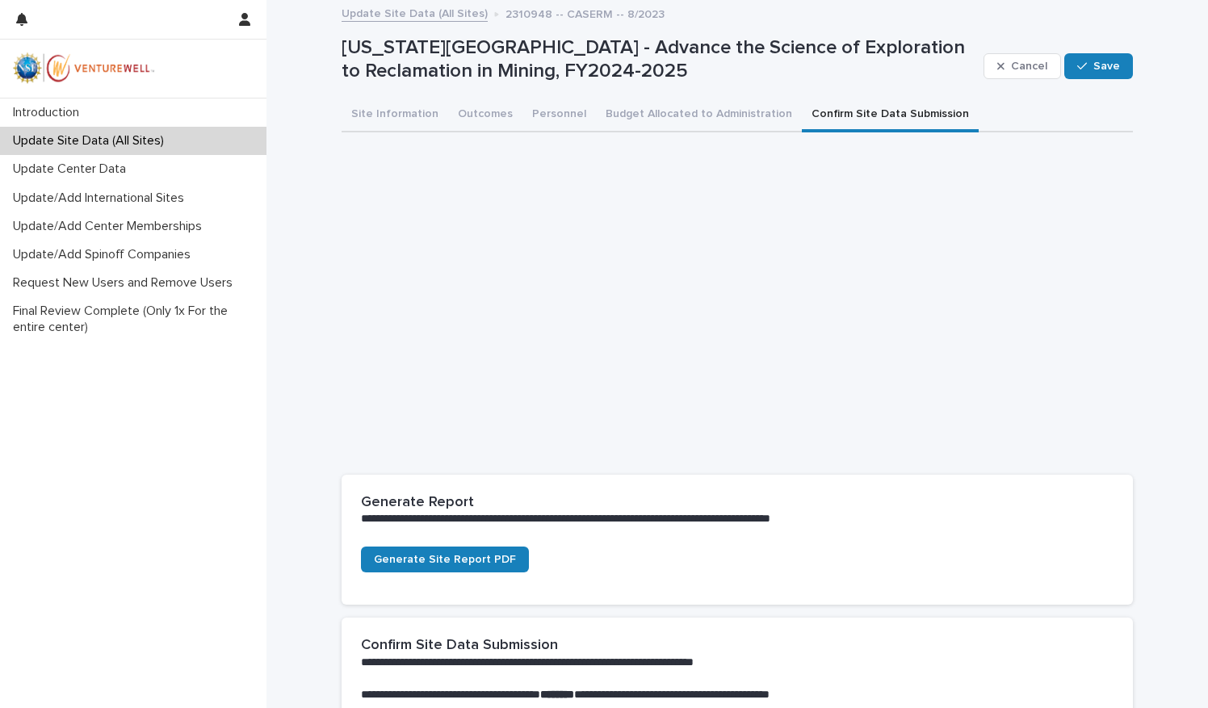
scroll to position [216, 0]
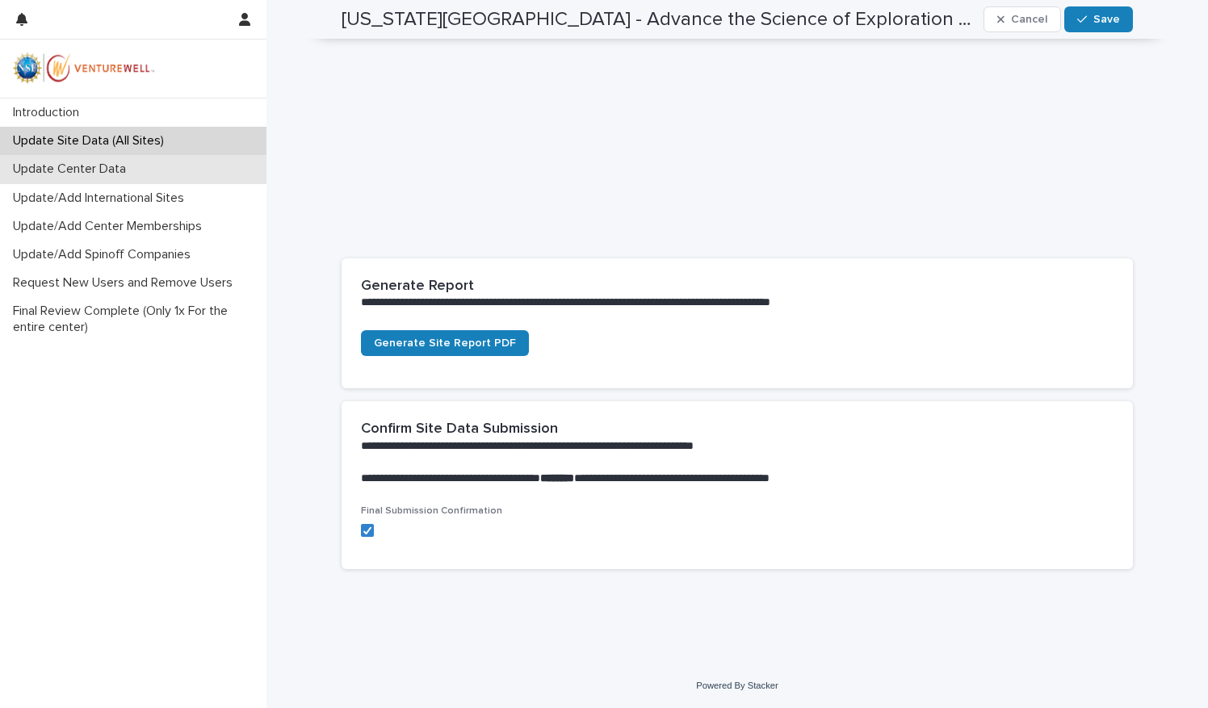
click at [112, 166] on p "Update Center Data" at bounding box center [72, 168] width 132 height 15
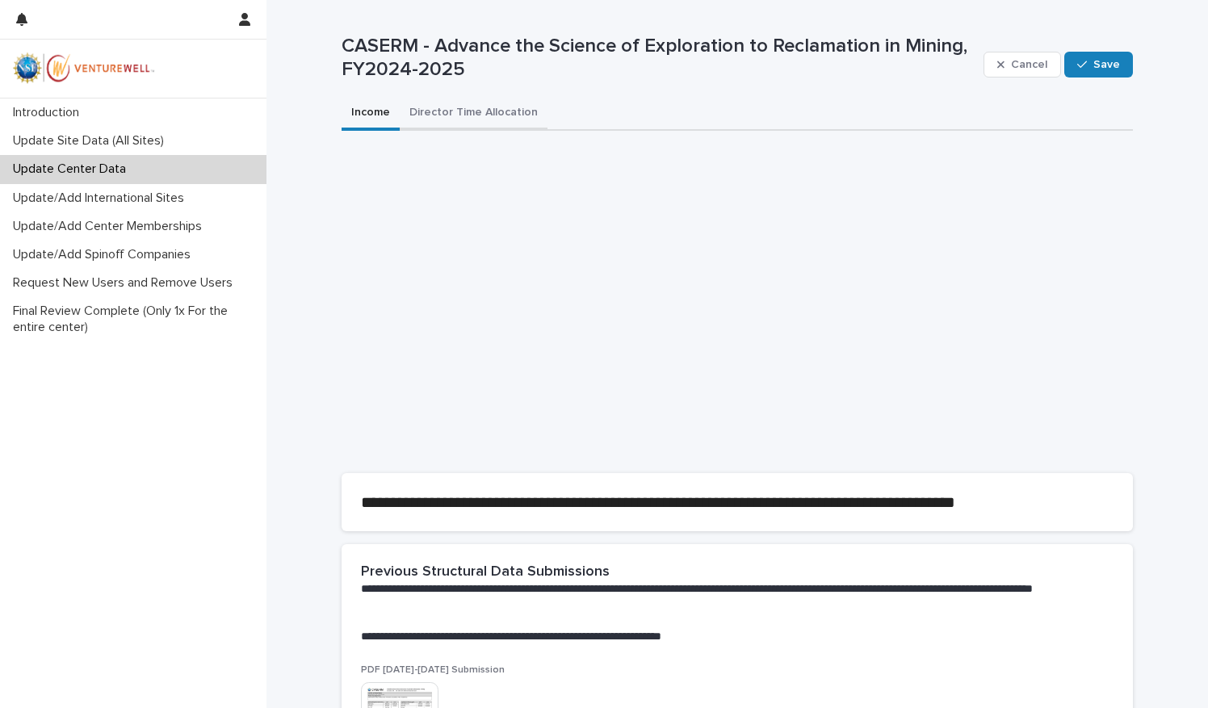
click at [497, 119] on button "Director Time Allocation" at bounding box center [474, 114] width 148 height 34
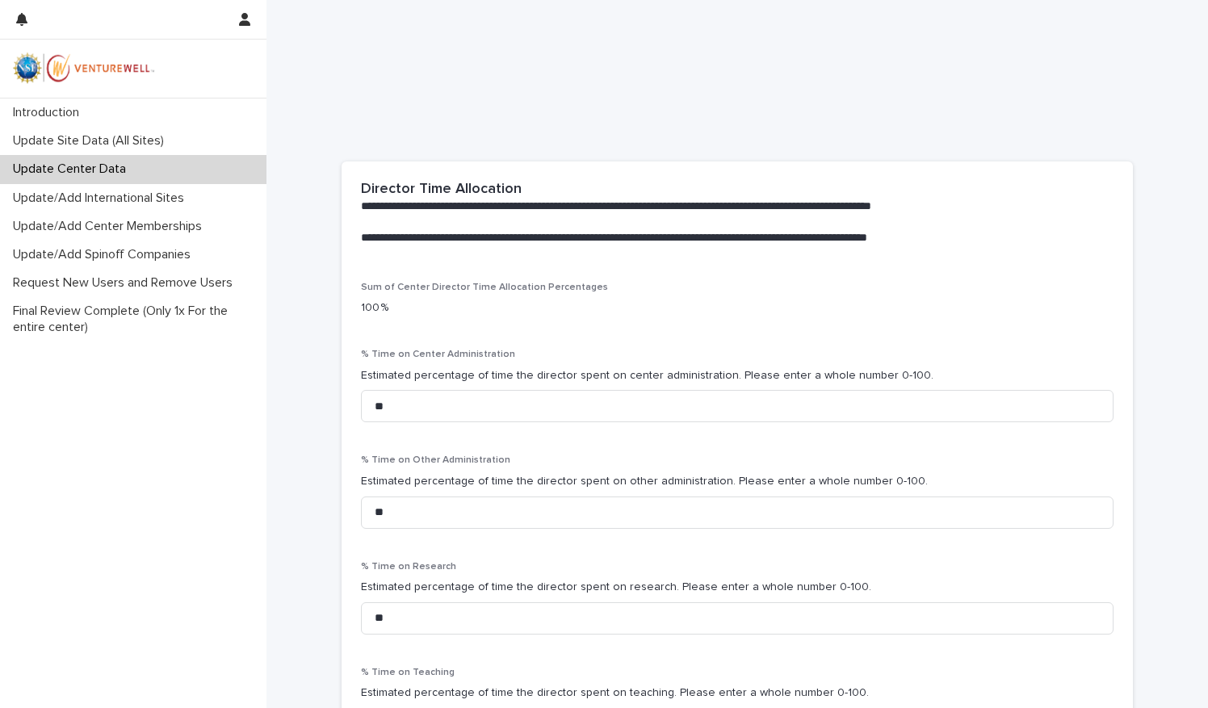
scroll to position [541, 0]
